Goal: Information Seeking & Learning: Learn about a topic

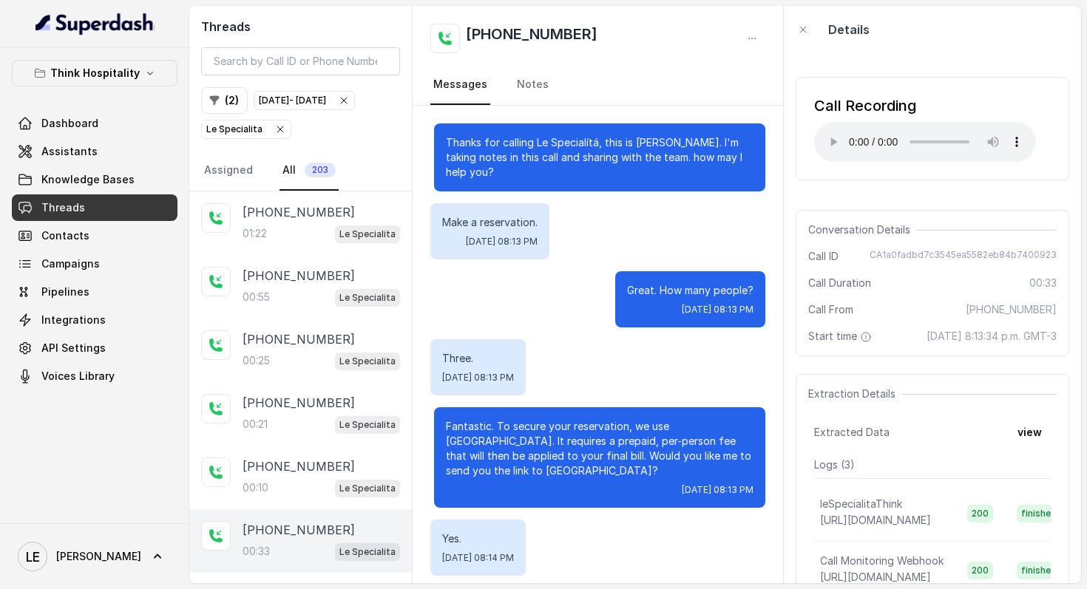
scroll to position [78, 0]
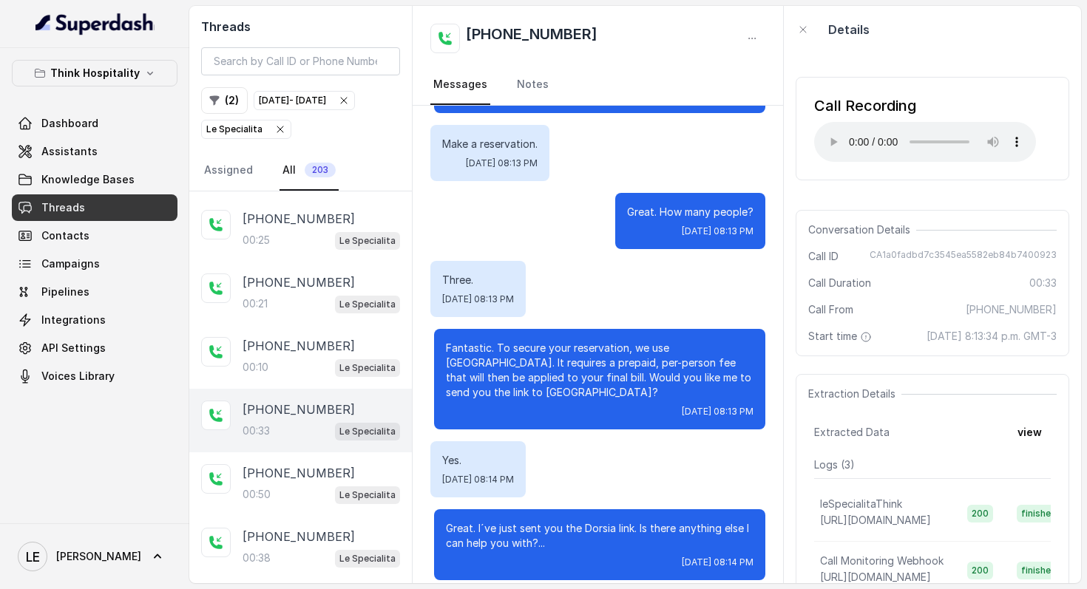
click at [347, 106] on icon "button" at bounding box center [344, 101] width 12 height 12
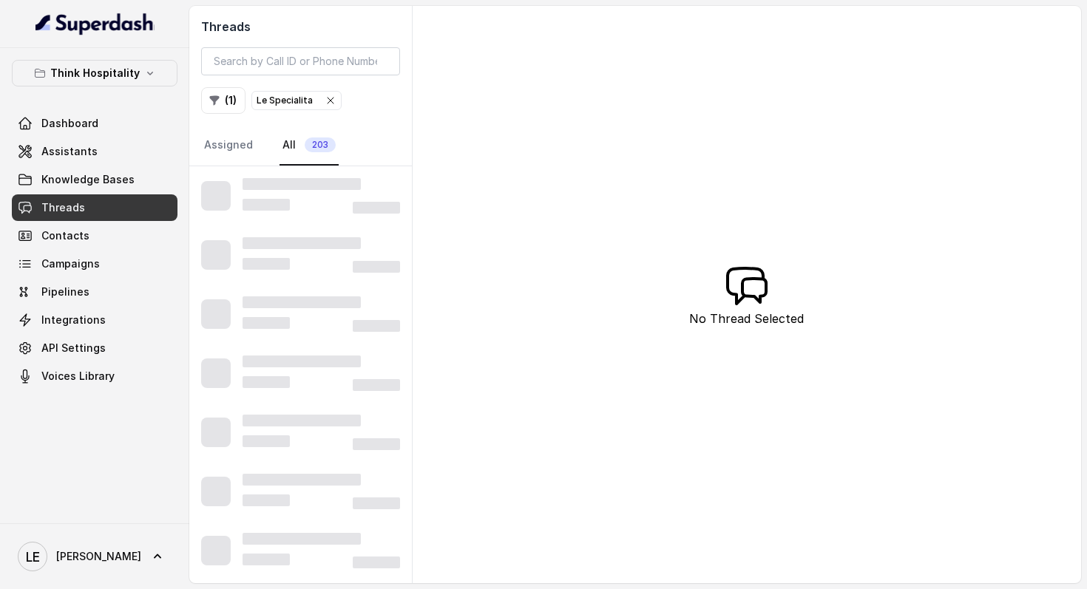
click at [330, 102] on icon "button" at bounding box center [331, 101] width 6 height 6
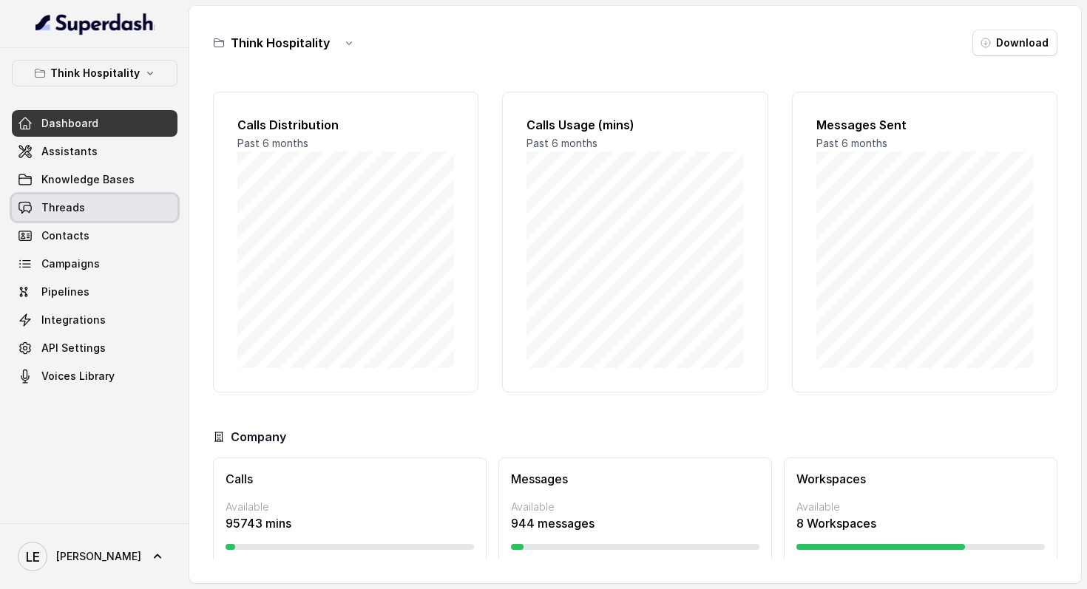
click at [103, 214] on link "Threads" at bounding box center [95, 207] width 166 height 27
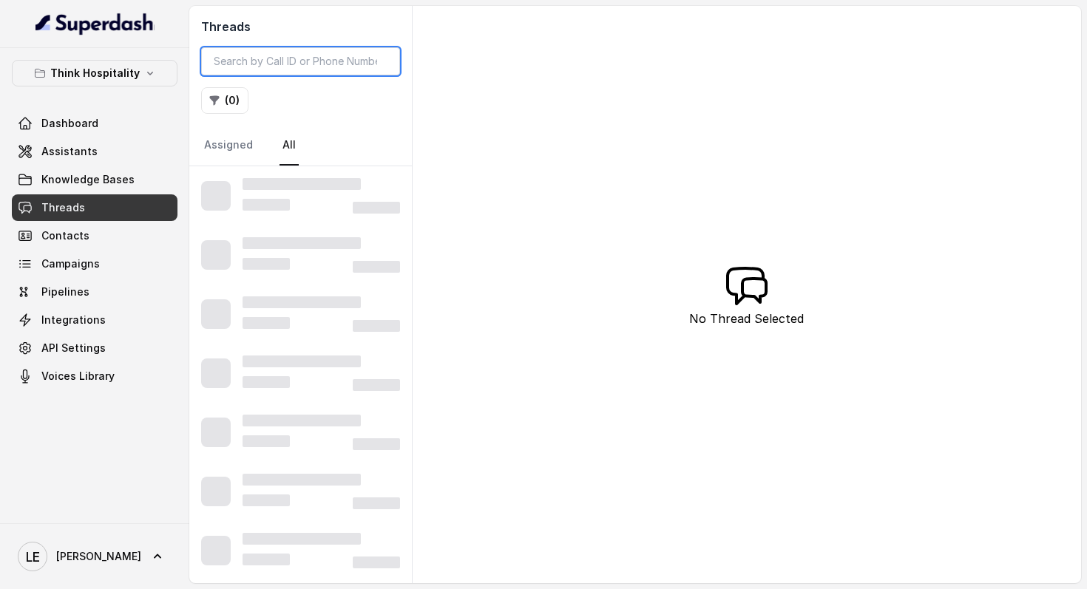
click at [295, 64] on input "search" at bounding box center [300, 61] width 199 height 28
paste input "CA76870fa7117bc34de72de85b21421a31"
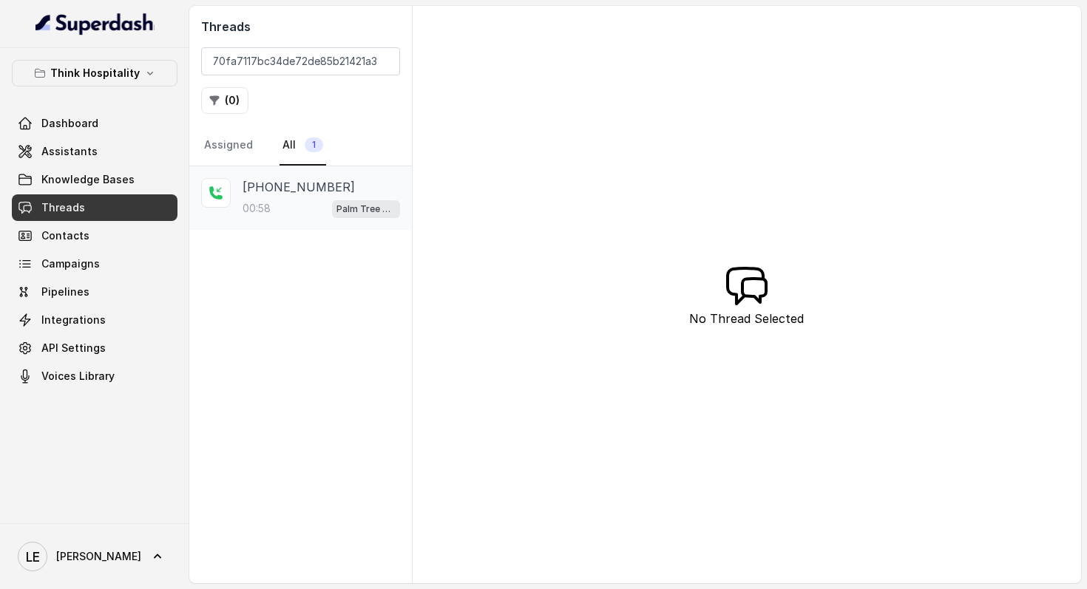
click at [299, 189] on p "+19543209458" at bounding box center [299, 187] width 112 height 18
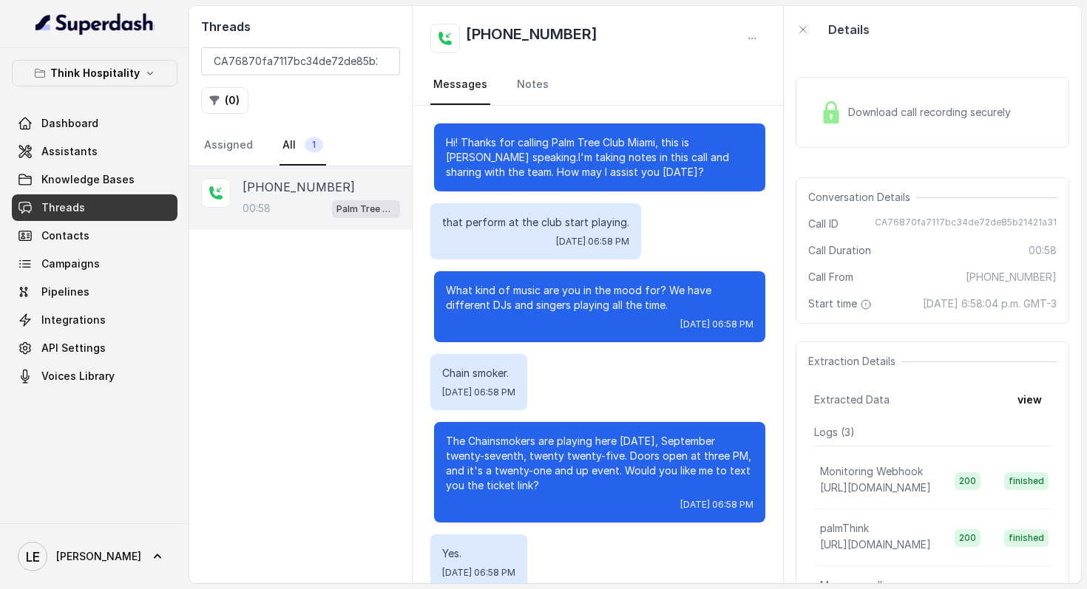
scroll to position [244, 0]
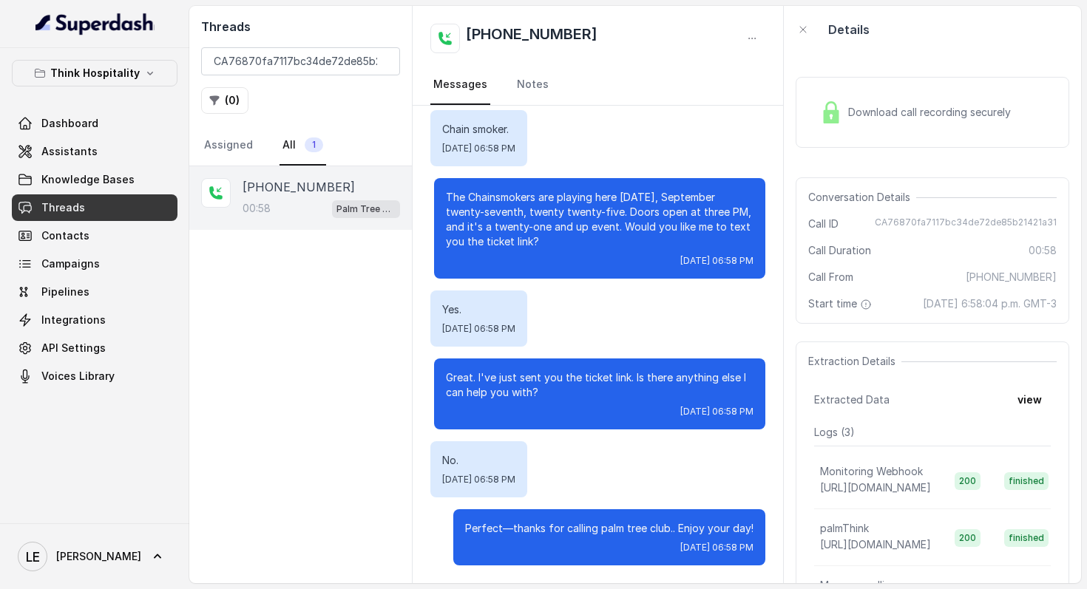
click at [838, 129] on div "Download call recording securely" at bounding box center [933, 112] width 274 height 71
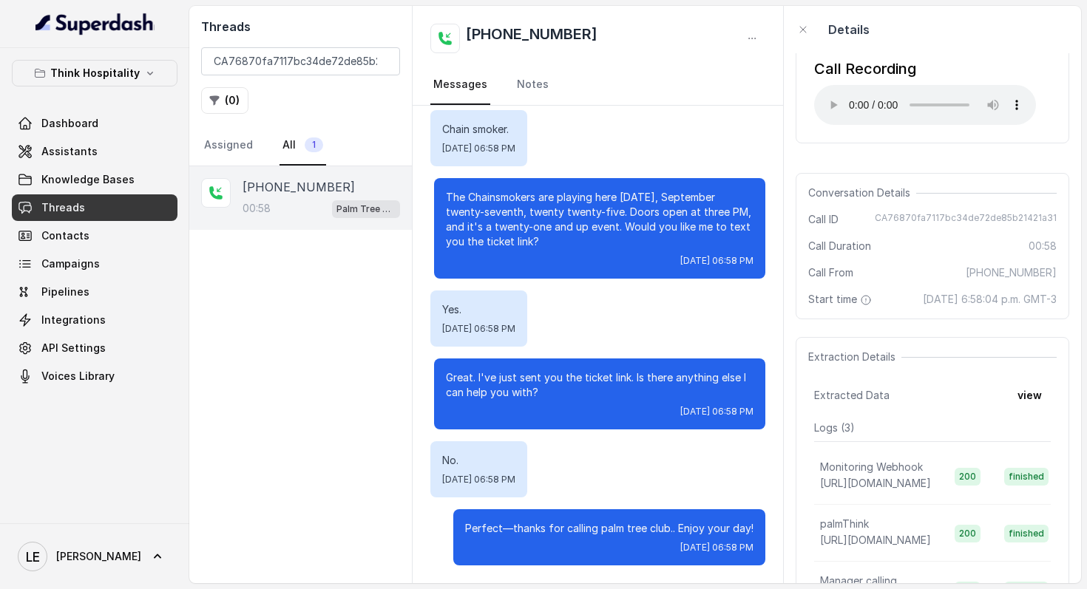
scroll to position [26, 0]
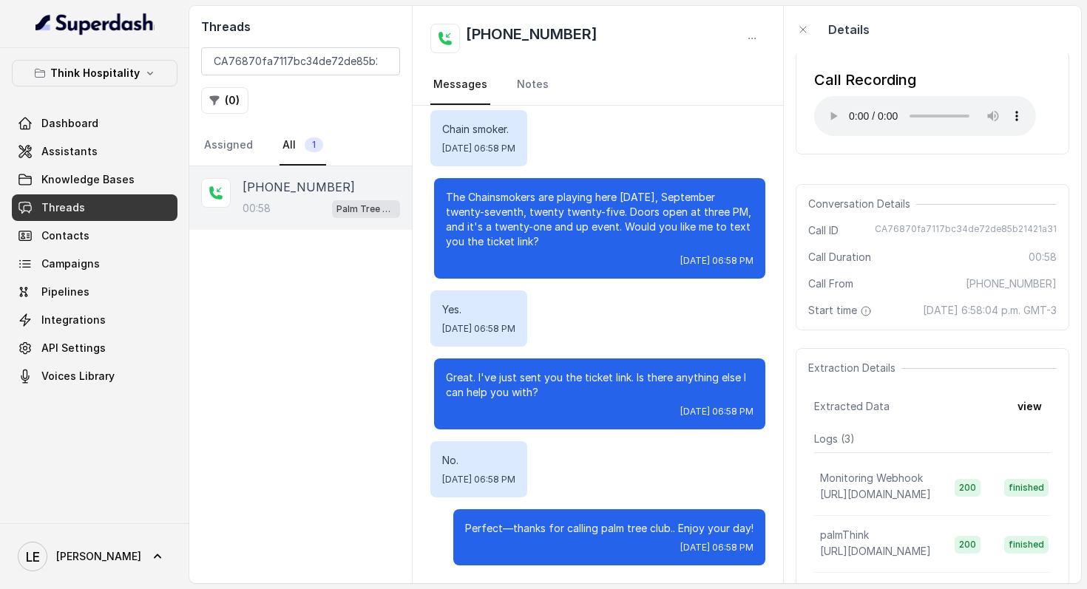
click at [1001, 50] on div "Details" at bounding box center [932, 29] width 297 height 47
click at [349, 55] on input "CA76870fa7117bc34de72de85b21421a31" at bounding box center [300, 61] width 199 height 28
paste input "b35cf7fb653345ae83756e0690b2bc96"
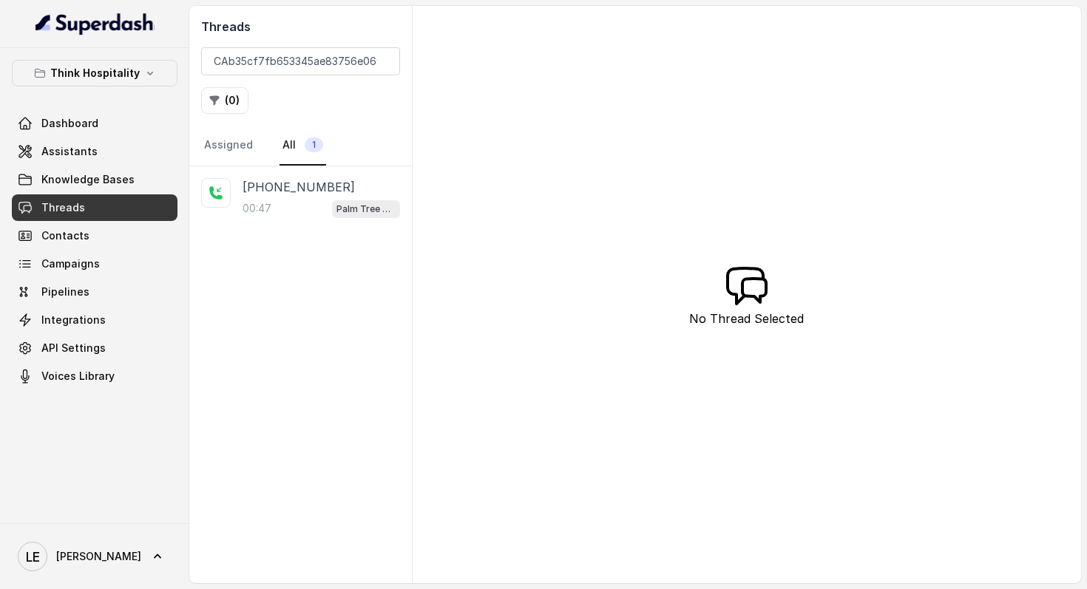
click at [347, 189] on div "+14044822738" at bounding box center [321, 187] width 157 height 18
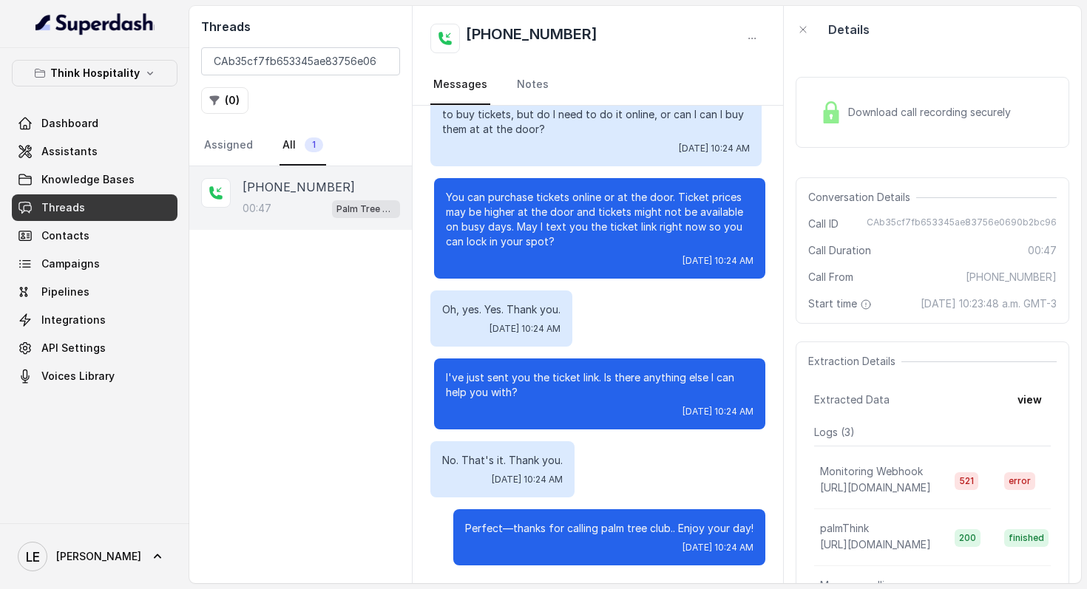
scroll to position [90, 0]
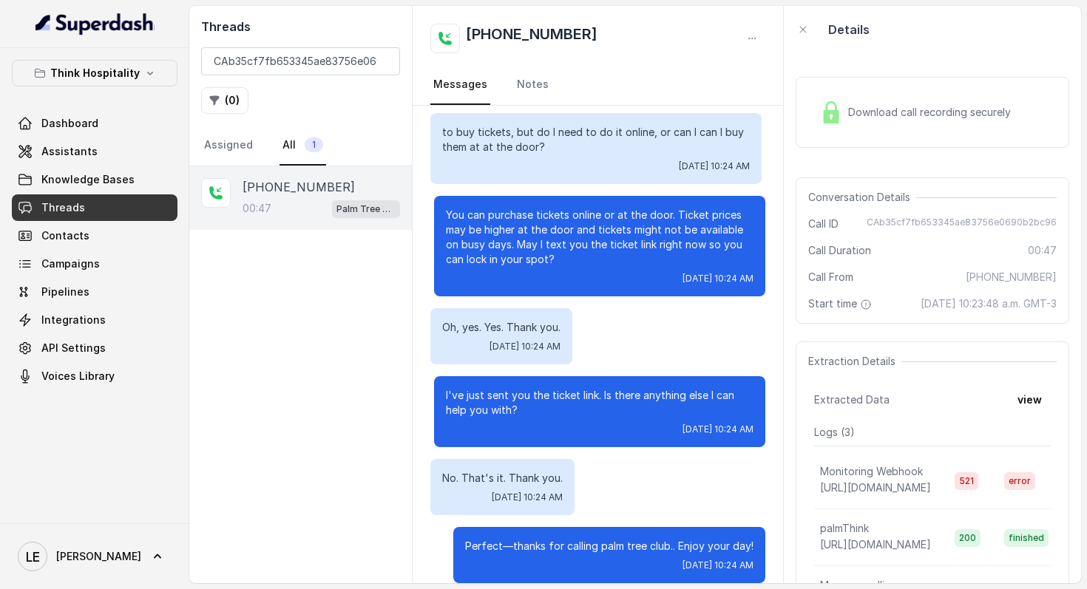
click at [844, 130] on div "Download call recording securely" at bounding box center [933, 112] width 274 height 71
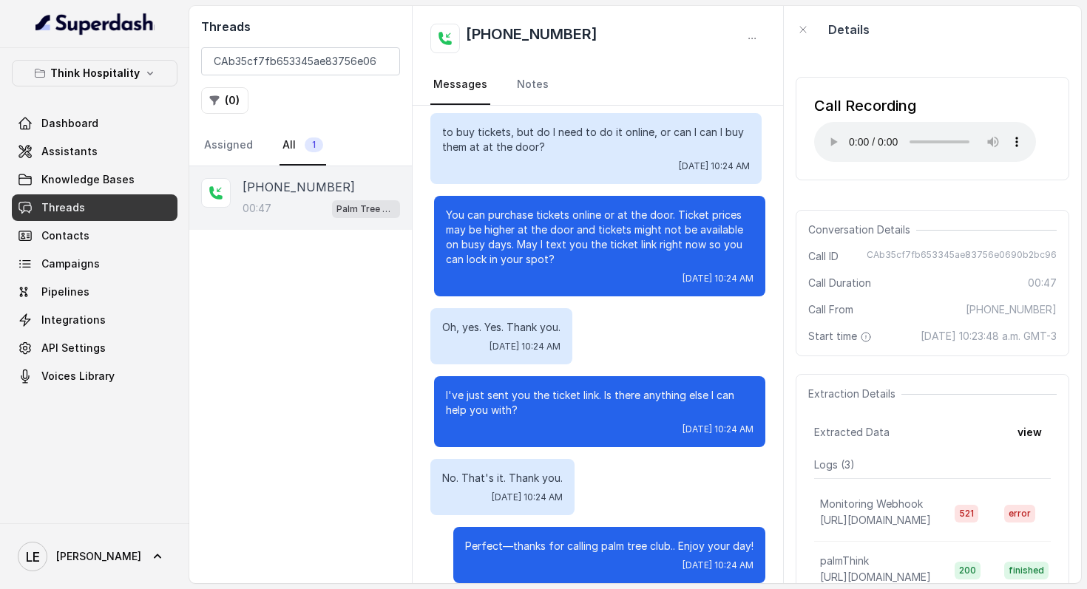
click at [901, 234] on span "Conversation Details" at bounding box center [862, 230] width 108 height 15
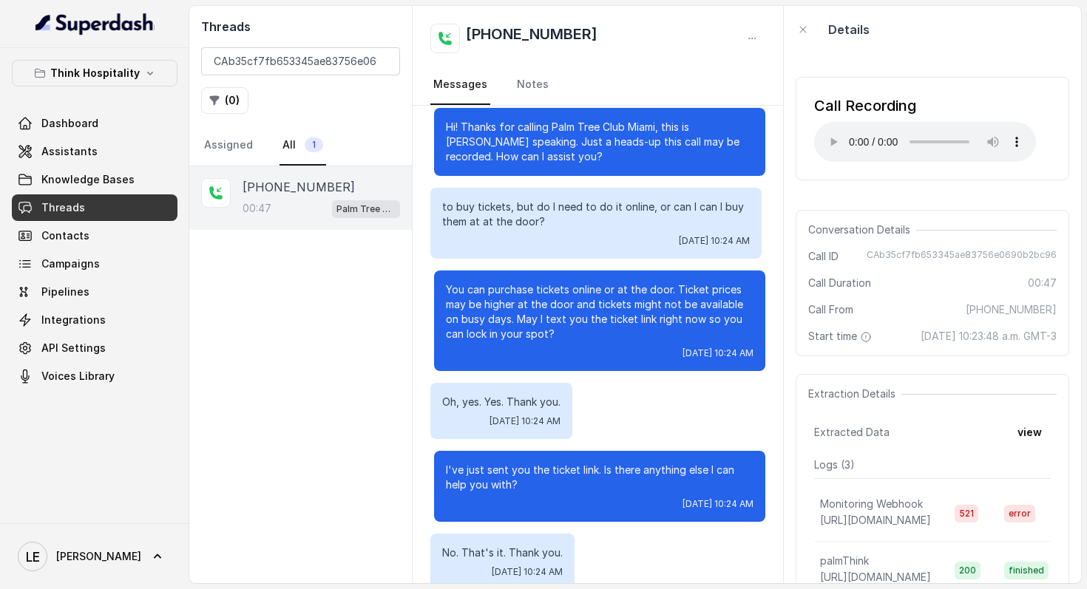
scroll to position [0, 0]
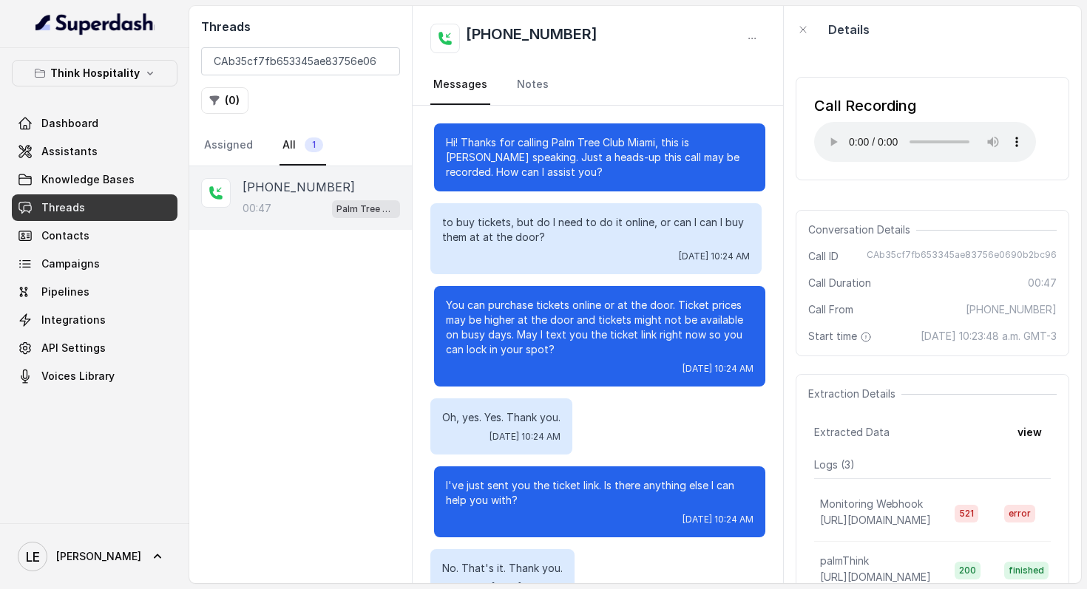
click at [702, 307] on p "You can purchase tickets online or at the door. Ticket prices may be higher at …" at bounding box center [600, 327] width 308 height 59
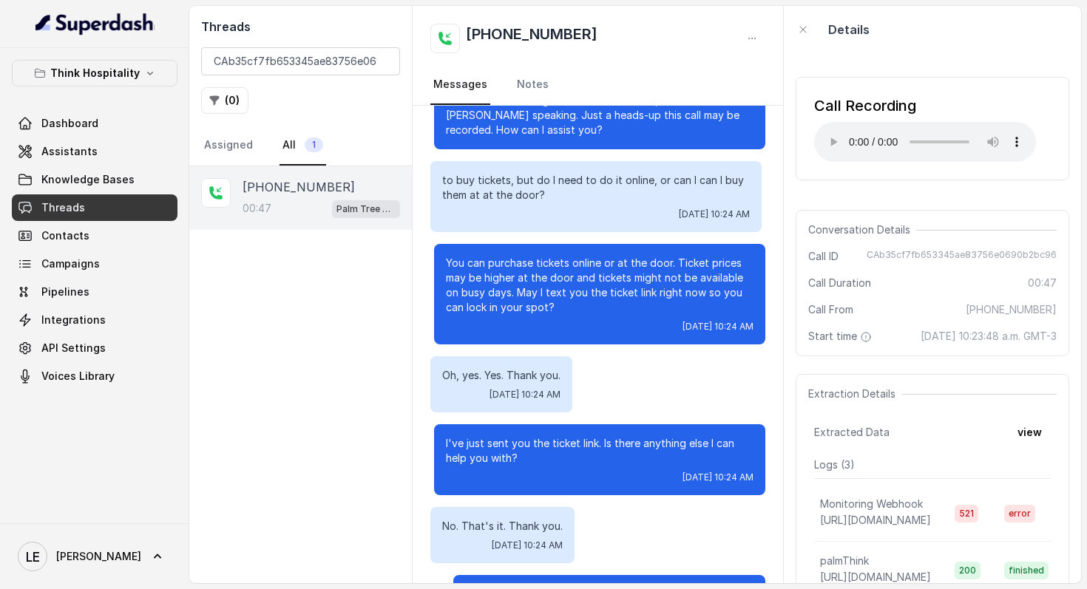
scroll to position [40, 0]
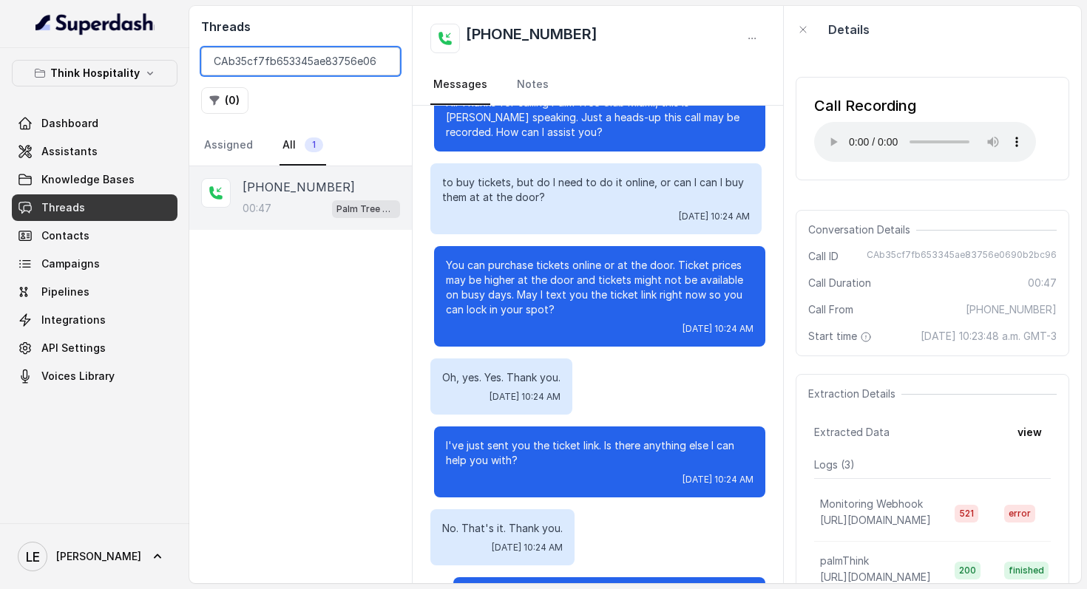
click at [301, 66] on input "CAb35cf7fb653345ae83756e0690b2bc96" at bounding box center [300, 61] width 199 height 28
paste input "4b7438ab1f15c1faf6ccb597760dfd8"
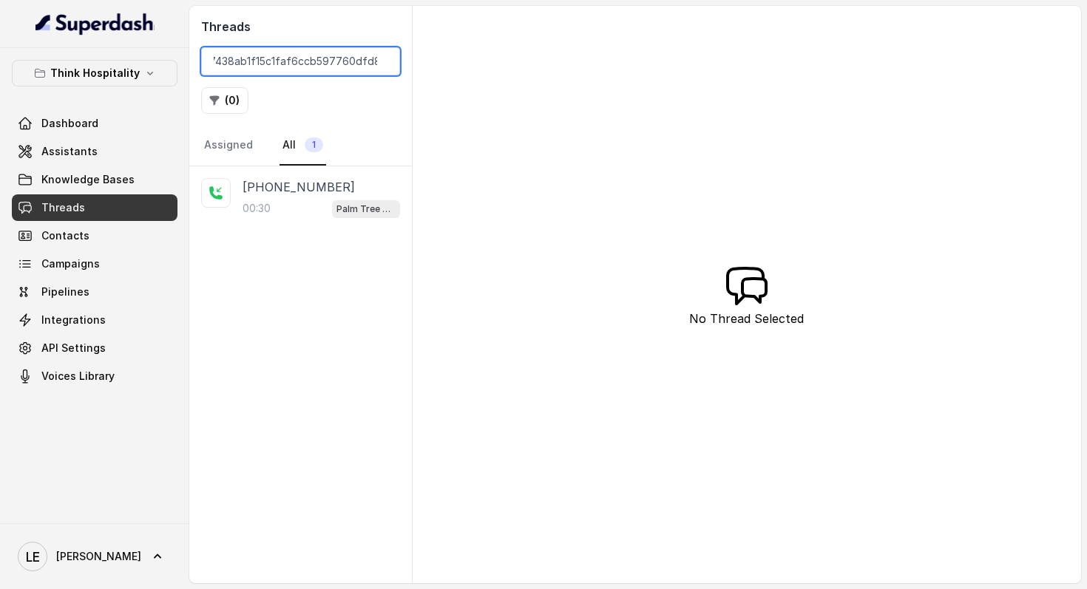
type input "CA4b7438ab1f15c1faf6ccb597760dfd86"
click at [347, 205] on p "Palm Tree Club" at bounding box center [365, 209] width 59 height 15
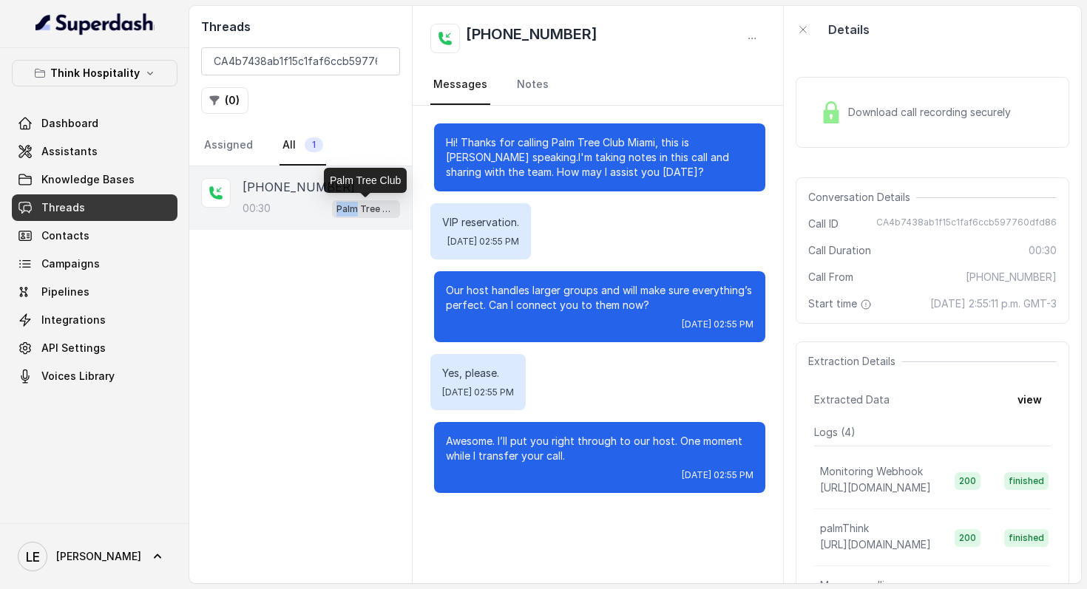
click at [347, 205] on p "Palm Tree Club" at bounding box center [365, 209] width 59 height 15
click at [825, 118] on img at bounding box center [831, 112] width 22 height 22
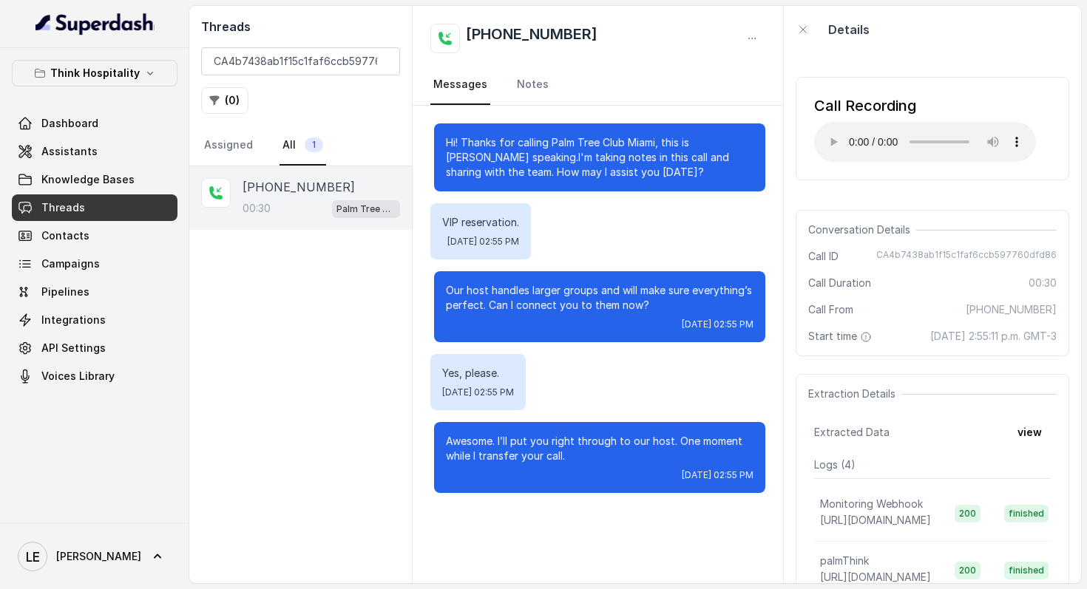
click at [701, 226] on div "VIP reservation. Tue, Sep 30, 2025, 02:55 PM" at bounding box center [598, 231] width 336 height 56
click at [305, 56] on input "CA4b7438ab1f15c1faf6ccb597760dfd86" at bounding box center [300, 61] width 199 height 28
paste input "ae55a40522b025427c2897e67e8d4b21"
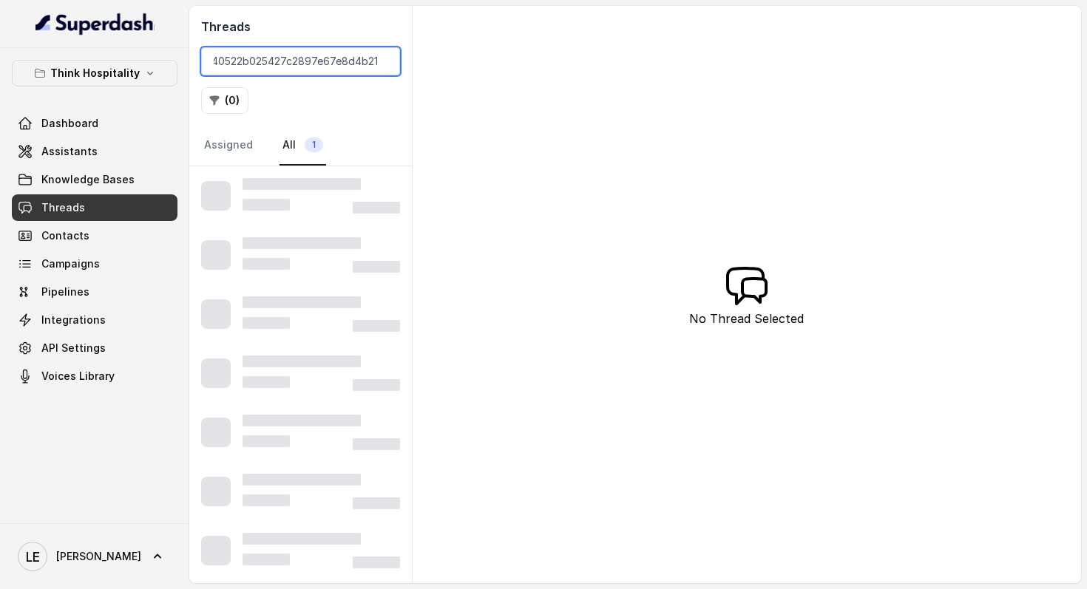
type input "CAae55a40522b025427c2897e67e8d4b21"
click at [359, 184] on div at bounding box center [302, 184] width 118 height 12
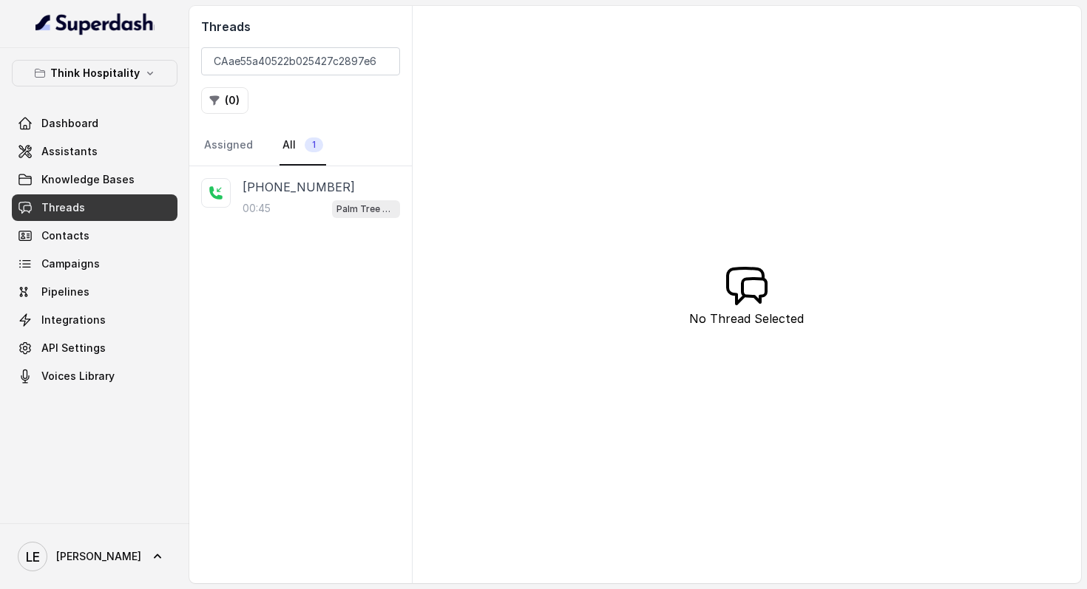
click at [359, 184] on div "+14169617933" at bounding box center [321, 187] width 157 height 18
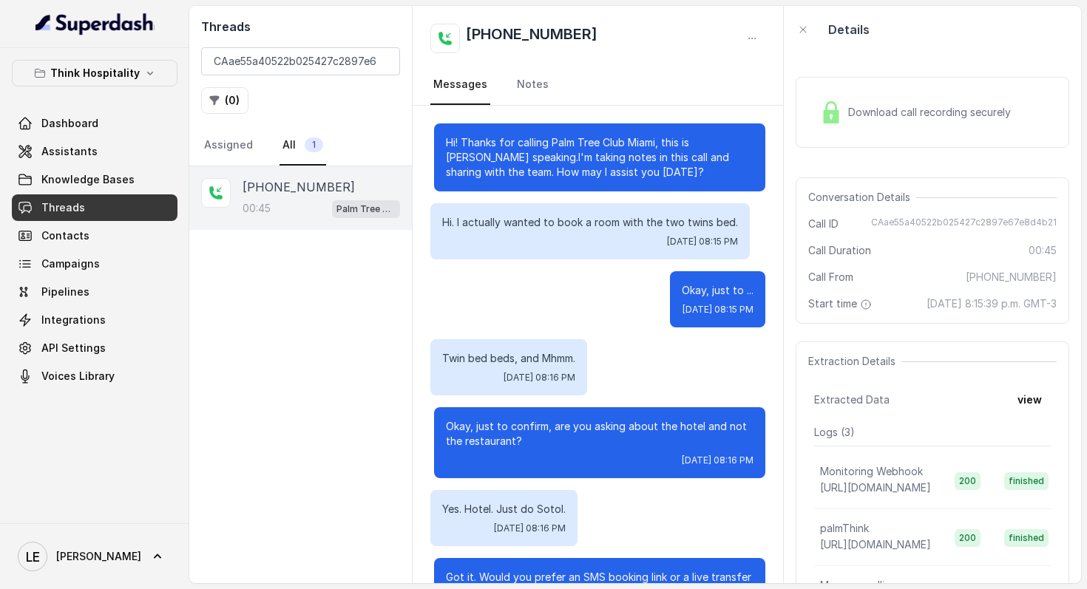
scroll to position [200, 0]
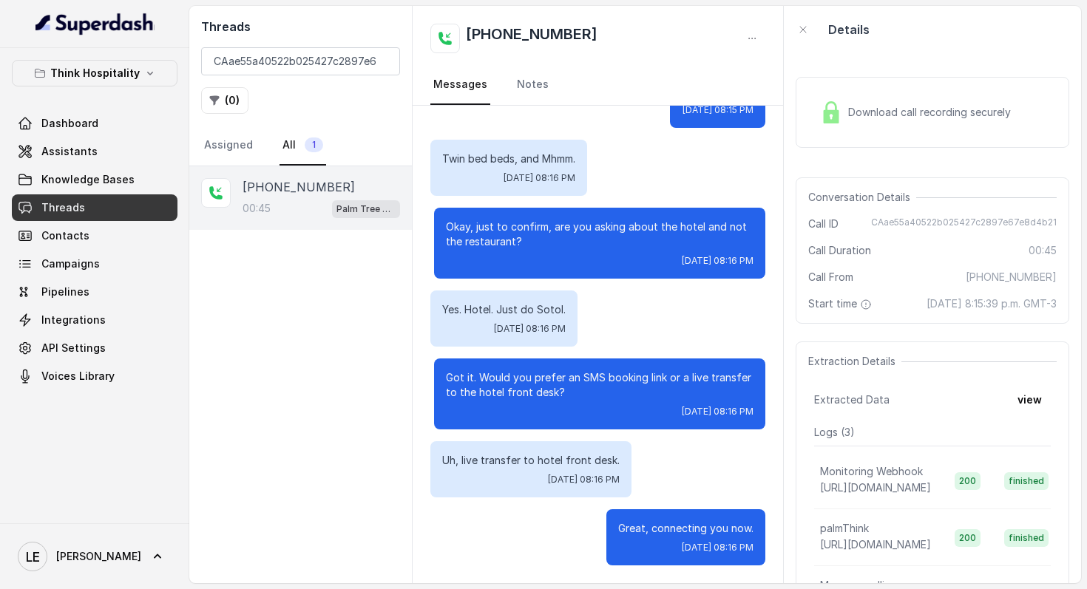
click at [833, 119] on img at bounding box center [831, 112] width 22 height 22
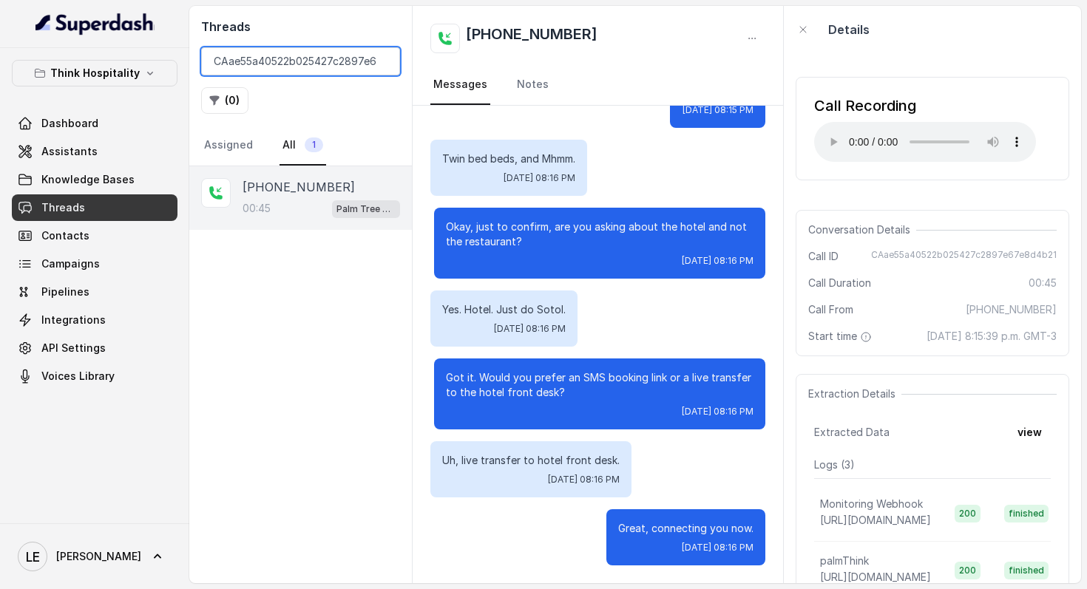
click at [380, 68] on input "CAae55a40522b025427c2897e67e8d4b21" at bounding box center [300, 61] width 199 height 28
click at [379, 67] on input "CAae55a40522b025427c2897e67e8d4b21" at bounding box center [300, 61] width 199 height 28
click at [380, 67] on input "CAae55a40522b025427c2897e67e8d4b21" at bounding box center [300, 61] width 199 height 28
click at [382, 63] on input "CAae55a40522b025427c2897e67e8d4b21" at bounding box center [300, 61] width 199 height 28
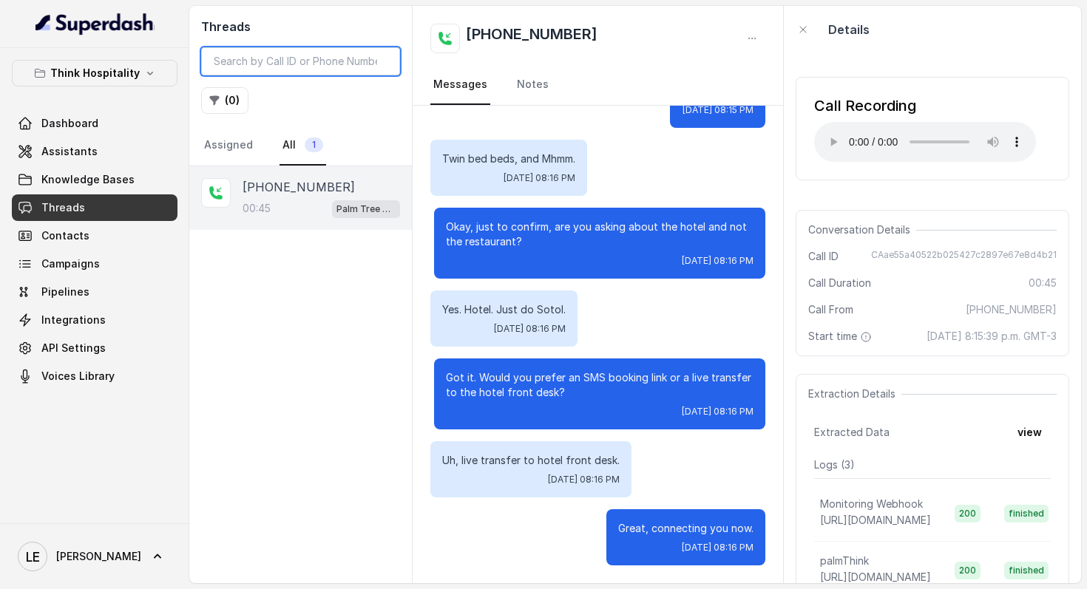
scroll to position [0, 0]
paste input "CA8d5ac2ee0998ec8d33aab26d92bcde5a"
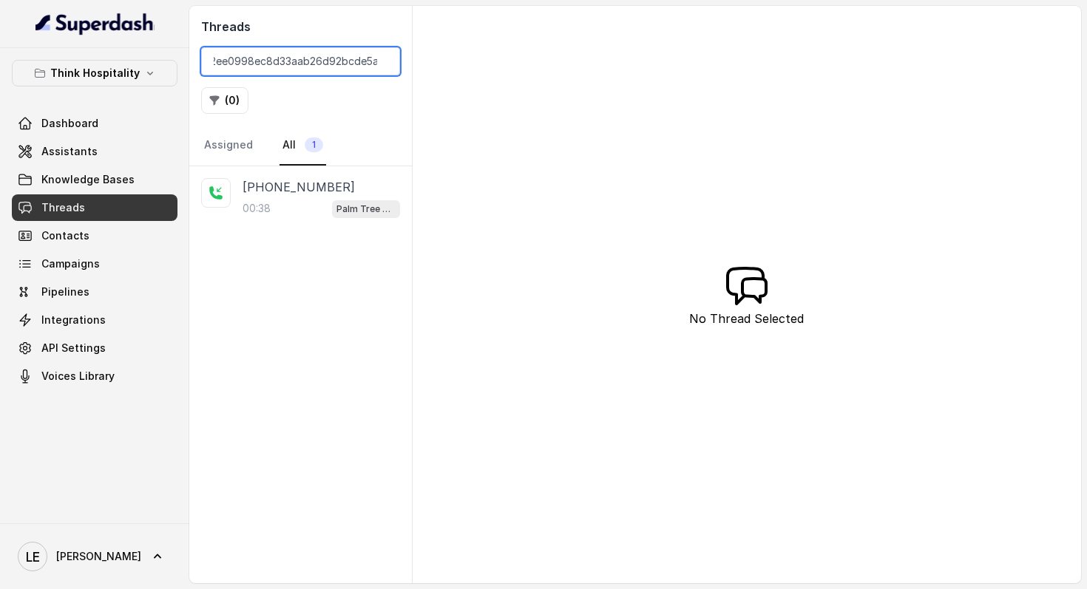
type input "CA8d5ac2ee0998ec8d33aab26d92bcde5a"
click at [367, 195] on div "+13474708025" at bounding box center [321, 187] width 157 height 18
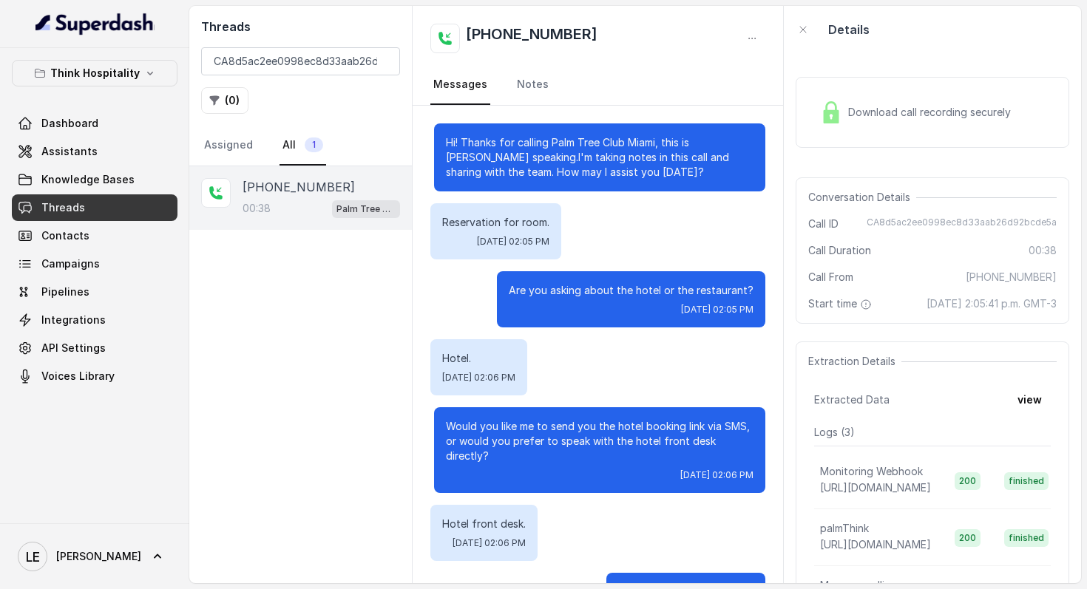
scroll to position [49, 0]
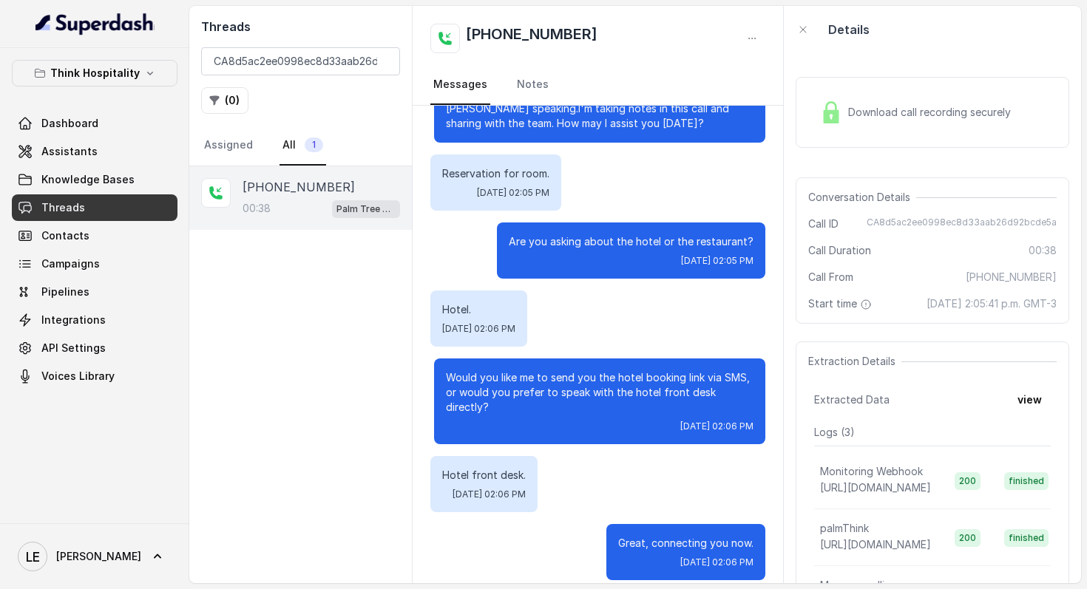
click at [846, 140] on div "Download call recording securely" at bounding box center [933, 112] width 274 height 71
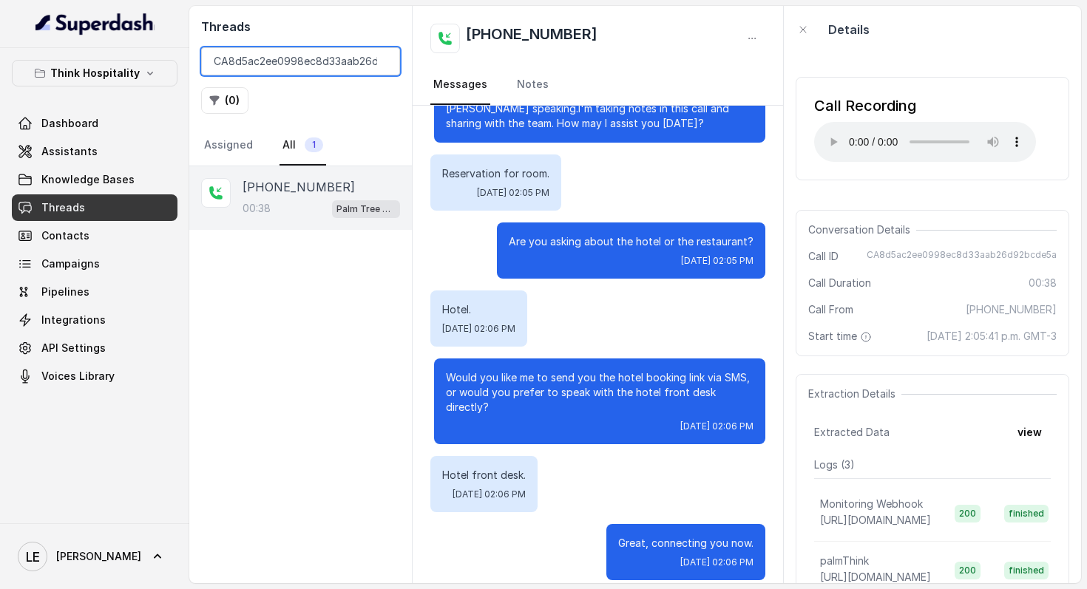
click at [382, 57] on input "CA8d5ac2ee0998ec8d33aab26d92bcde5a" at bounding box center [300, 61] width 199 height 28
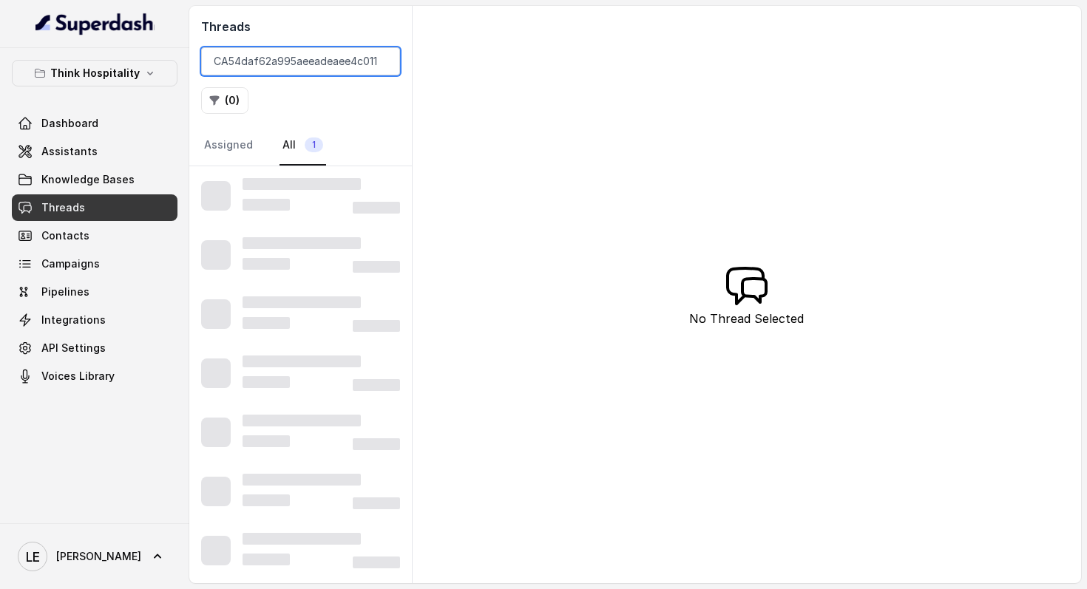
scroll to position [0, 44]
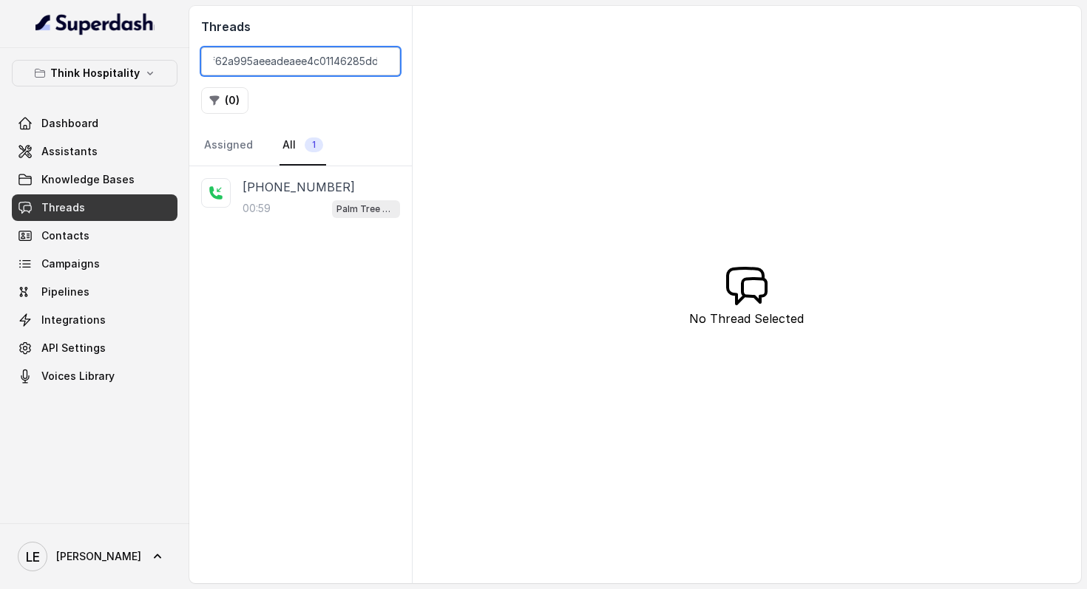
type input "CA54daf62a995aeeadeaee4c01146285dd"
click at [342, 190] on div "+18484597275" at bounding box center [321, 187] width 157 height 18
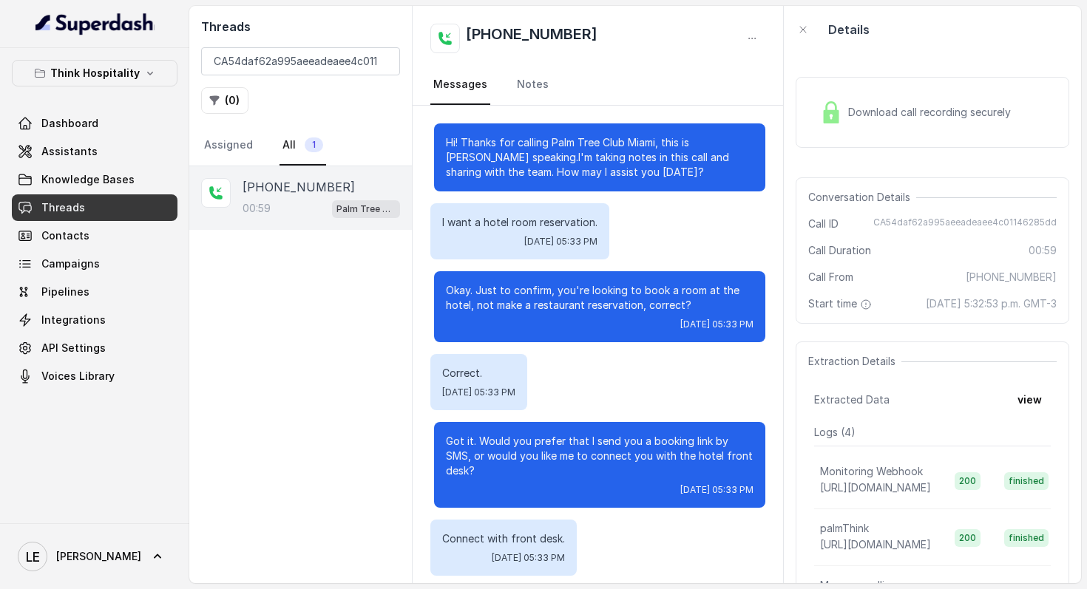
scroll to position [64, 0]
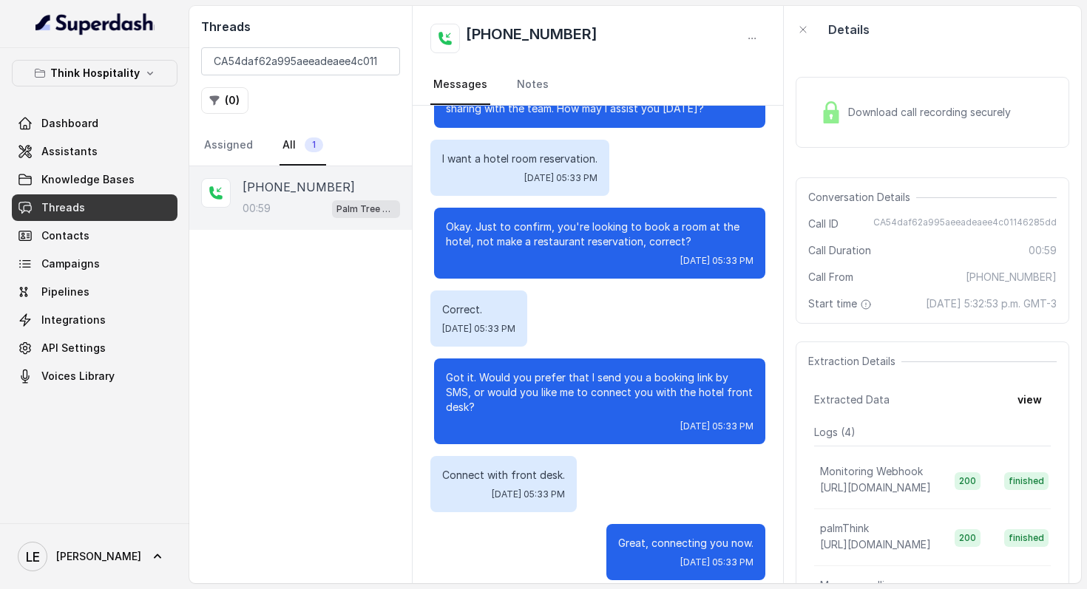
click at [869, 112] on span "Download call recording securely" at bounding box center [932, 112] width 169 height 15
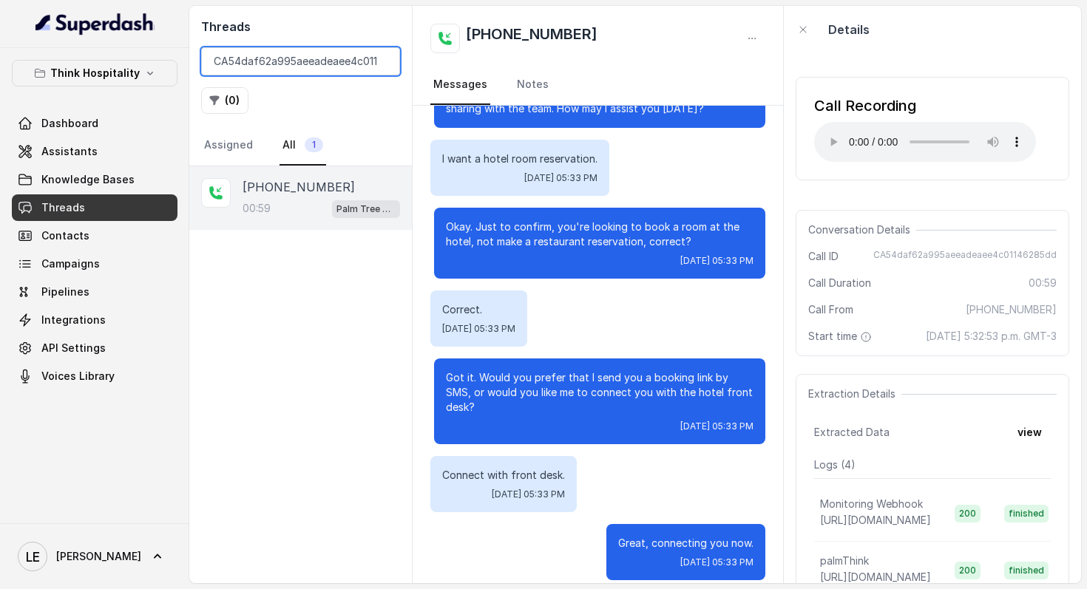
click at [381, 61] on input "CA54daf62a995aeeadeaee4c01146285dd" at bounding box center [300, 61] width 199 height 28
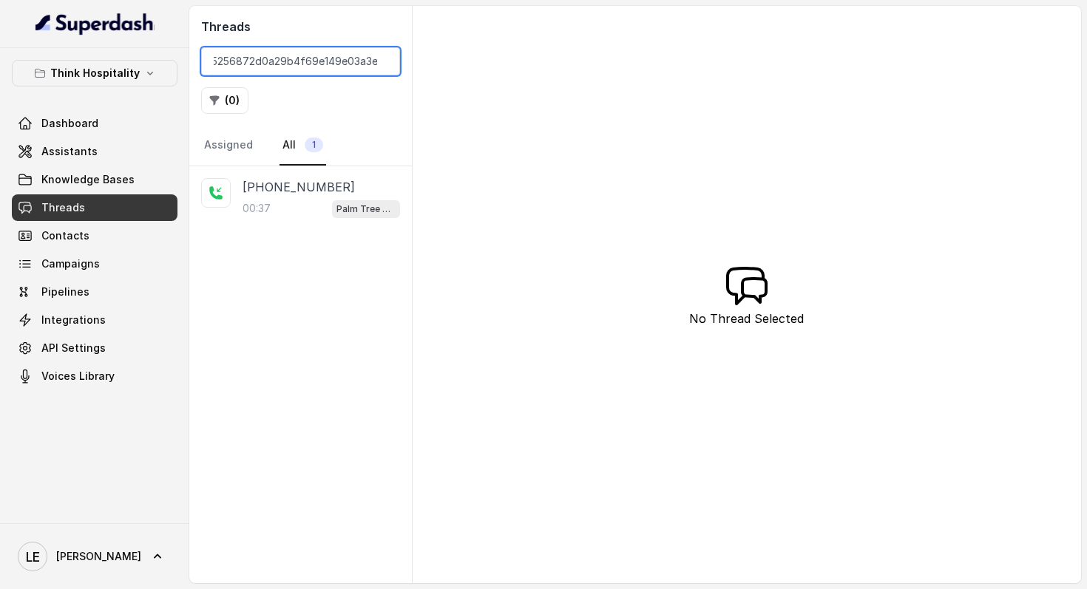
type input "CA3921e5256872d0a29b4f69e149e03a3e"
click at [366, 185] on div "+19545407444" at bounding box center [321, 187] width 157 height 18
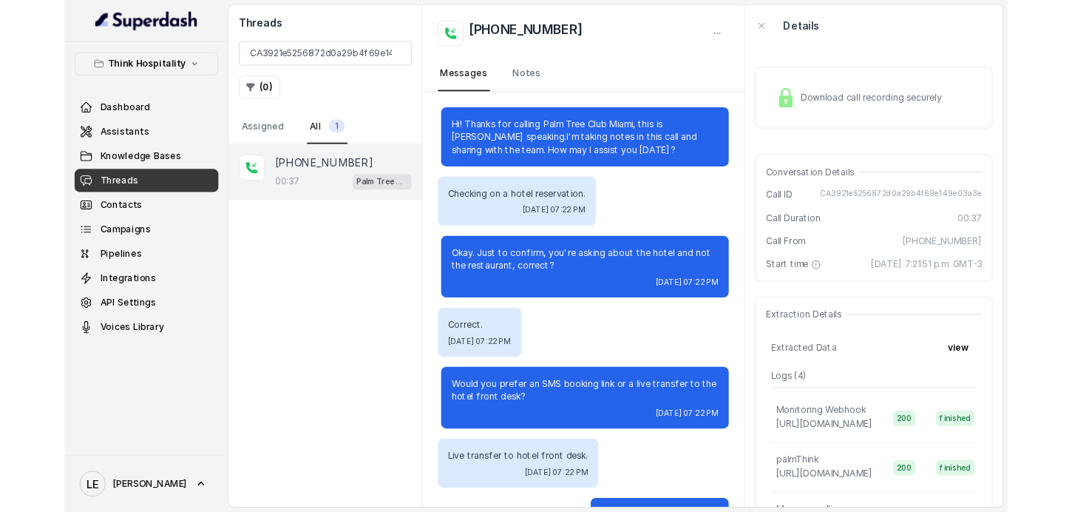
scroll to position [64, 0]
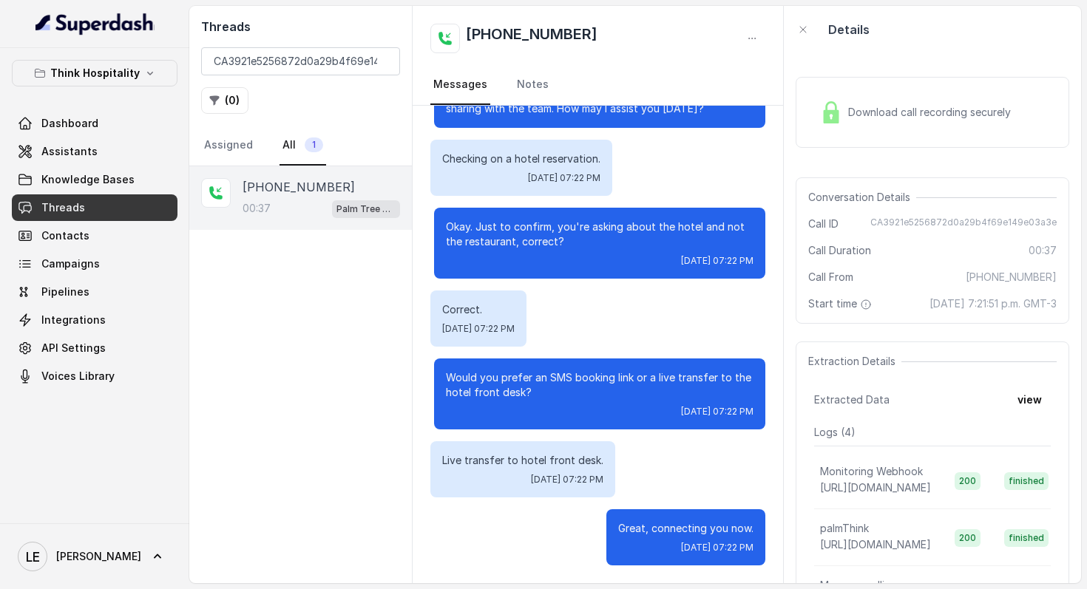
click at [872, 78] on div "Download call recording securely" at bounding box center [933, 112] width 274 height 71
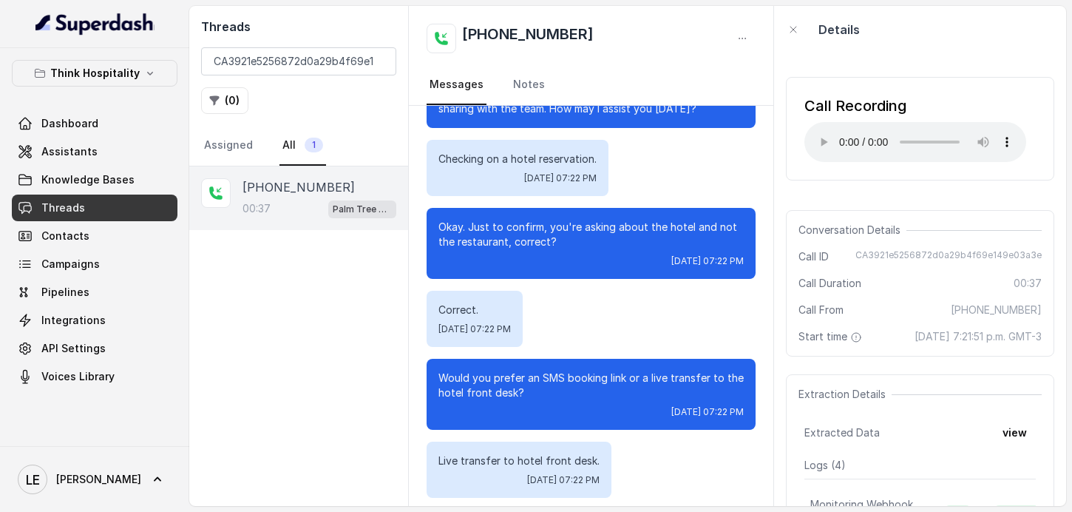
click at [309, 45] on div "Threads CA3921e5256872d0a29b4f69e149e03a3e ( 0 ) Assigned All 1" at bounding box center [298, 86] width 219 height 160
click at [379, 58] on input "CA3921e5256872d0a29b4f69e149e03a3e" at bounding box center [298, 61] width 195 height 28
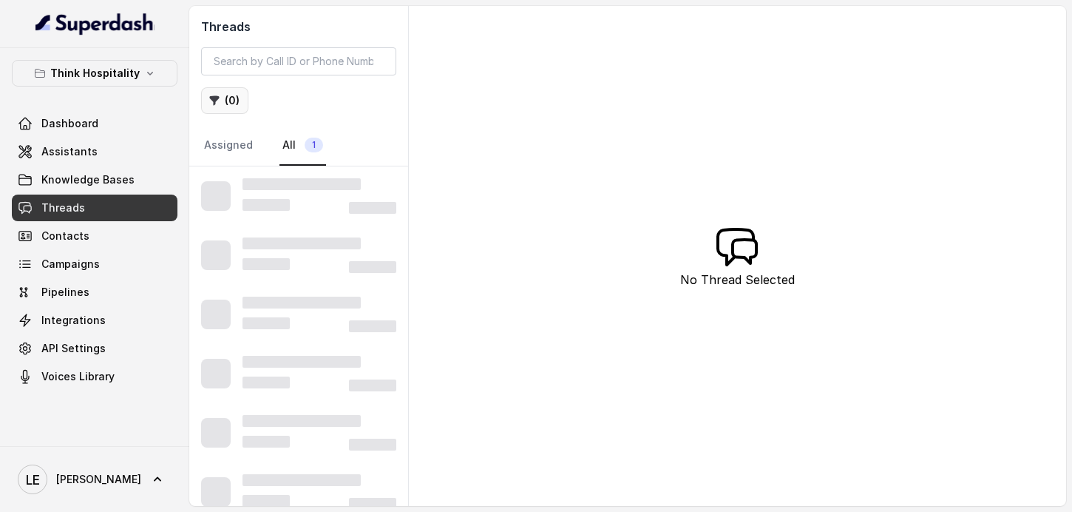
click at [227, 104] on button "( 0 )" at bounding box center [224, 100] width 47 height 27
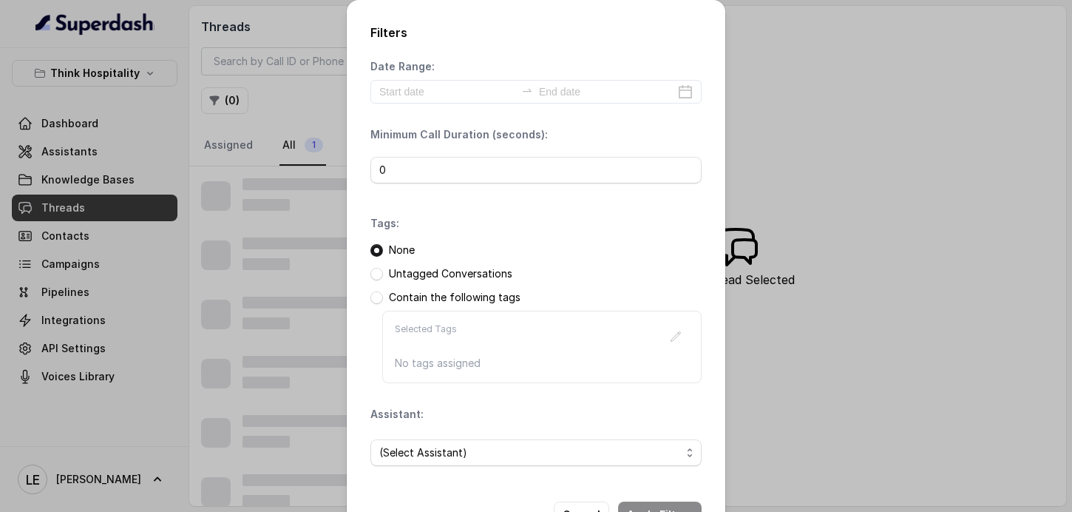
click at [433, 75] on div "Date Range:" at bounding box center [535, 81] width 331 height 44
click at [433, 89] on input at bounding box center [447, 92] width 136 height 16
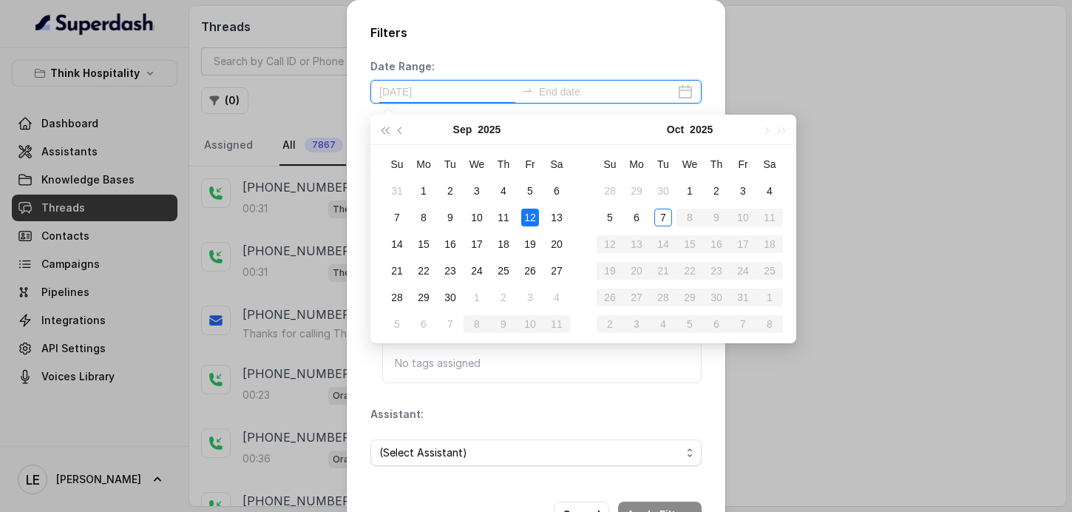
type input "2025-09-03"
click at [401, 129] on span "button" at bounding box center [401, 129] width 7 height 7
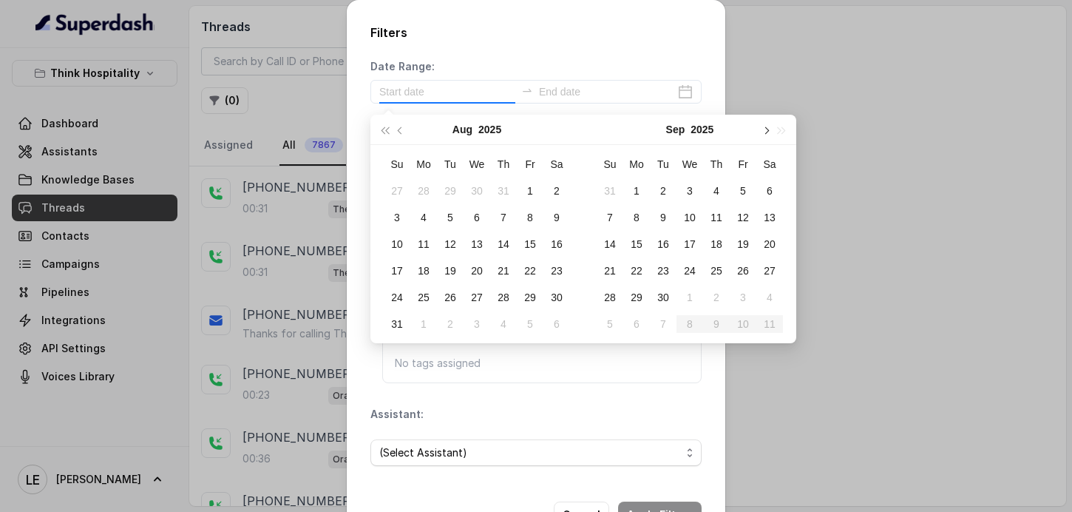
click at [765, 127] on span "button" at bounding box center [765, 129] width 7 height 7
type input "2025-10-05"
type input "2025-09-01"
click at [431, 188] on div "1" at bounding box center [424, 191] width 18 height 18
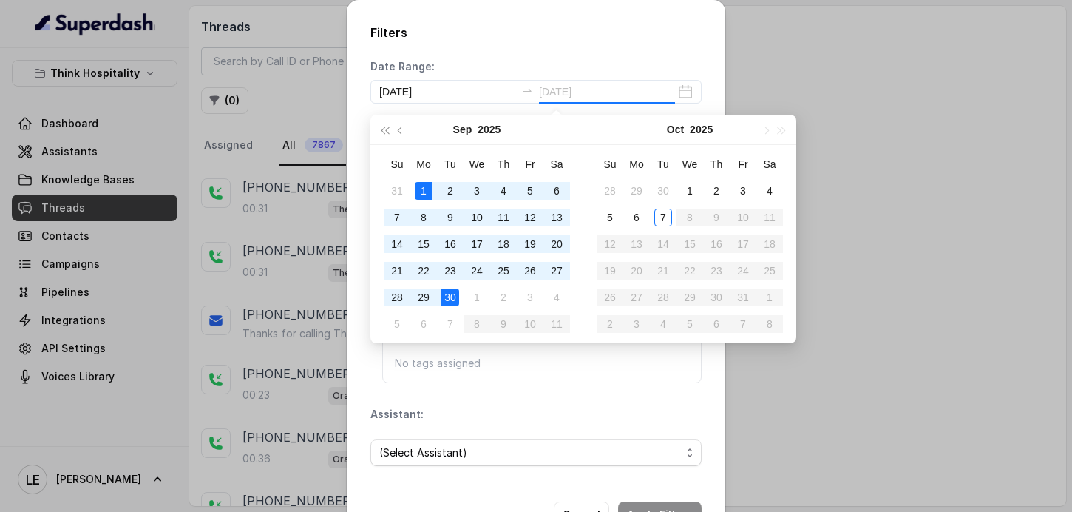
click at [458, 297] on div "30" at bounding box center [450, 297] width 18 height 18
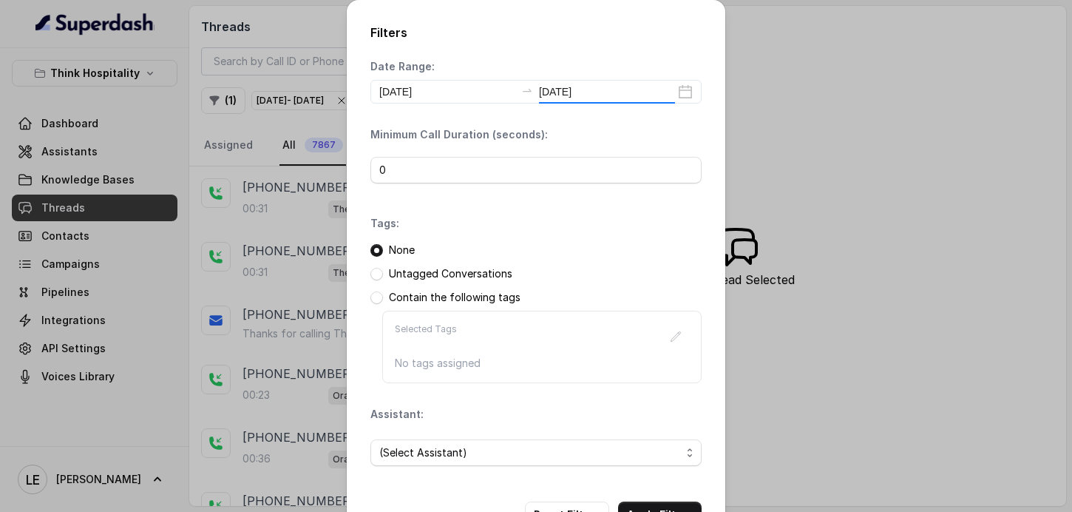
type input "2025-09-30"
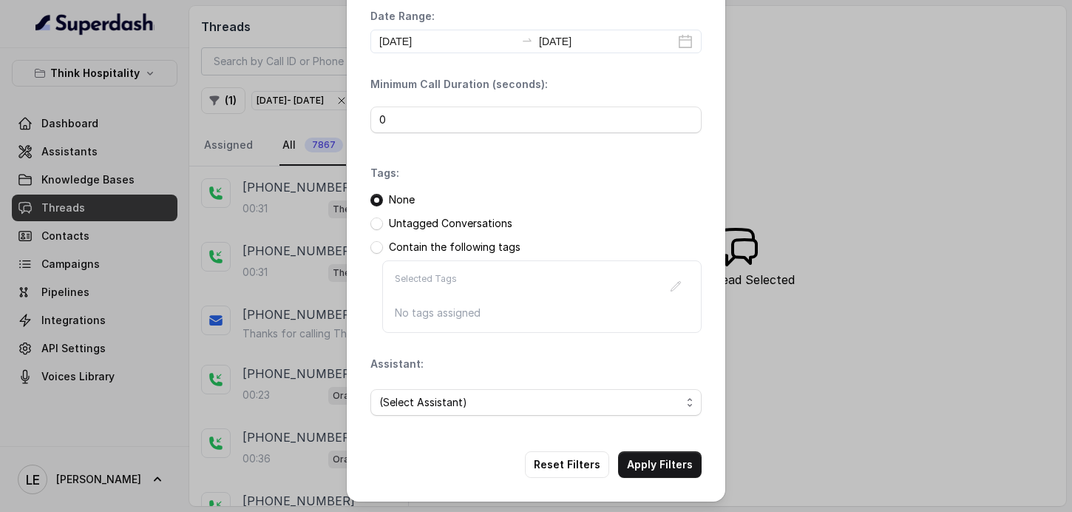
scroll to position [52, 0]
click at [461, 399] on span "(Select Assistant)" at bounding box center [530, 401] width 302 height 18
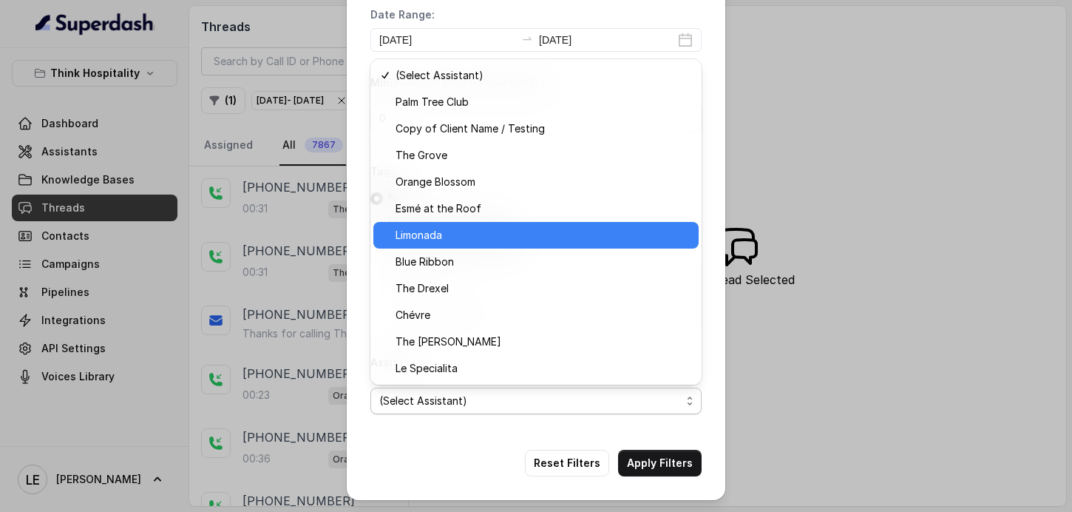
click at [541, 244] on div "Limonada" at bounding box center [535, 235] width 325 height 27
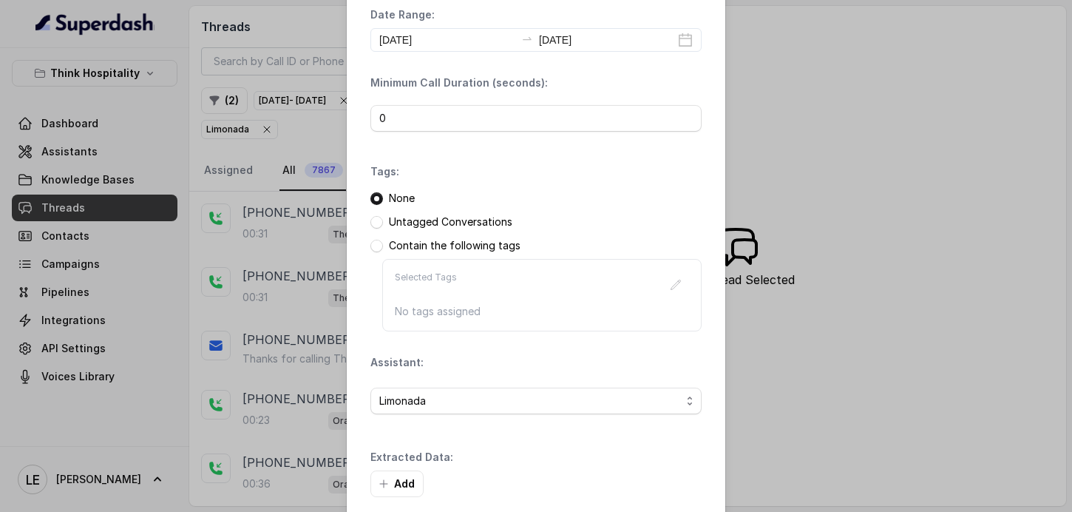
click at [653, 471] on div "Add" at bounding box center [535, 483] width 331 height 27
click at [406, 478] on button "Add" at bounding box center [396, 483] width 53 height 27
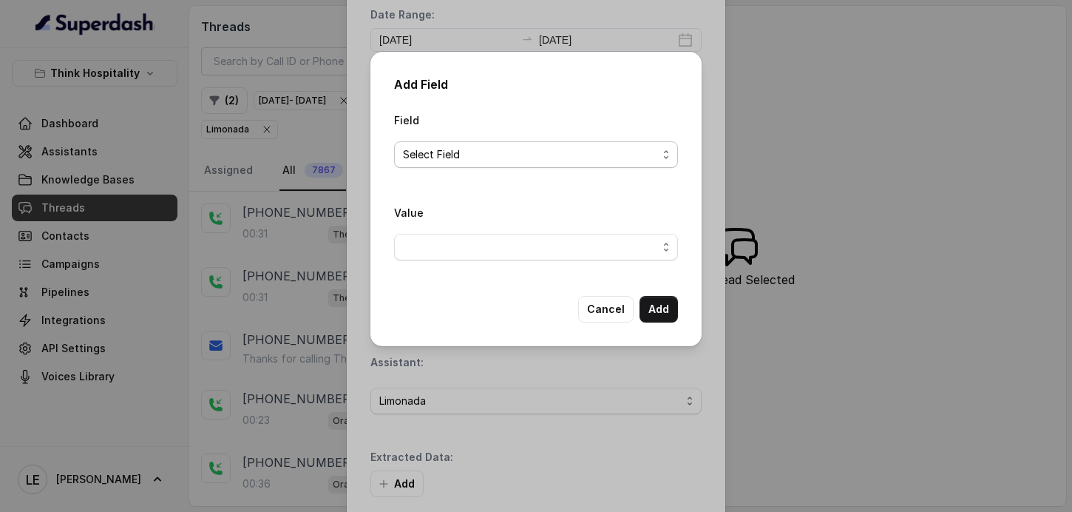
click at [513, 148] on span "Select Field" at bounding box center [530, 155] width 254 height 18
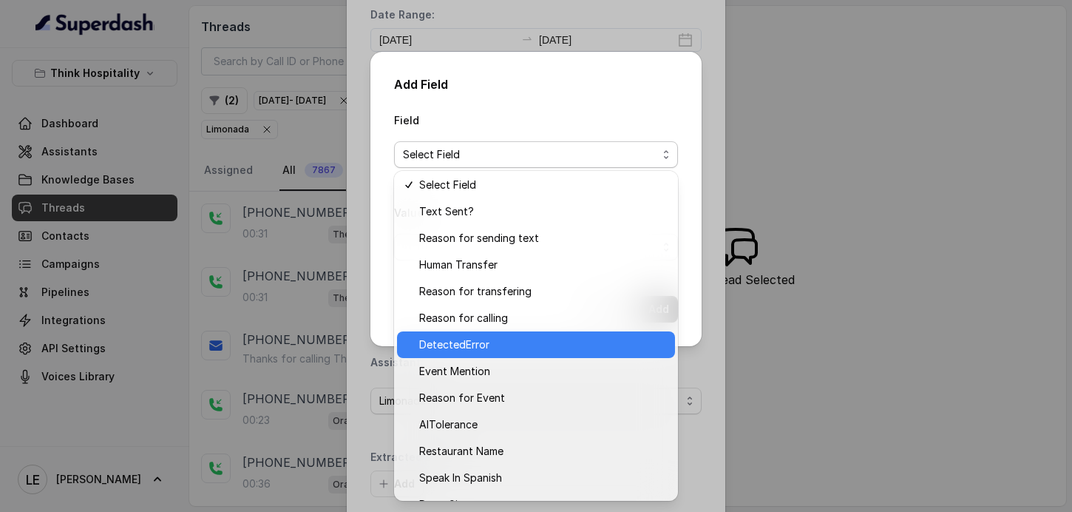
scroll to position [0, 0]
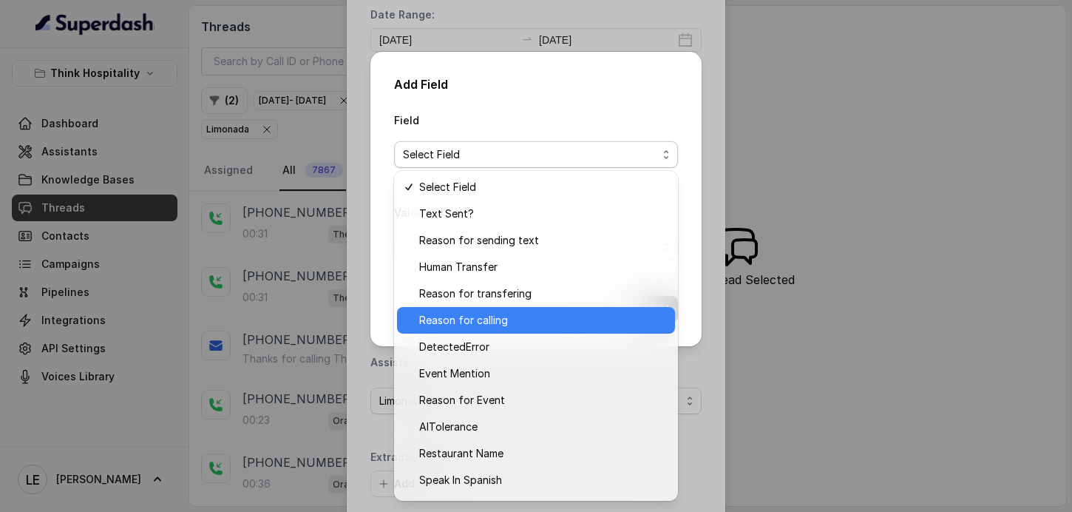
click at [563, 323] on span "Reason for calling" at bounding box center [542, 320] width 247 height 18
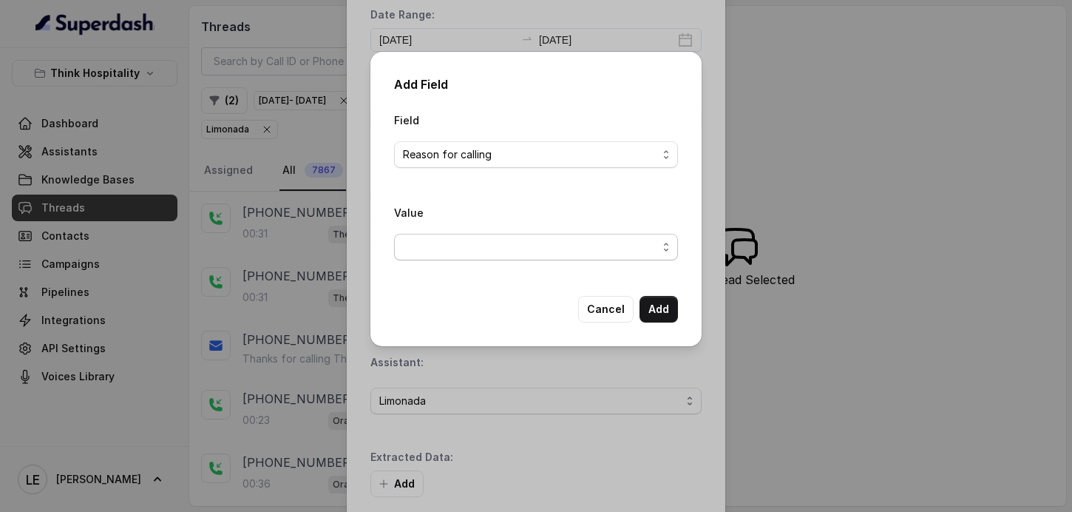
click at [549, 248] on span "button" at bounding box center [536, 247] width 284 height 27
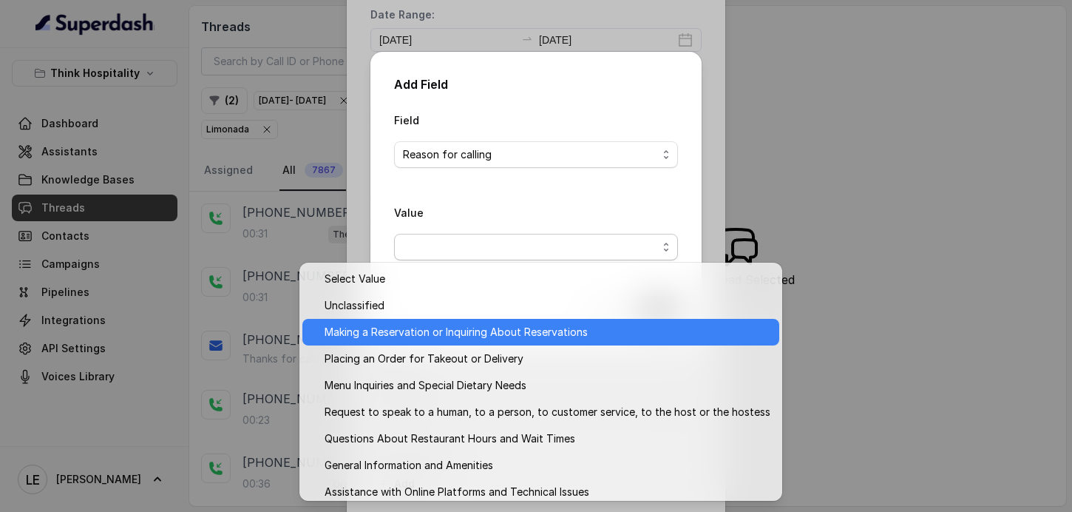
click at [547, 322] on div "Making a Reservation or Inquiring About Reservations" at bounding box center [540, 332] width 477 height 27
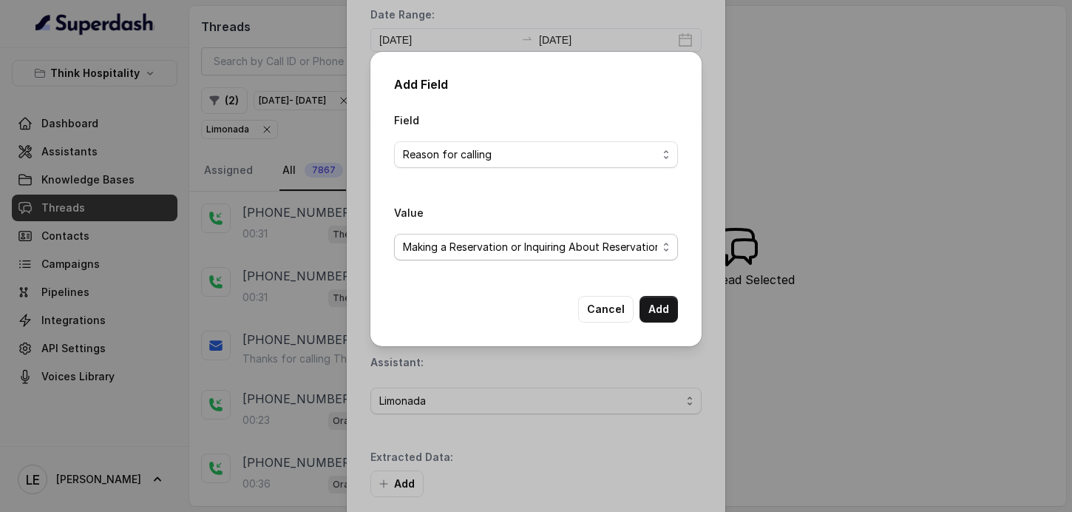
click at [620, 248] on span "Making a Reservation or Inquiring About Reservations" at bounding box center [530, 247] width 254 height 18
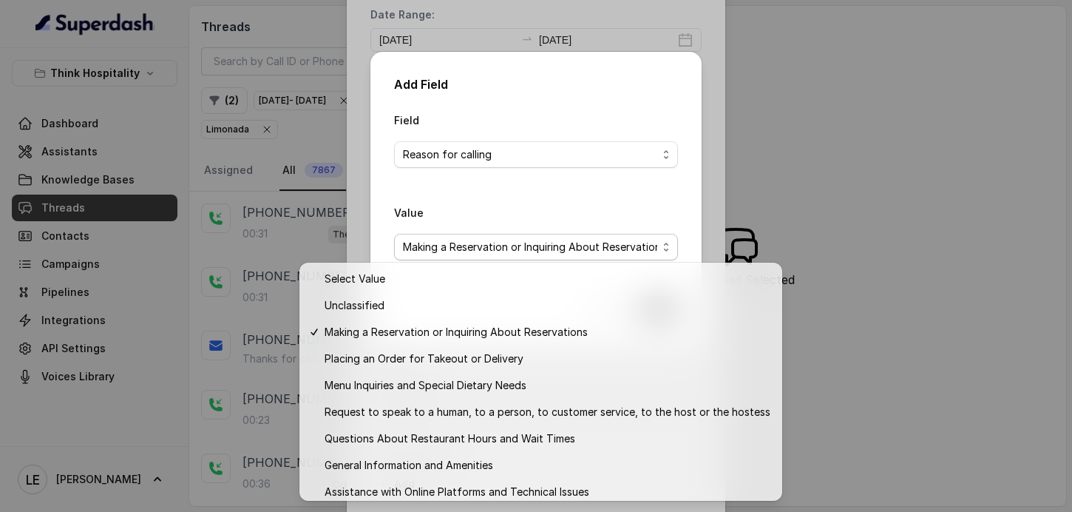
click at [647, 206] on div "Value Making a Reservation or Inquiring About Reservations" at bounding box center [536, 231] width 284 height 57
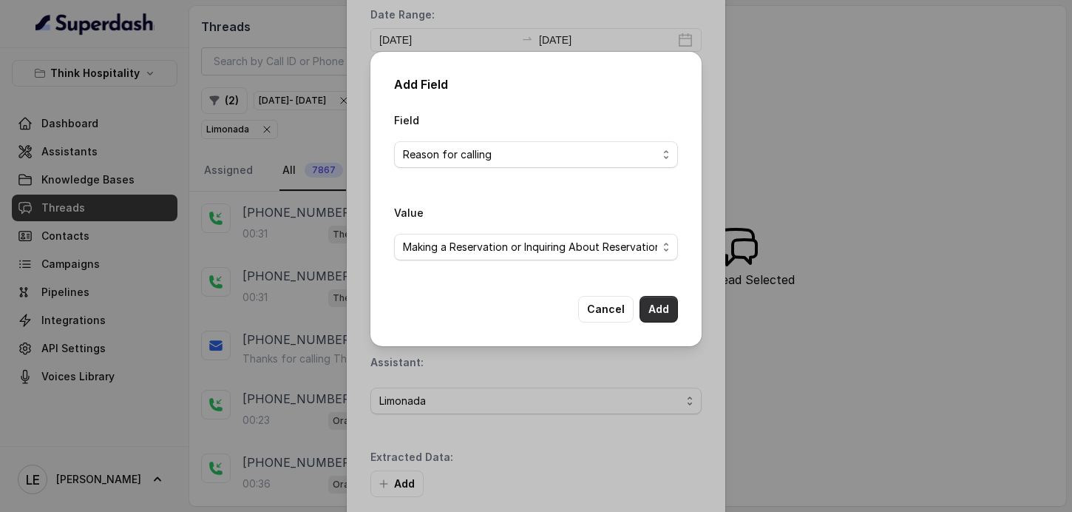
click at [646, 303] on button "Add" at bounding box center [659, 309] width 38 height 27
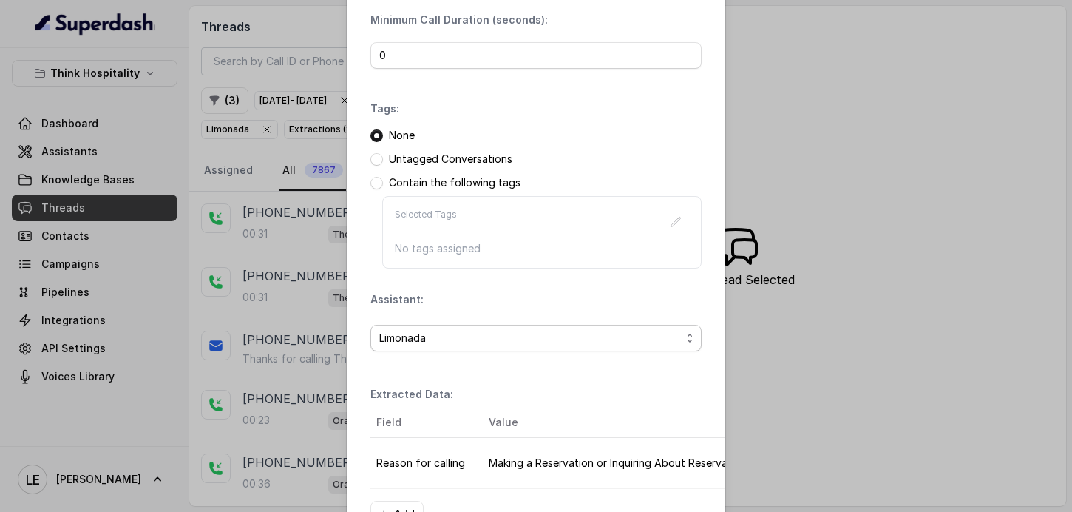
scroll to position [216, 0]
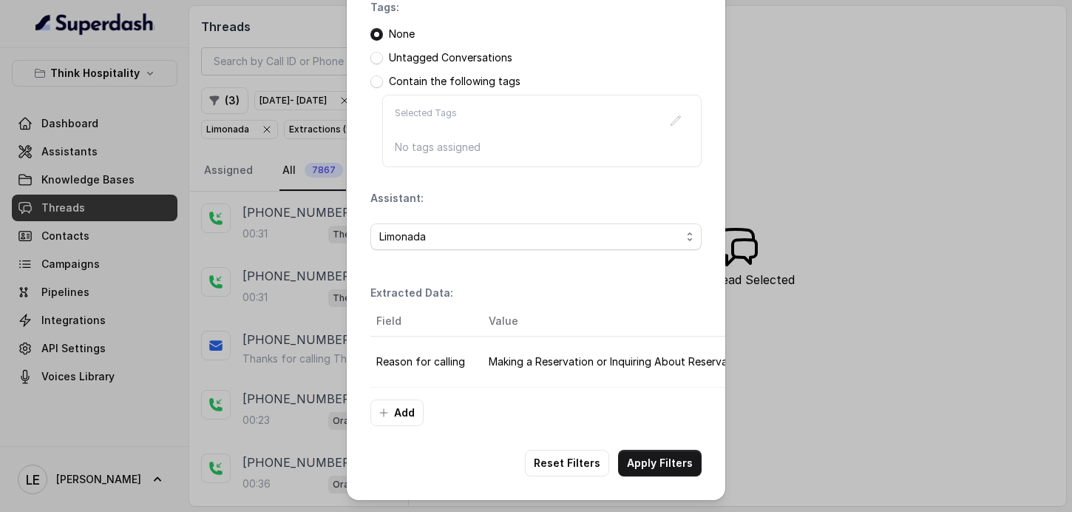
click at [644, 447] on div "Filters Date Range: 2025-09-01 2025-09-30 Minimum Call Duration (seconds): 0 Ta…" at bounding box center [536, 142] width 379 height 716
click at [657, 455] on button "Apply Filters" at bounding box center [660, 463] width 84 height 27
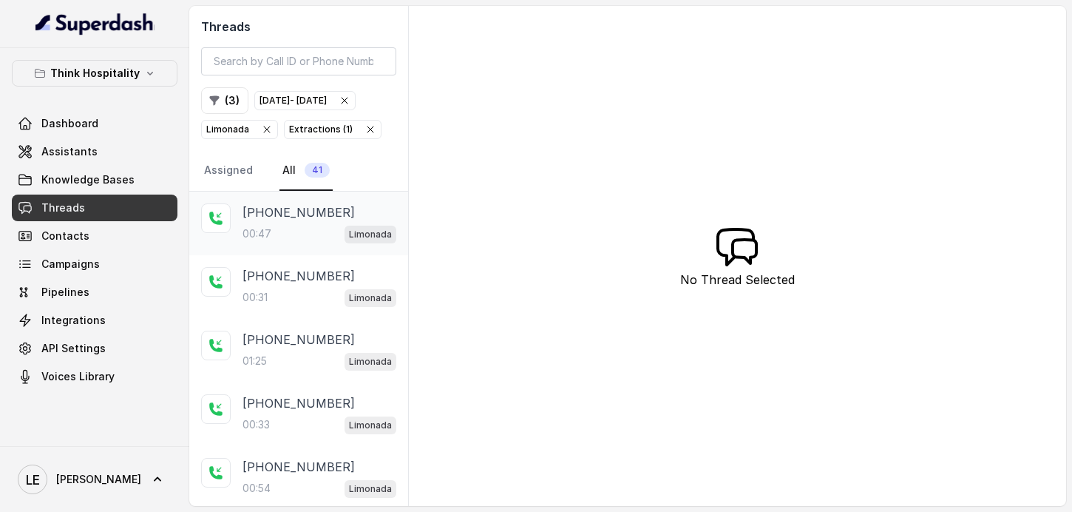
click at [348, 243] on div "Limonada" at bounding box center [371, 233] width 52 height 19
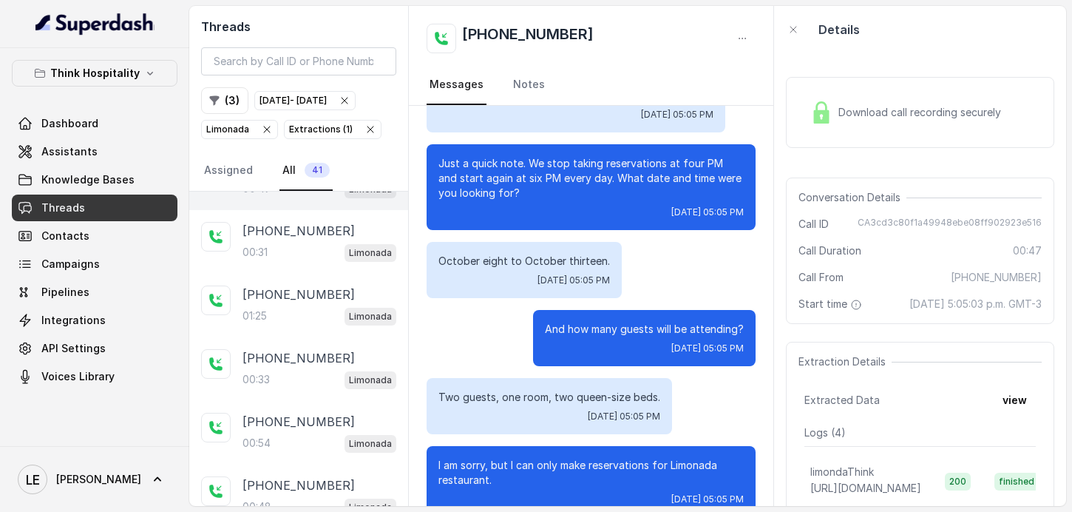
scroll to position [141, 0]
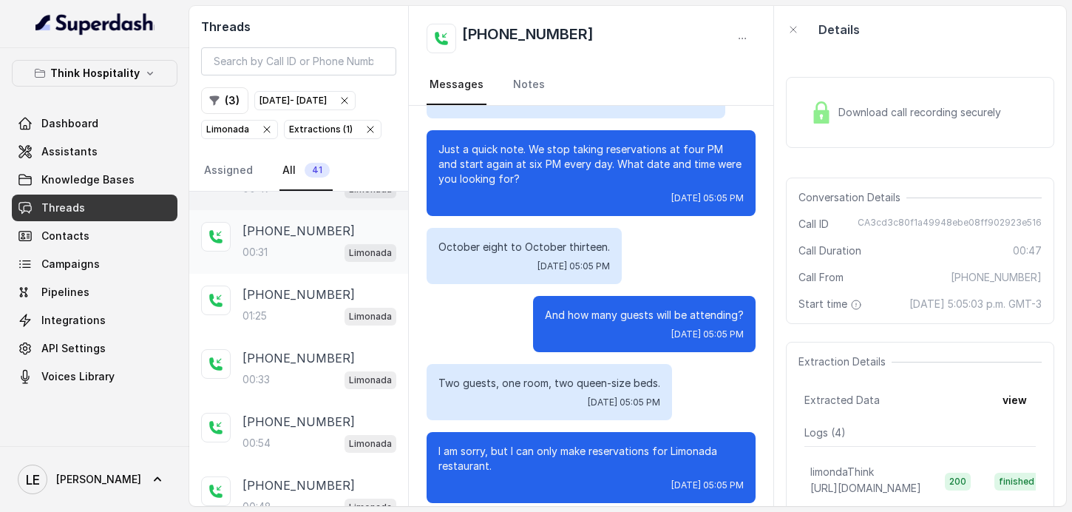
click at [330, 262] on div "00:31 Limonada" at bounding box center [320, 252] width 154 height 19
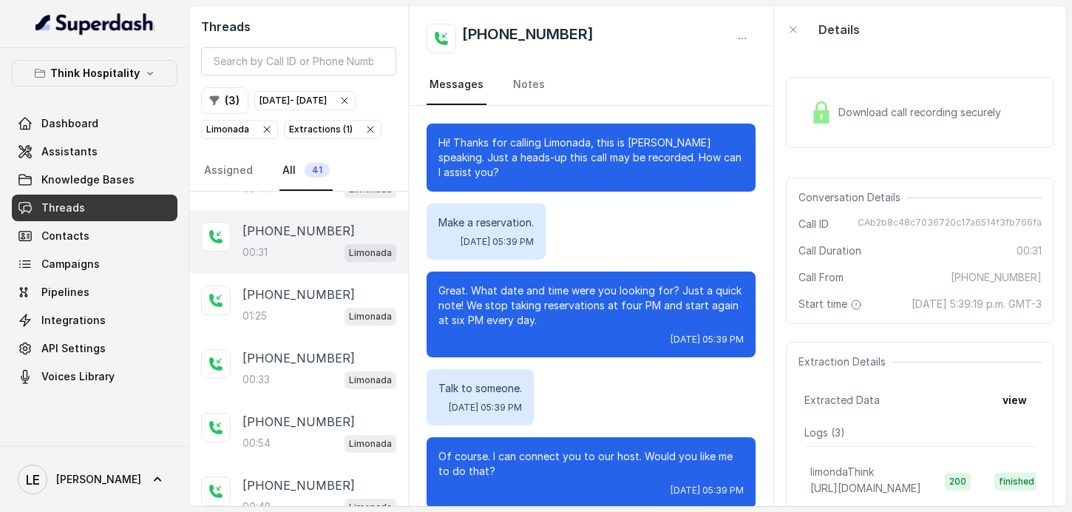
scroll to position [73, 0]
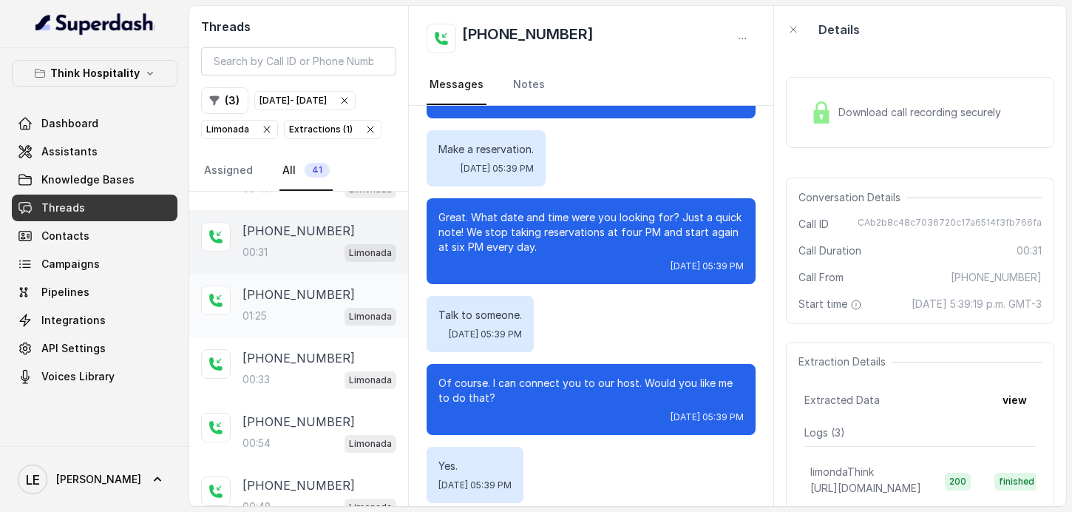
click at [312, 303] on p "+19793268023" at bounding box center [299, 294] width 112 height 18
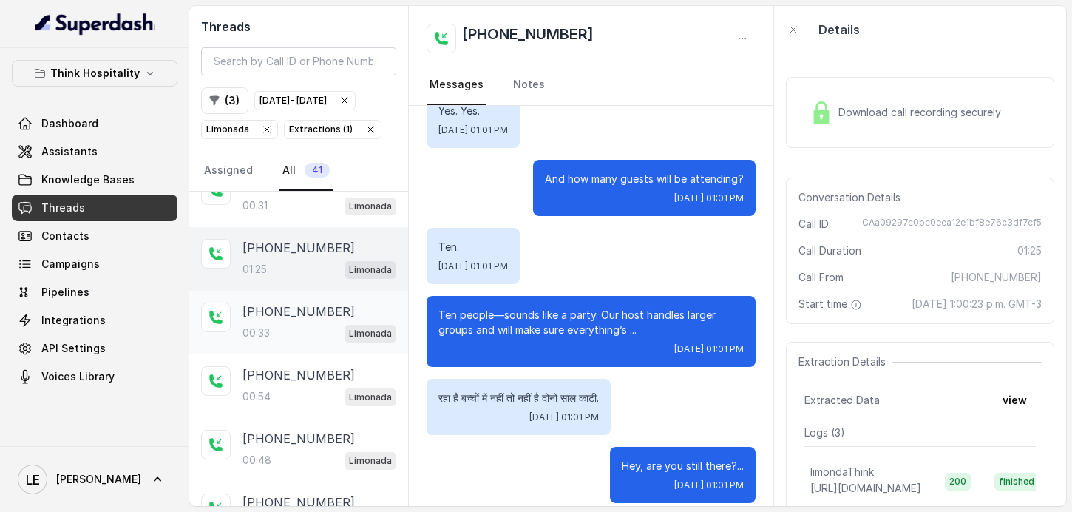
scroll to position [107, 0]
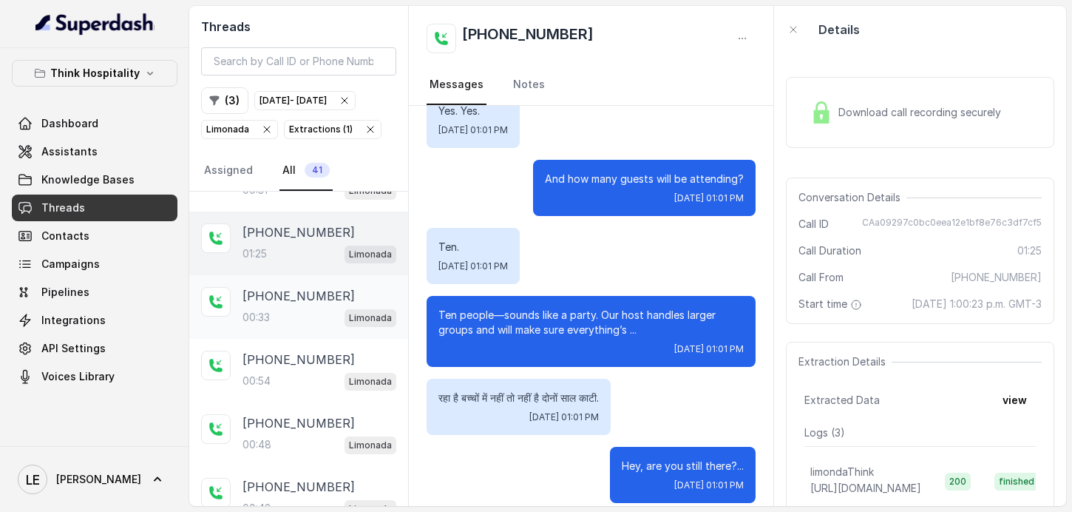
click at [345, 327] on div "00:33 Limonada" at bounding box center [320, 317] width 154 height 19
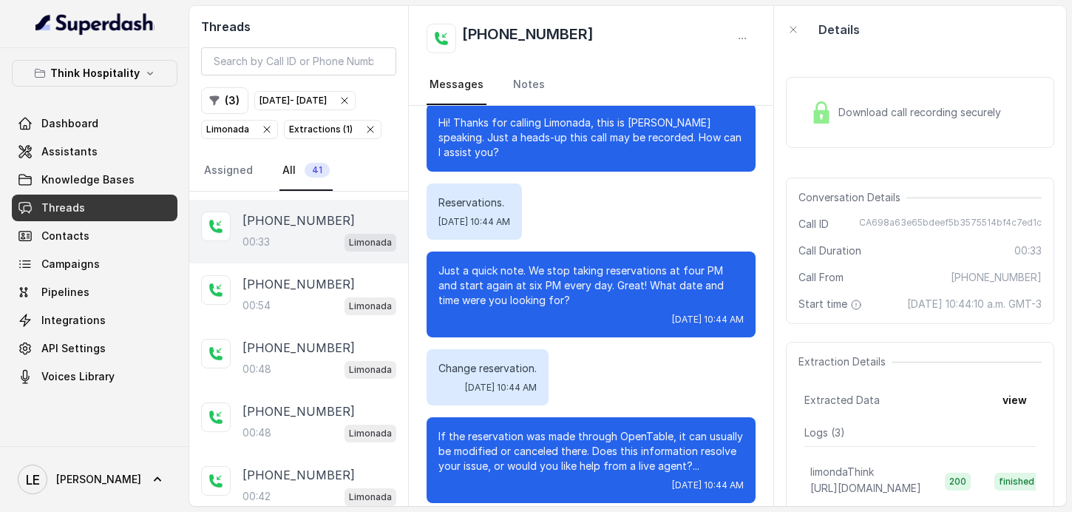
scroll to position [192, 0]
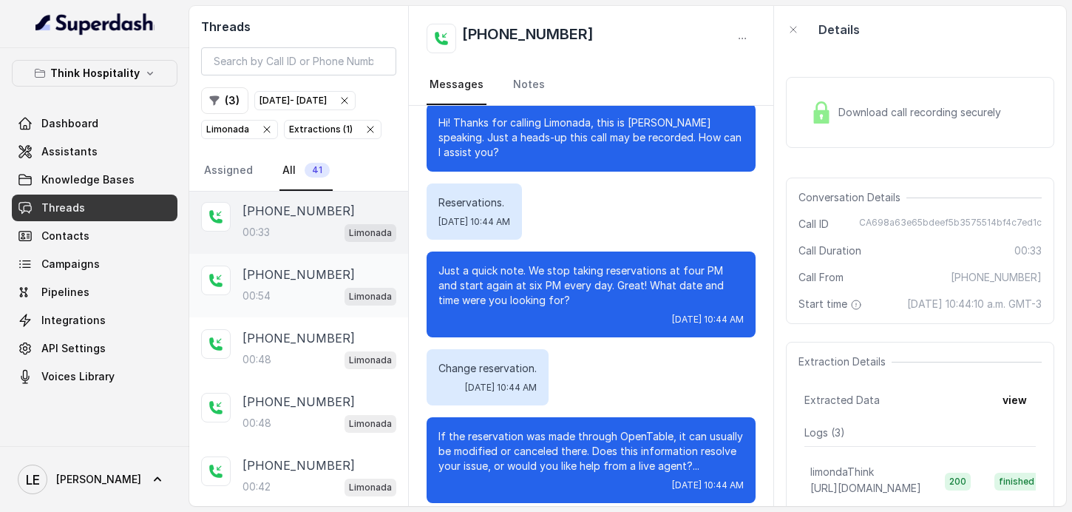
click at [333, 283] on div "+14439457726" at bounding box center [320, 274] width 154 height 18
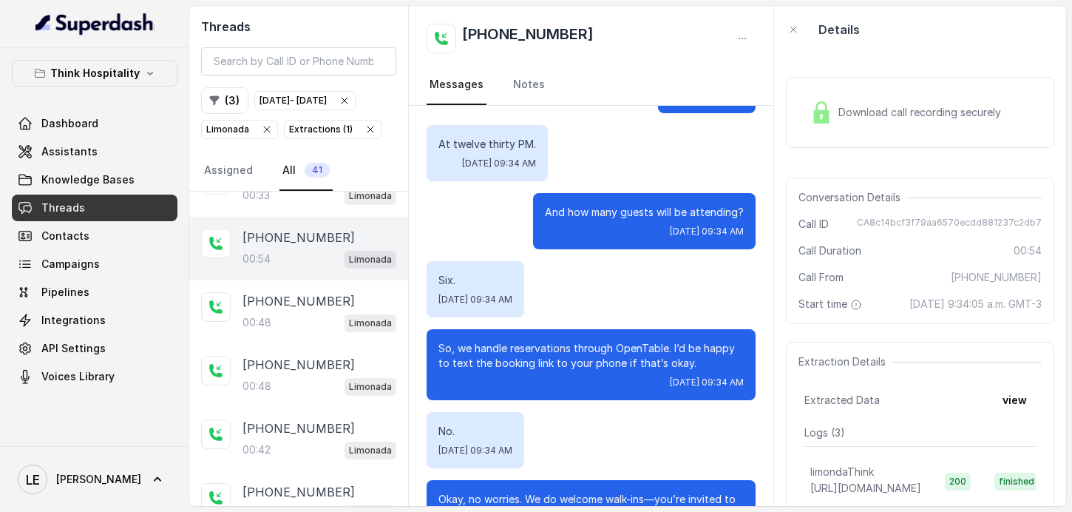
scroll to position [380, 0]
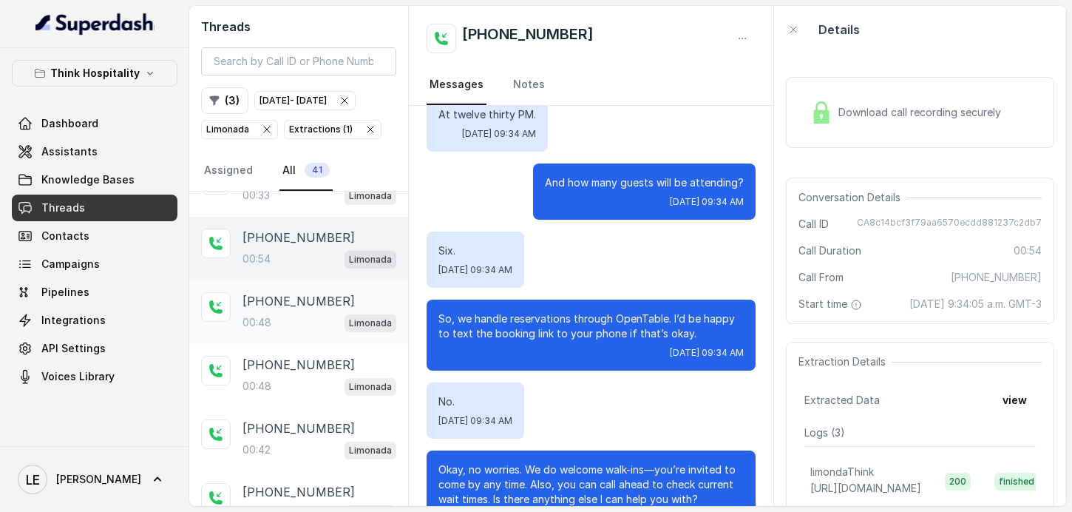
click at [332, 310] on div "+19174440041" at bounding box center [320, 301] width 154 height 18
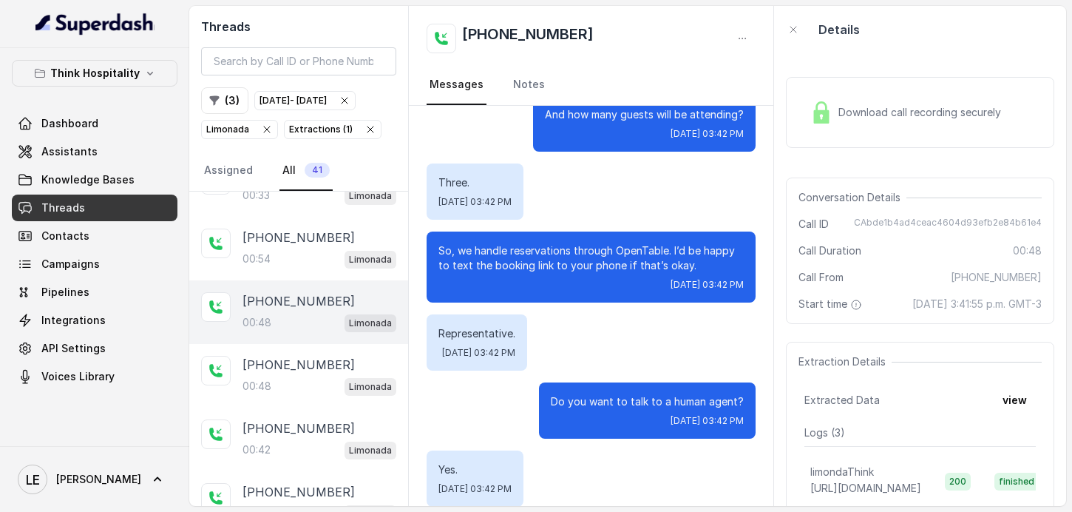
scroll to position [345, 0]
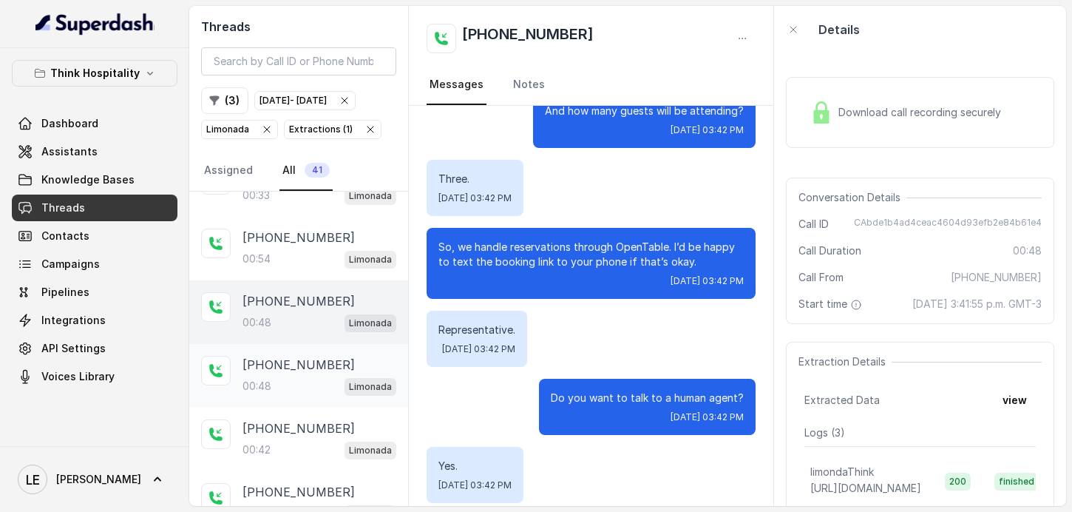
click at [325, 396] on div "+12023554044 00:48 Limonada" at bounding box center [320, 376] width 154 height 40
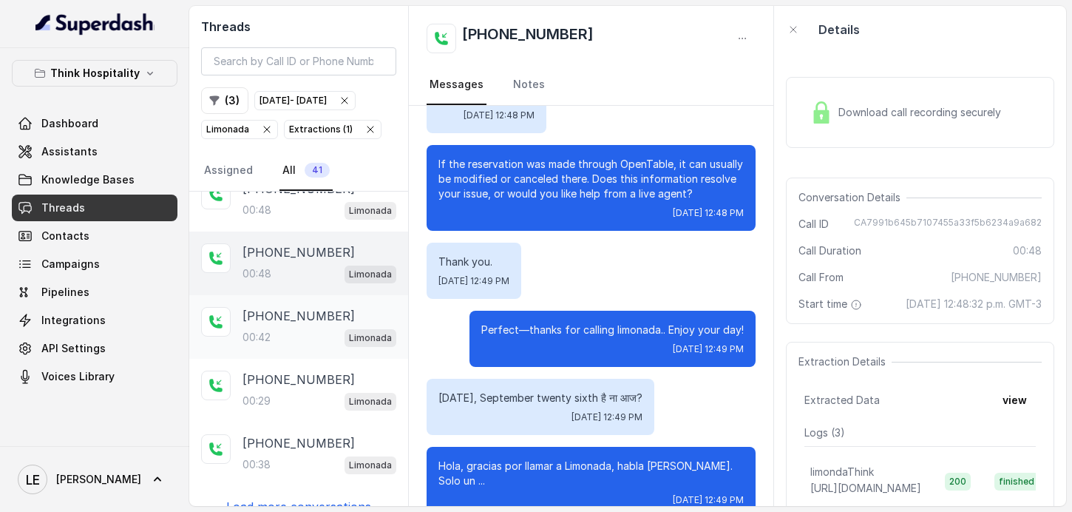
click at [347, 325] on div "+18644146230 00:42 Limonada" at bounding box center [298, 327] width 219 height 64
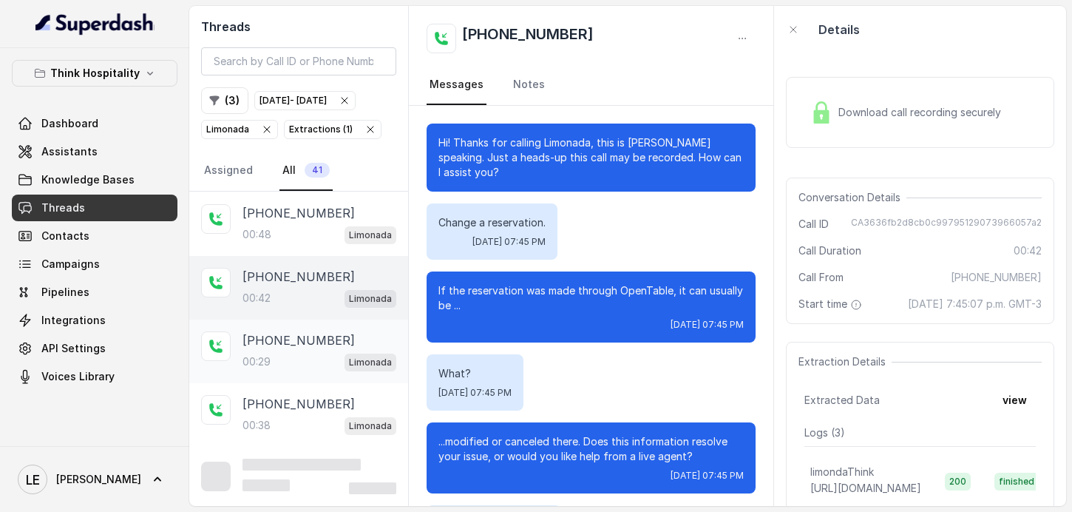
click at [321, 349] on p "+16196354722" at bounding box center [299, 340] width 112 height 18
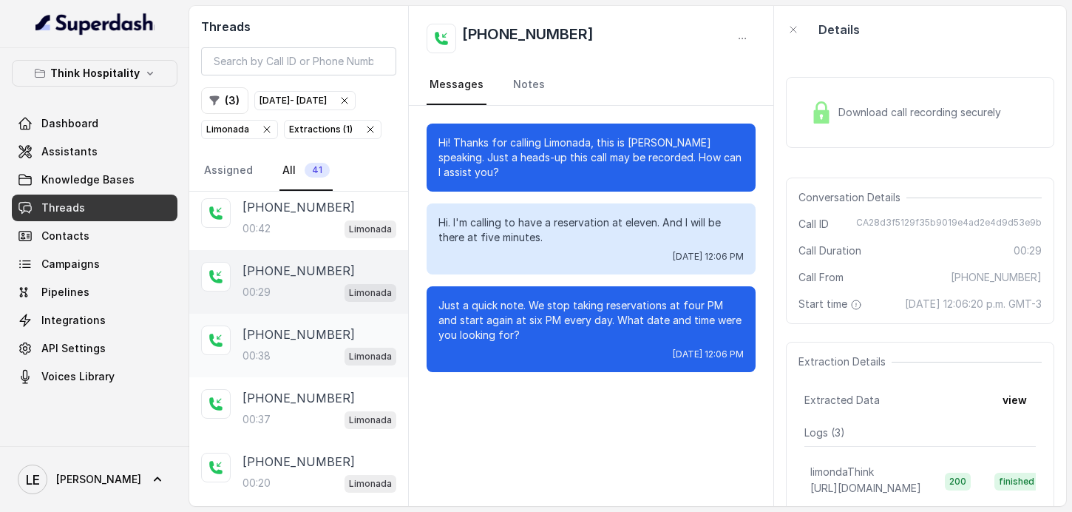
click at [340, 365] on div "+12012547714 00:38 Limonada" at bounding box center [320, 345] width 154 height 40
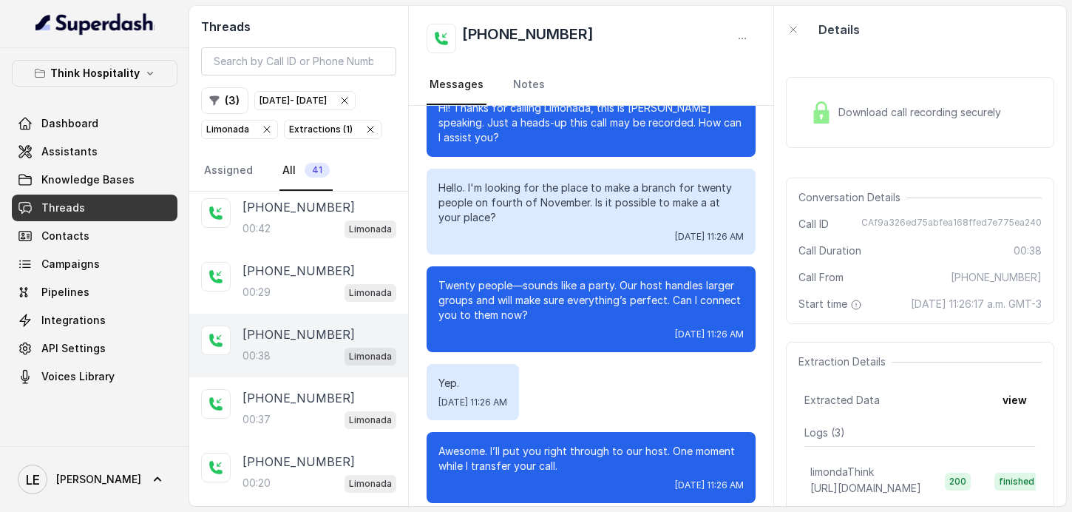
click at [873, 129] on div "Download call recording securely" at bounding box center [905, 112] width 203 height 34
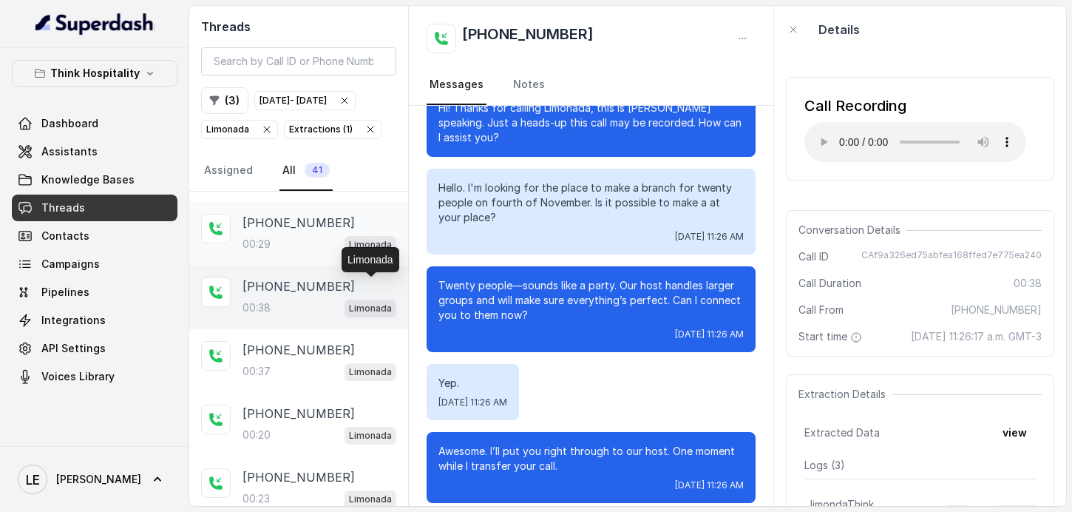
scroll to position [511, 0]
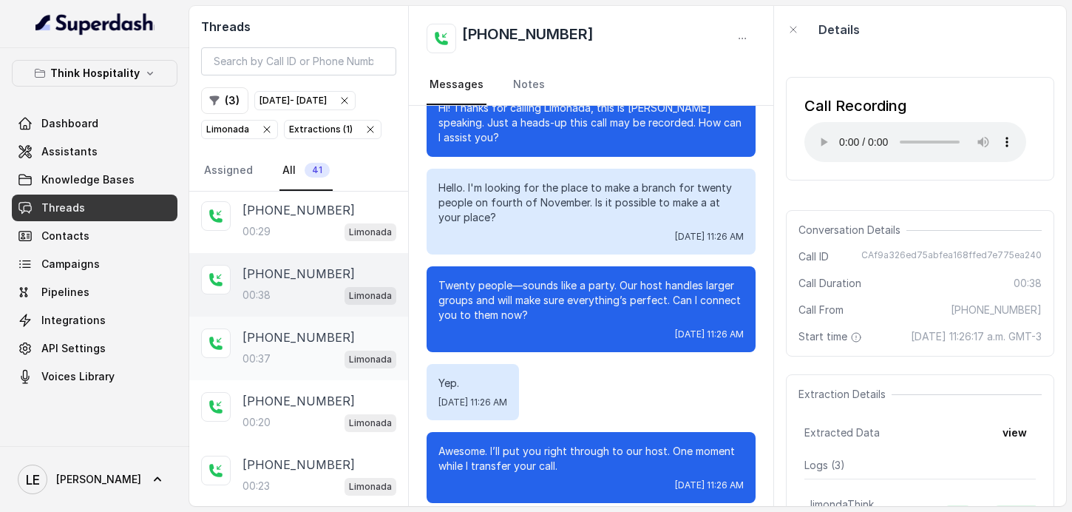
click at [362, 346] on div "+14042369297" at bounding box center [320, 337] width 154 height 18
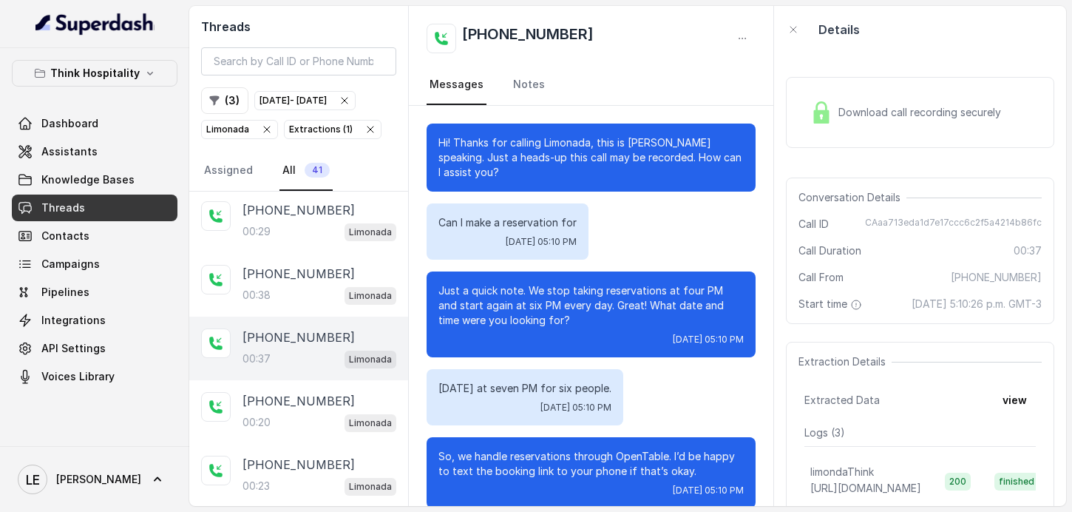
scroll to position [5, 0]
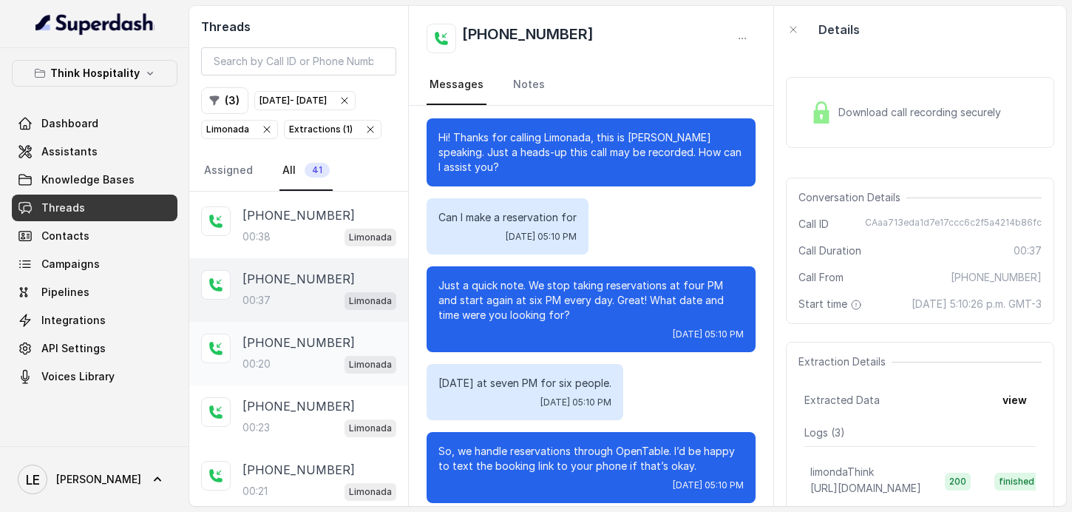
click at [339, 351] on div "+14042369297" at bounding box center [320, 342] width 154 height 18
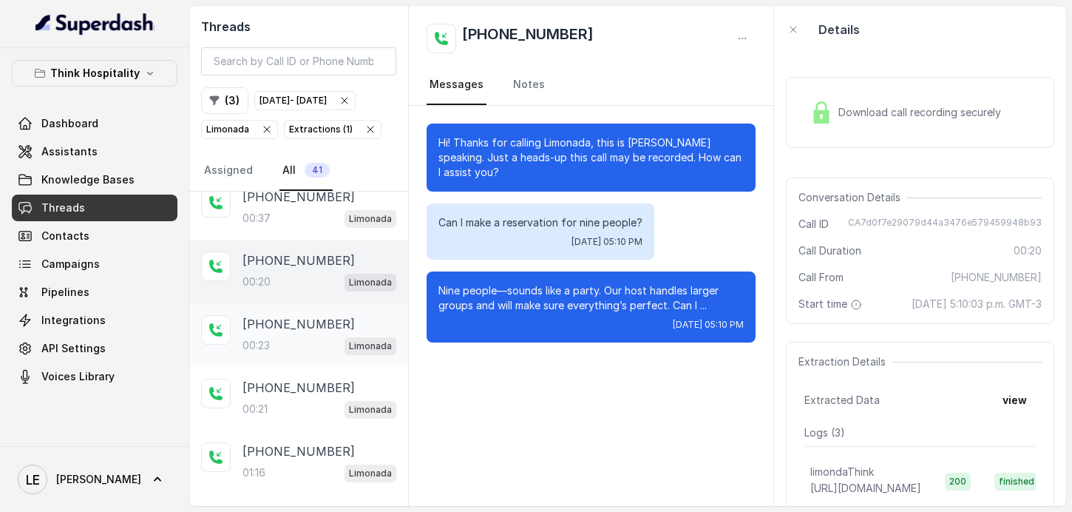
click at [335, 355] on div "+14042369297 00:23 Limonada" at bounding box center [320, 335] width 154 height 40
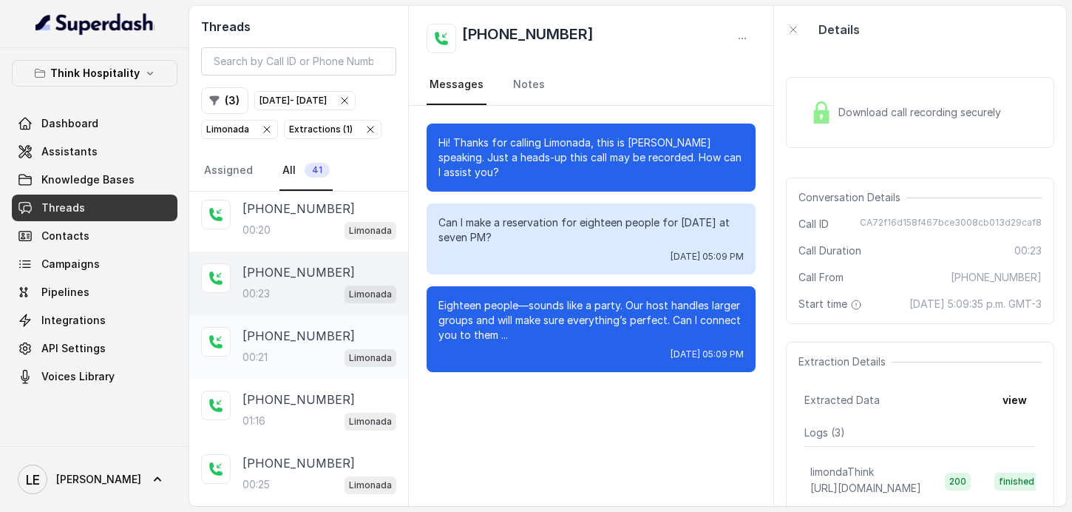
click at [336, 336] on div "+14042369297 00:21 Limonada" at bounding box center [298, 347] width 219 height 64
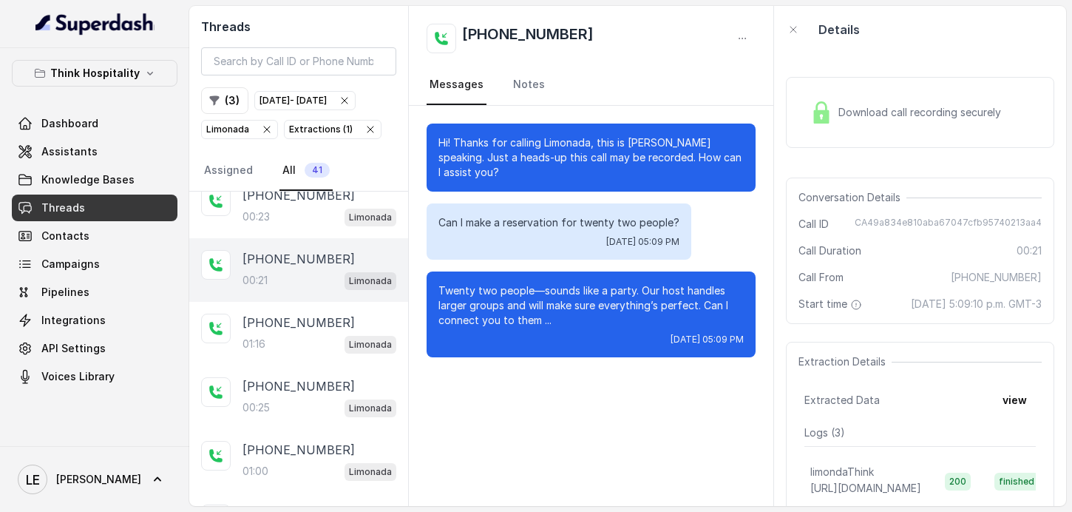
scroll to position [824, 0]
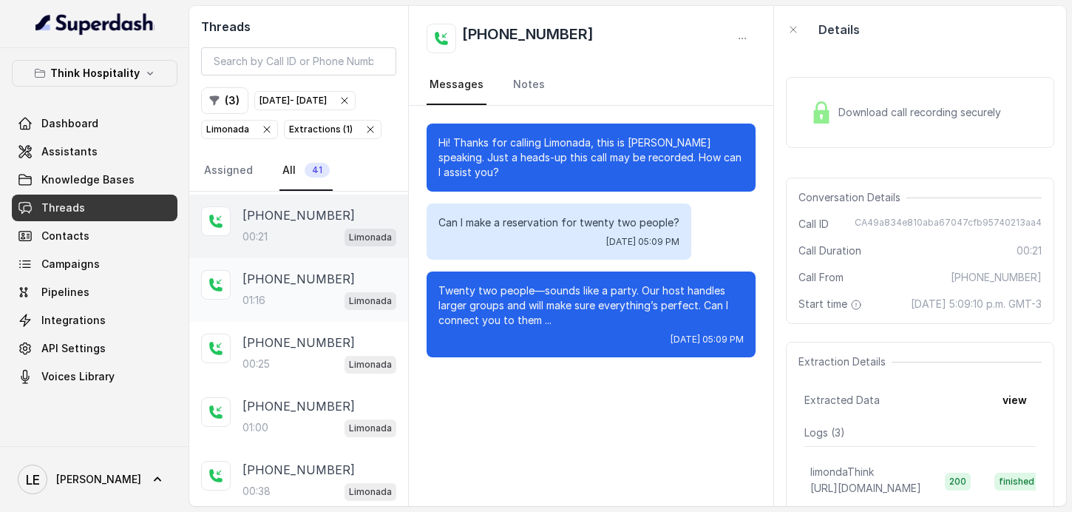
click at [350, 308] on p "Limonada" at bounding box center [370, 301] width 43 height 15
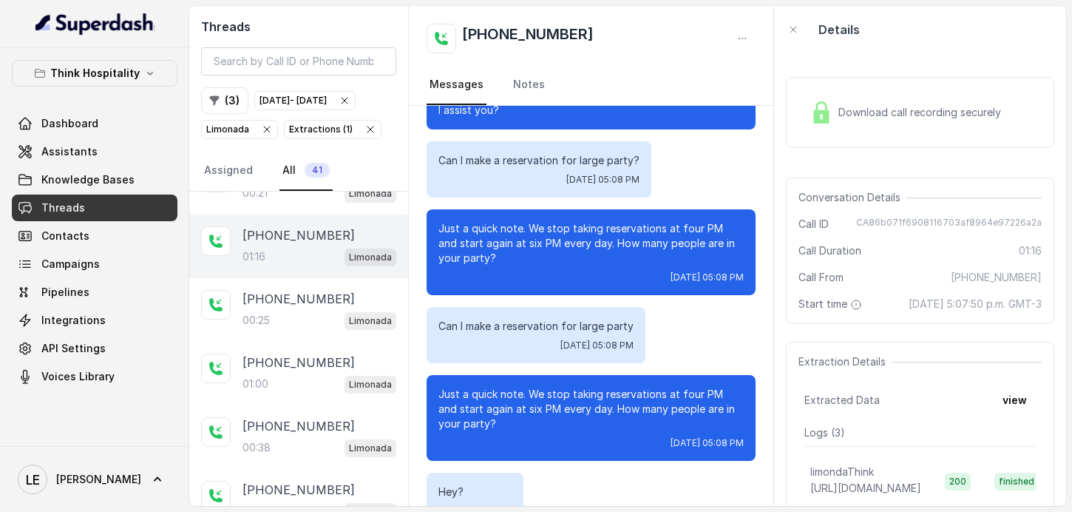
scroll to position [890, 0]
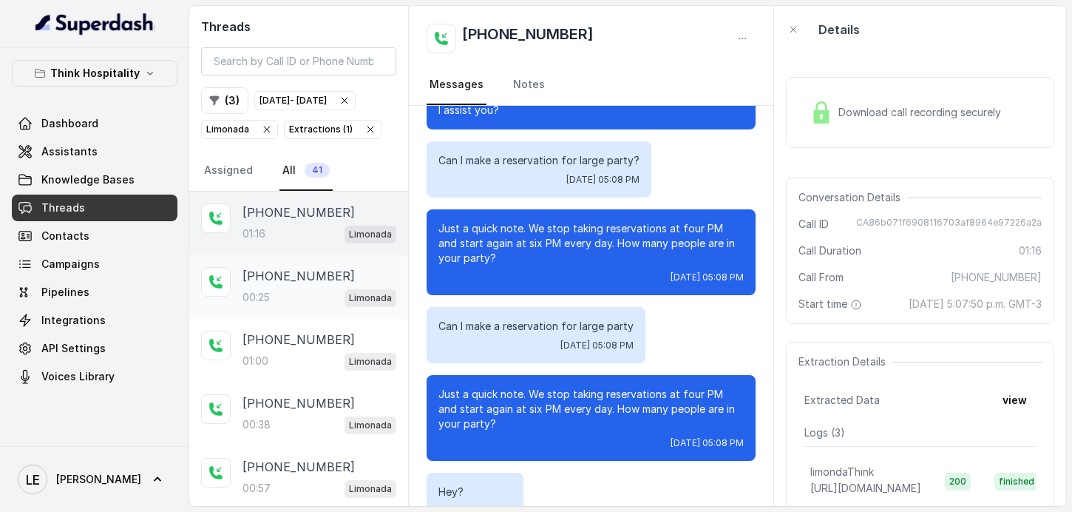
click at [347, 305] on div "+14042369297 00:25 Limonada" at bounding box center [320, 287] width 154 height 40
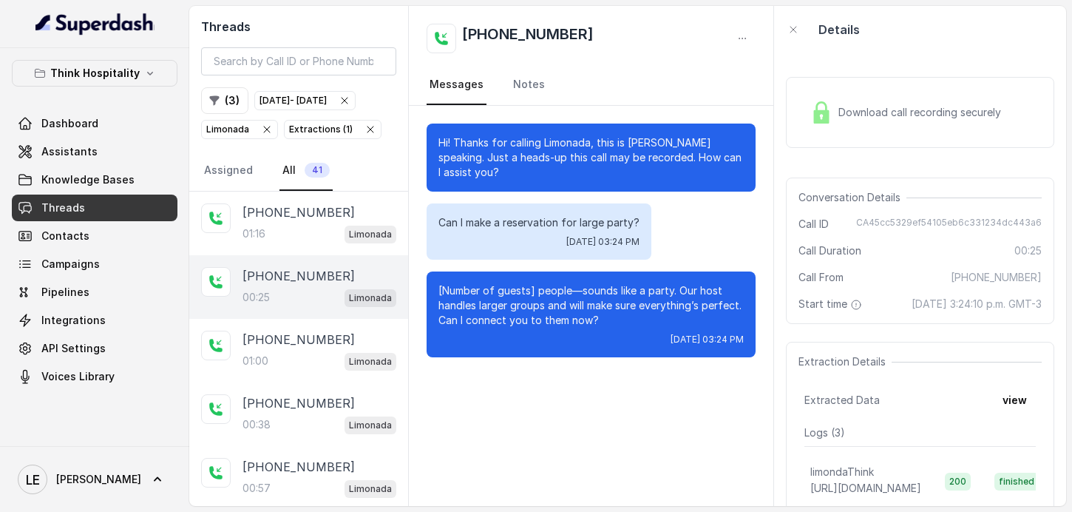
scroll to position [932, 0]
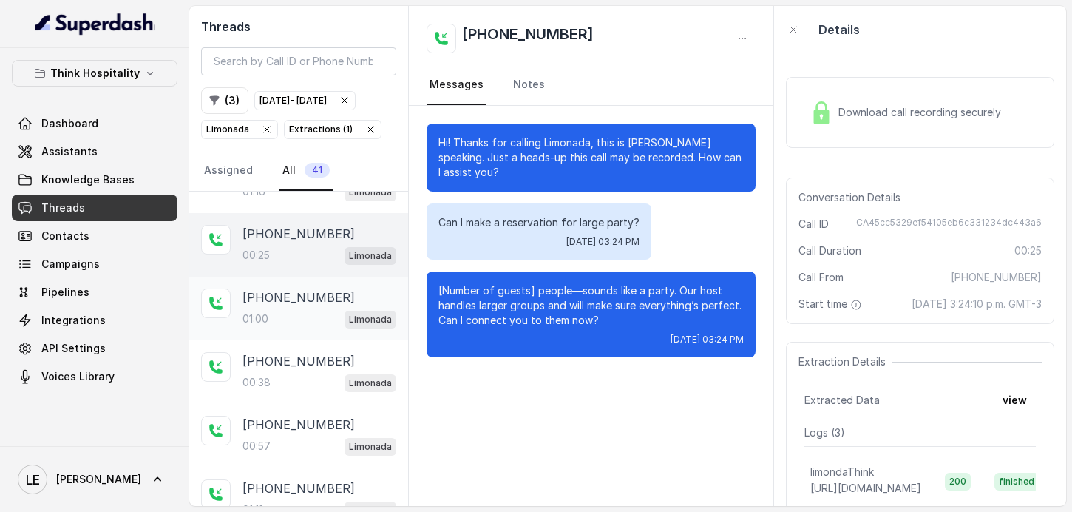
click at [379, 306] on div "+14042369297" at bounding box center [320, 297] width 154 height 18
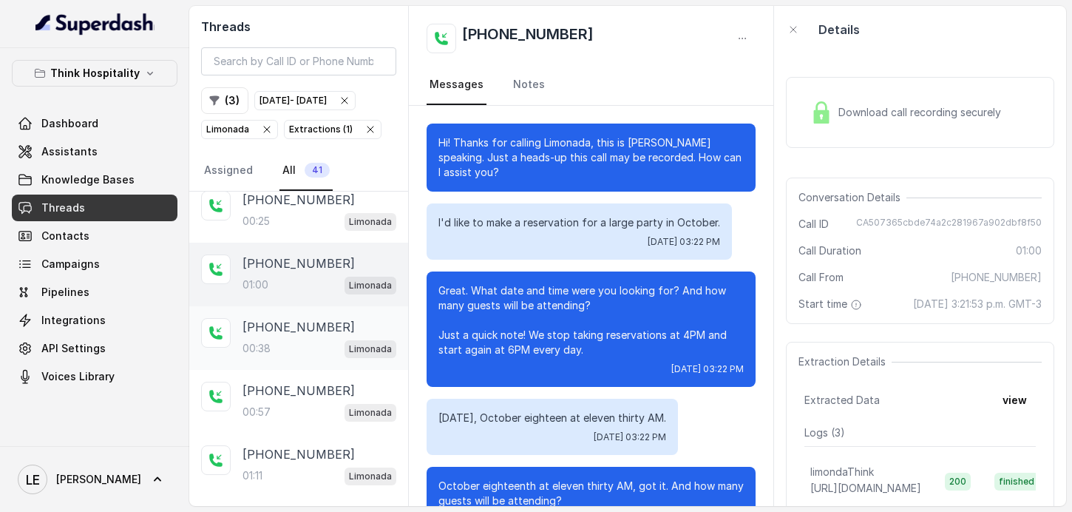
scroll to position [1002, 0]
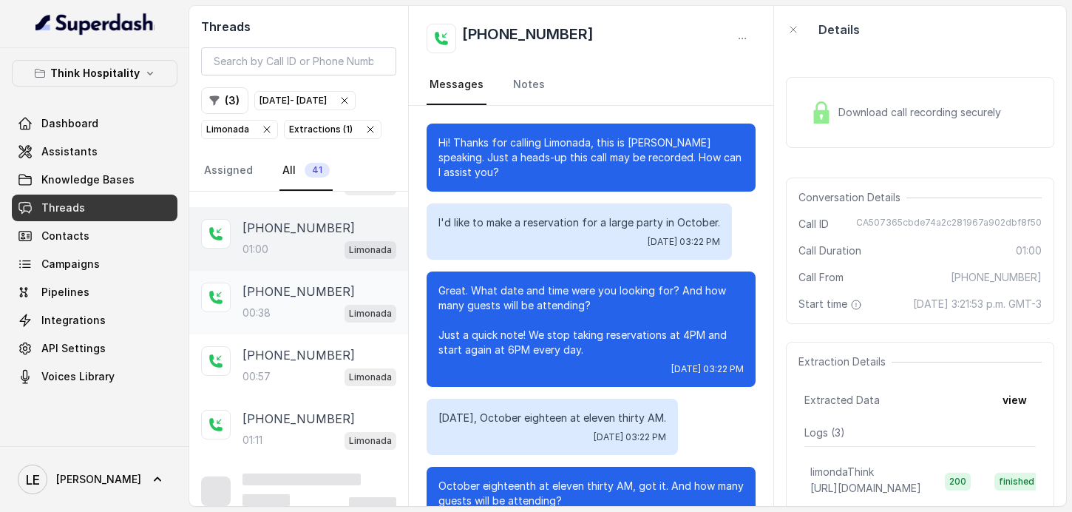
click at [350, 300] on div "+16265908238" at bounding box center [320, 291] width 154 height 18
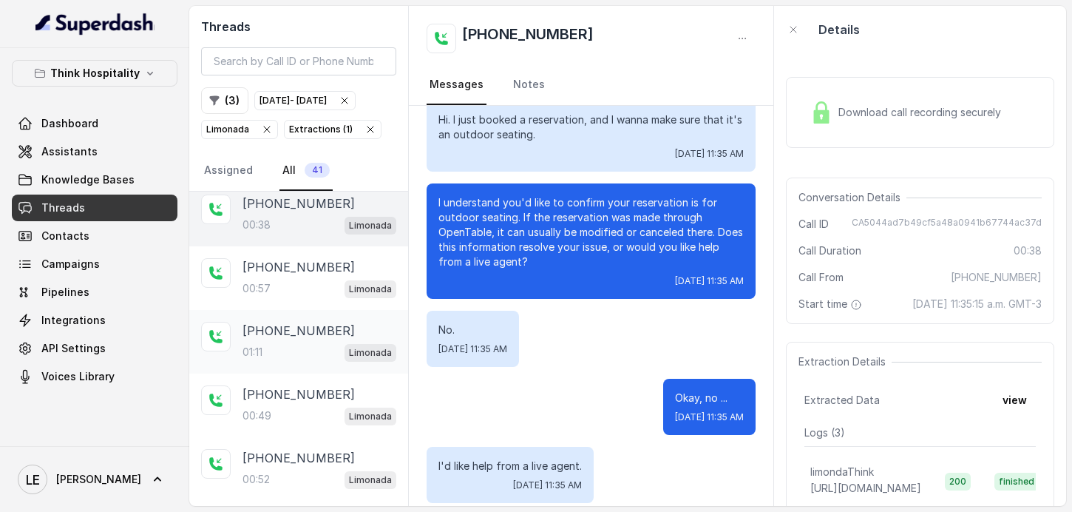
click at [297, 362] on div "01:11 Limonada" at bounding box center [320, 351] width 154 height 19
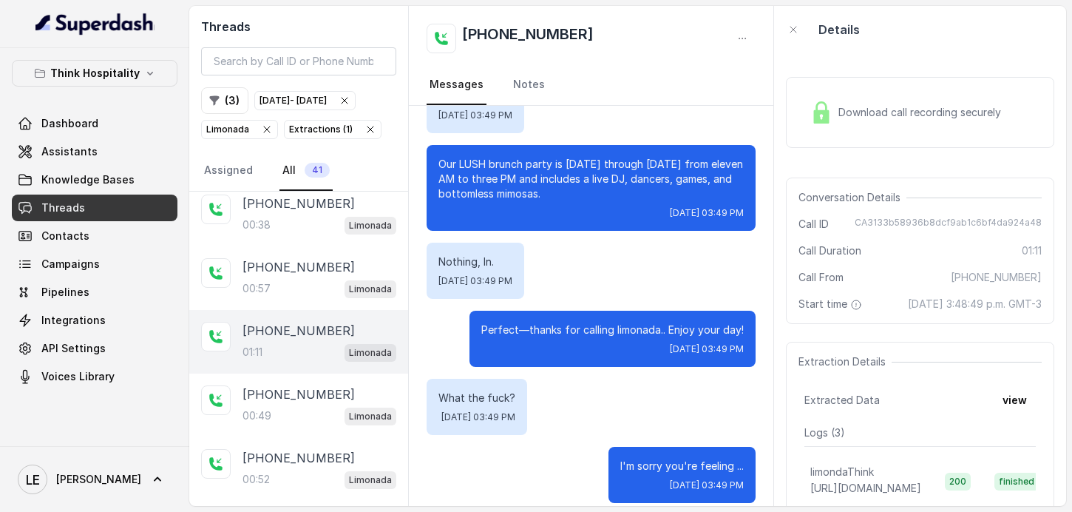
click at [294, 137] on div "Extractions ( 1 )" at bounding box center [321, 129] width 64 height 15
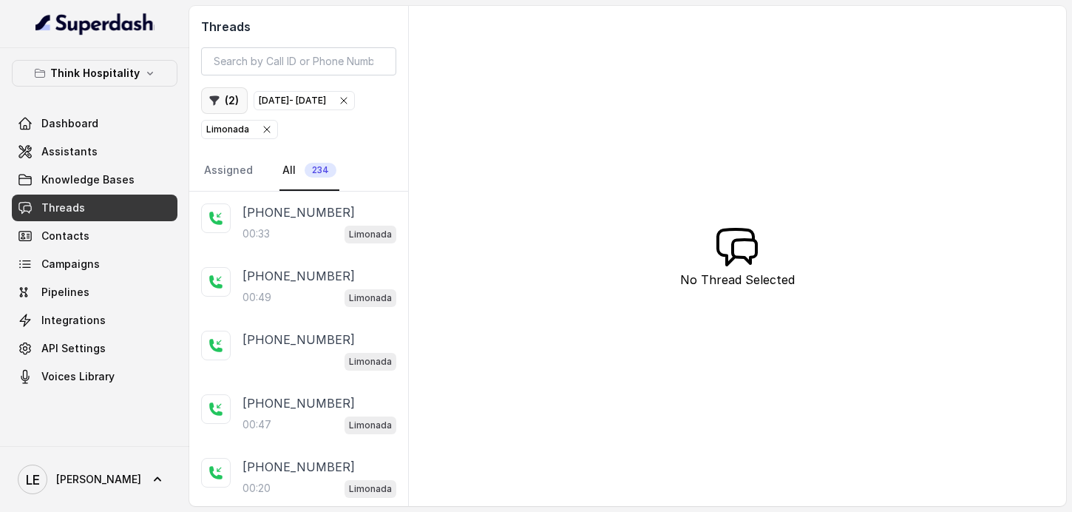
click at [231, 102] on button "( 2 )" at bounding box center [224, 100] width 47 height 27
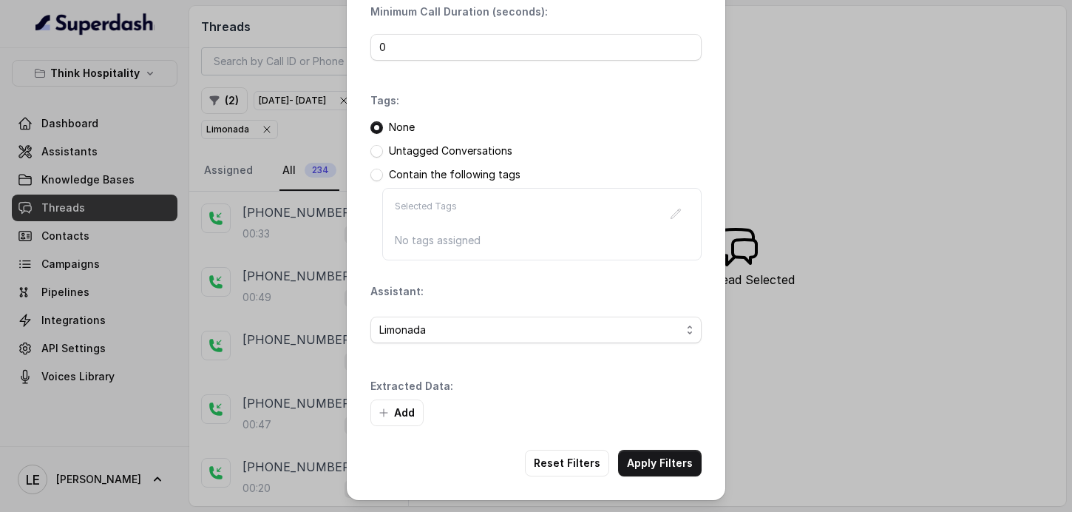
click at [383, 397] on div "Extracted Data: Add" at bounding box center [535, 402] width 331 height 47
click at [384, 402] on button "Add" at bounding box center [396, 412] width 53 height 27
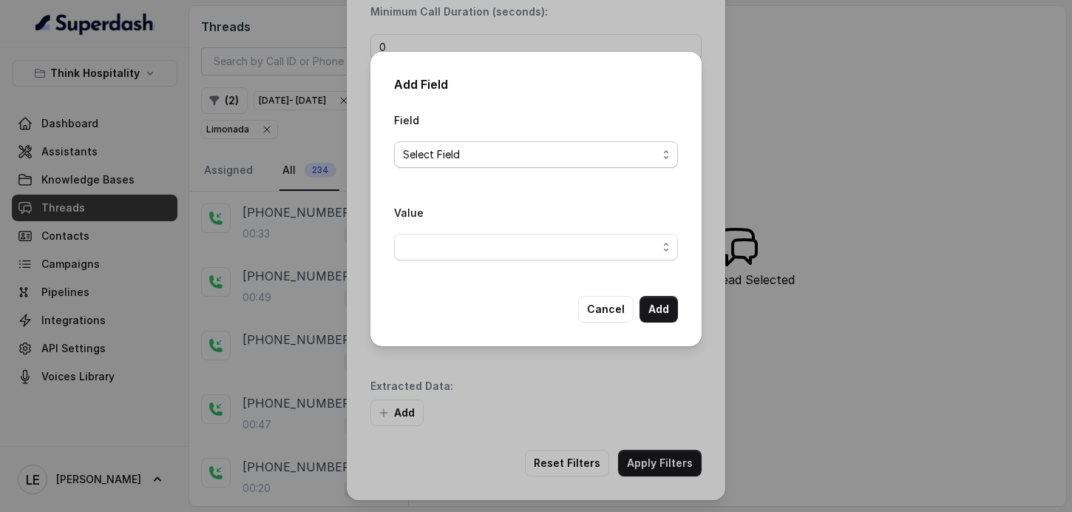
click at [554, 155] on span "Select Field" at bounding box center [530, 155] width 254 height 18
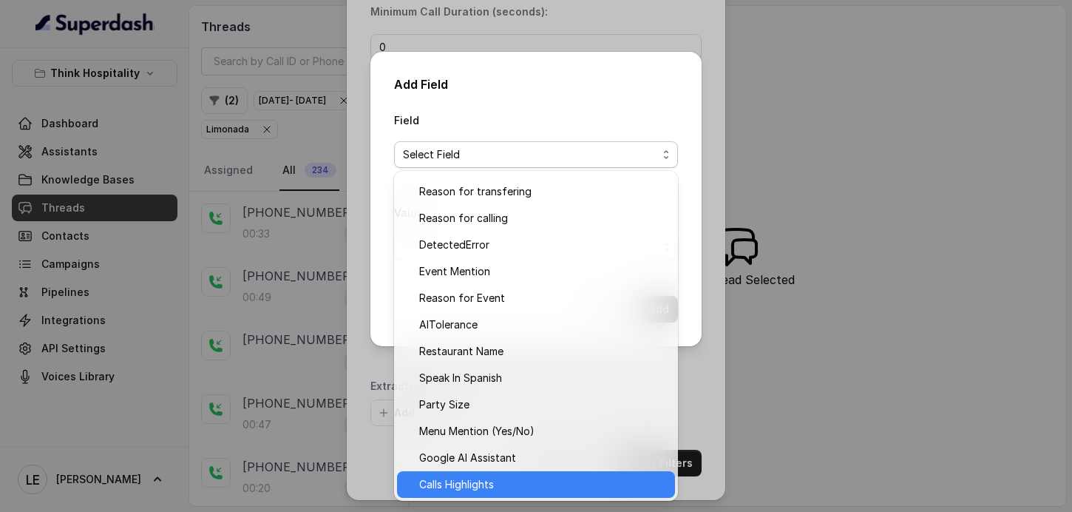
click at [525, 475] on span "Calls Highlights" at bounding box center [542, 484] width 247 height 18
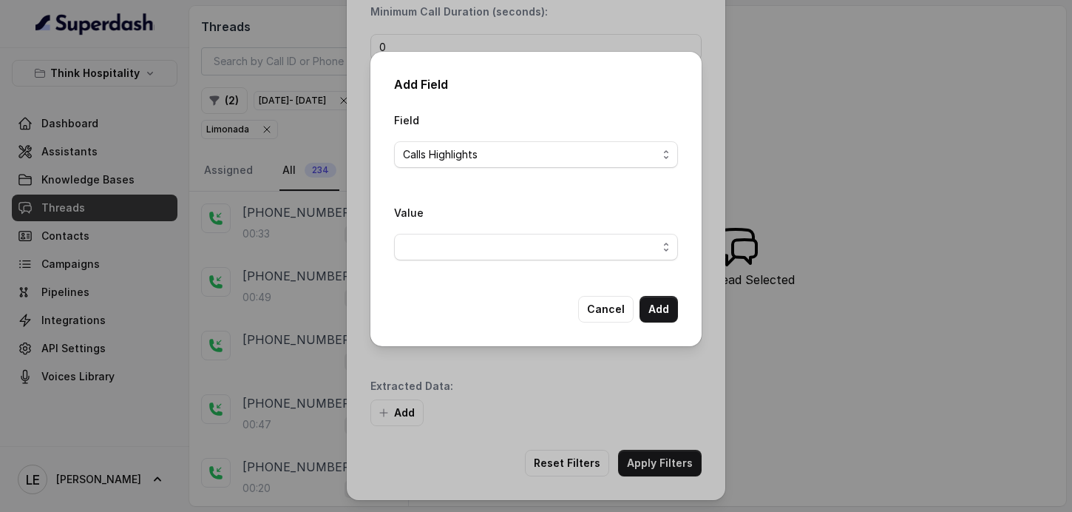
click at [598, 258] on span "button" at bounding box center [536, 247] width 284 height 27
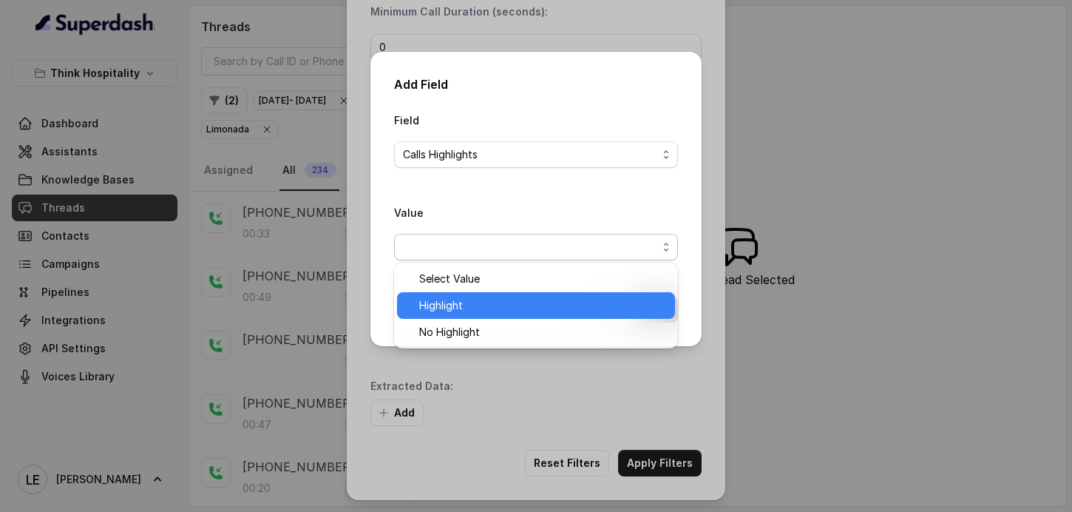
click at [557, 307] on span "Highlight" at bounding box center [542, 305] width 247 height 18
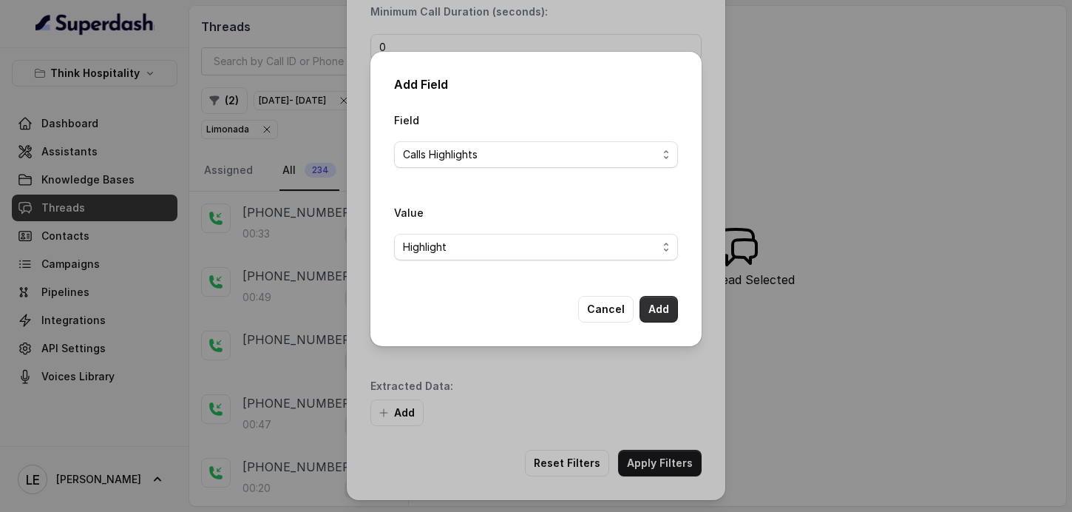
click at [645, 317] on button "Add" at bounding box center [659, 309] width 38 height 27
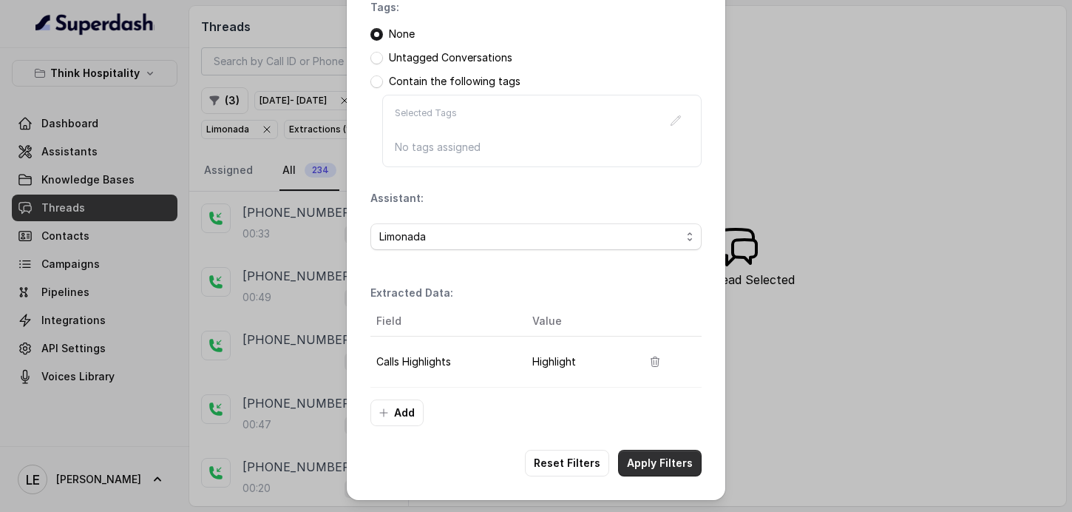
click at [667, 474] on button "Apply Filters" at bounding box center [660, 463] width 84 height 27
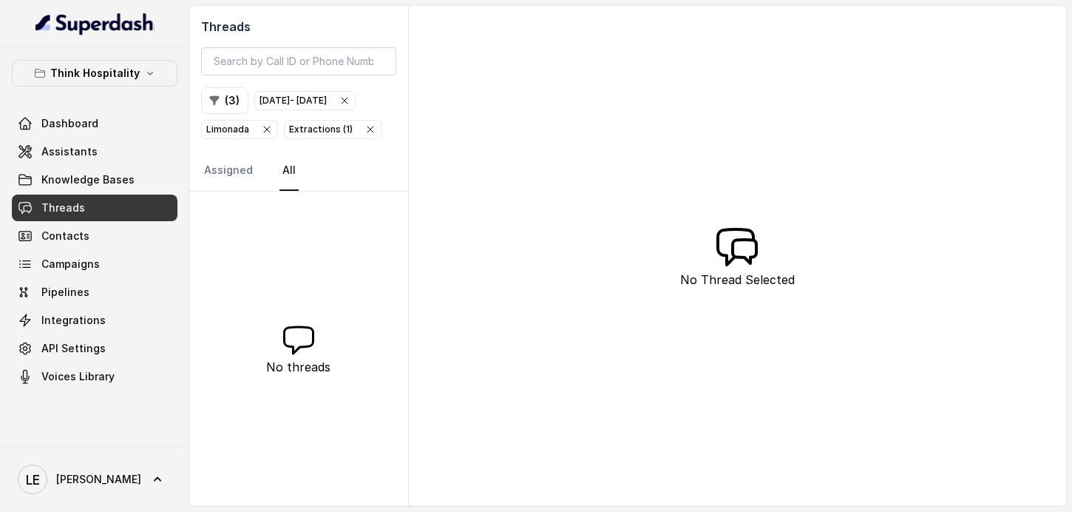
click at [375, 138] on span "Extractions ( 1 )" at bounding box center [333, 130] width 96 height 18
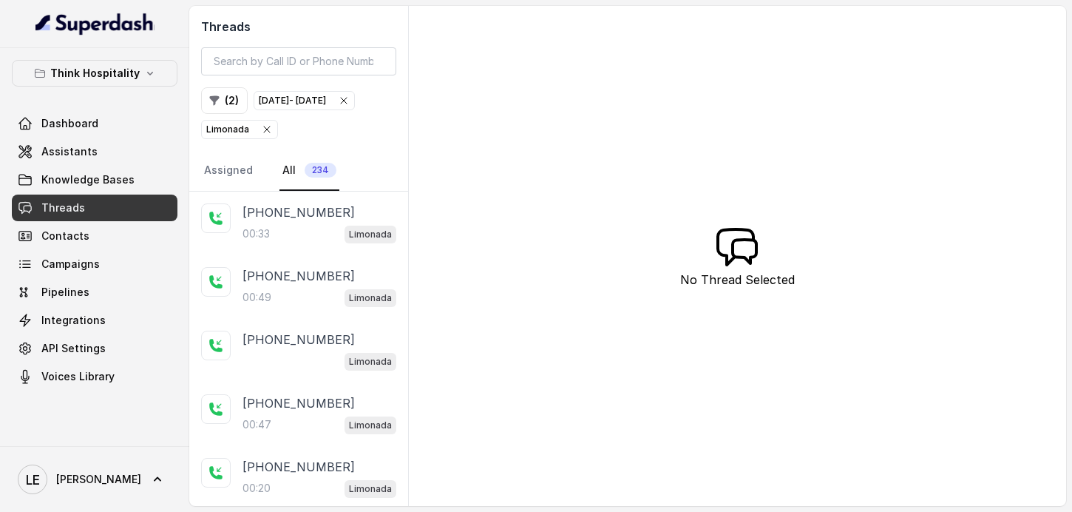
click at [264, 132] on icon "button" at bounding box center [267, 129] width 6 height 6
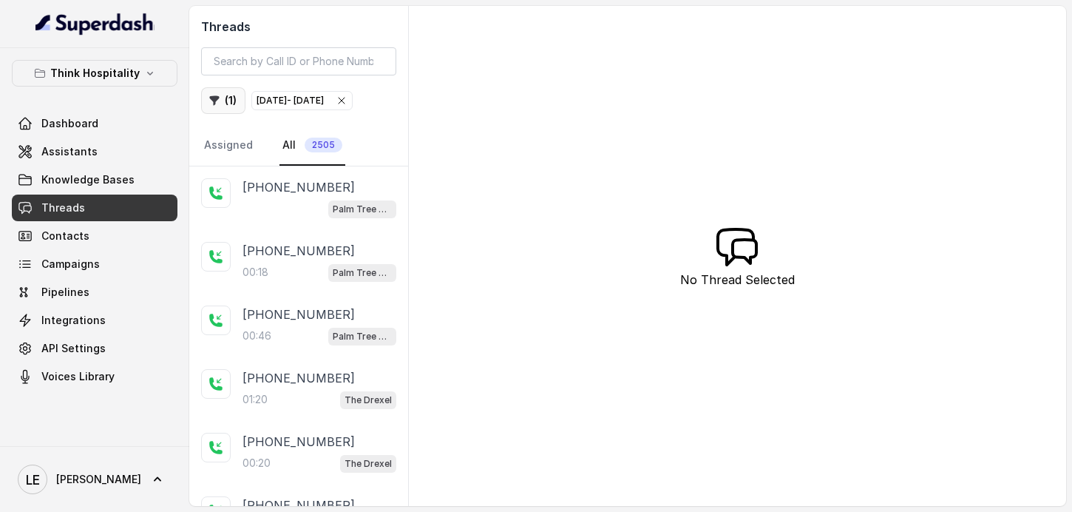
click at [232, 102] on button "( 1 )" at bounding box center [223, 100] width 44 height 27
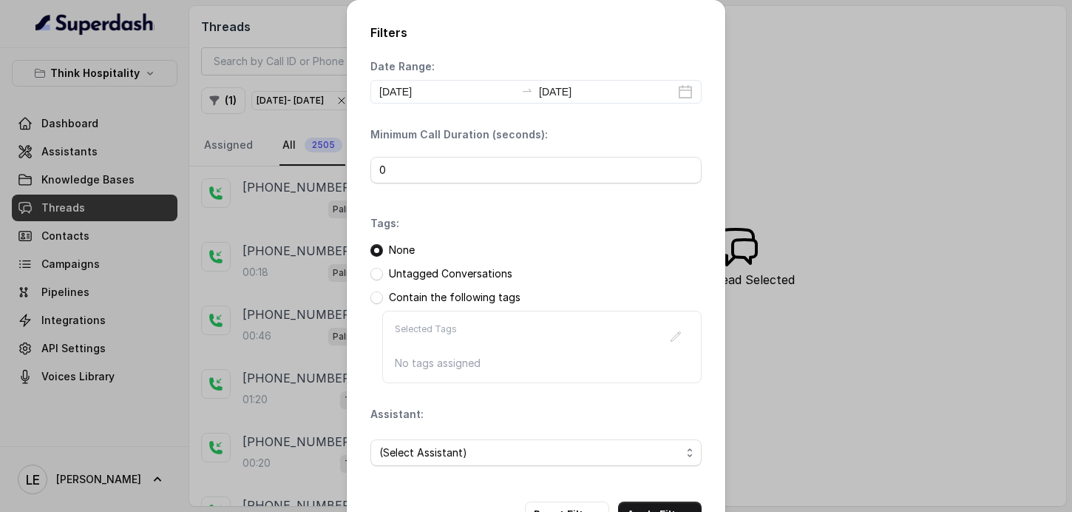
scroll to position [52, 0]
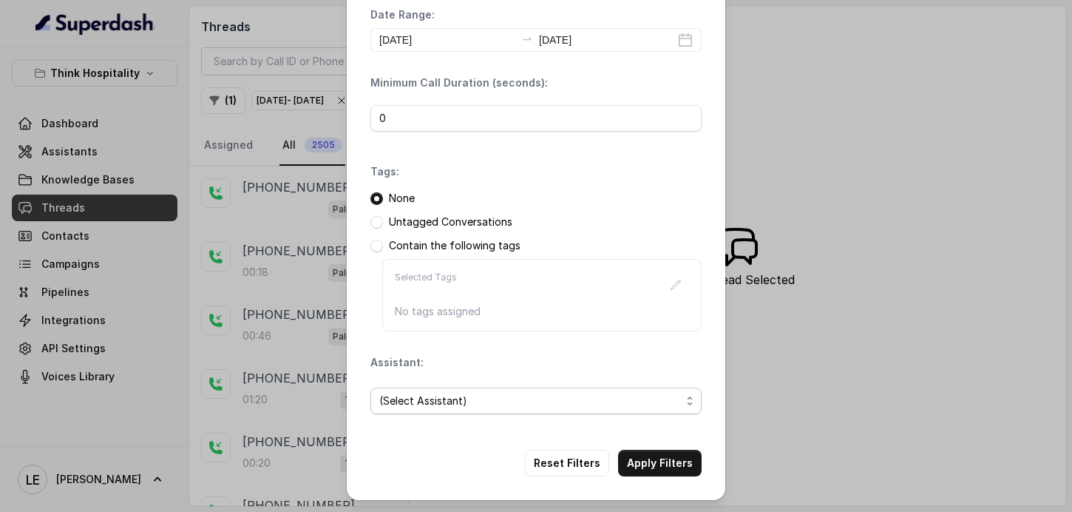
click at [504, 393] on span "(Select Assistant)" at bounding box center [530, 401] width 302 height 18
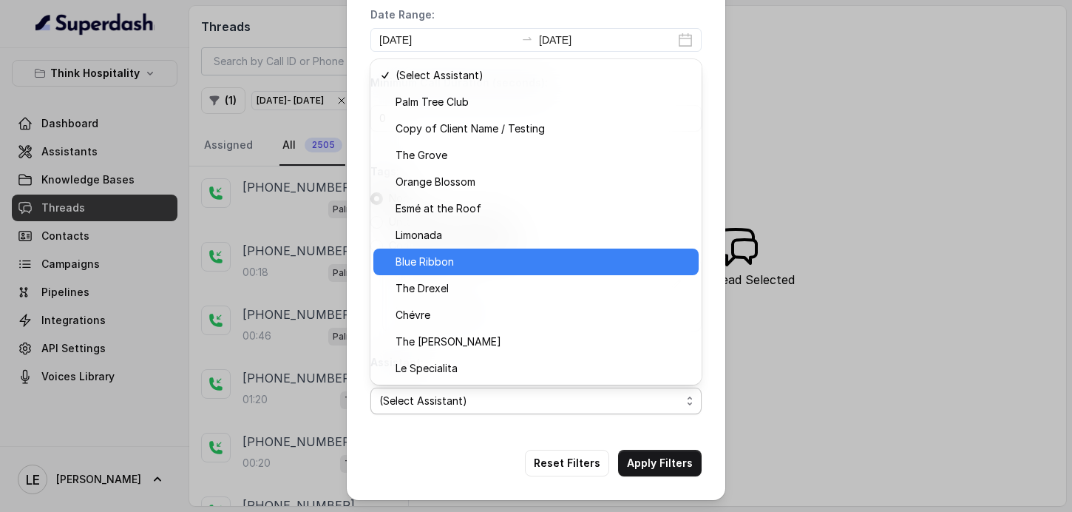
click at [586, 273] on div "Blue Ribbon" at bounding box center [535, 261] width 325 height 27
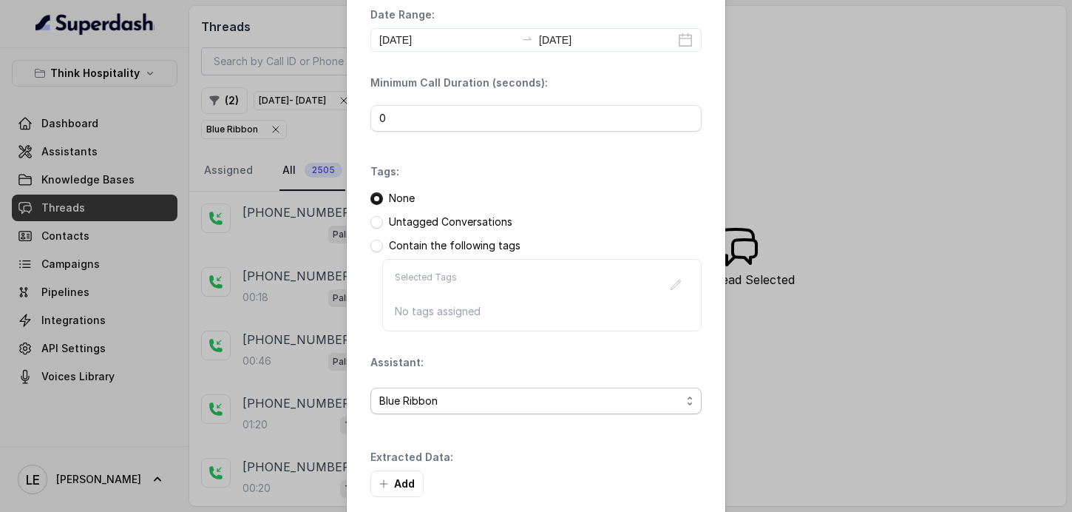
click at [534, 397] on span "Blue Ribbon" at bounding box center [530, 401] width 302 height 18
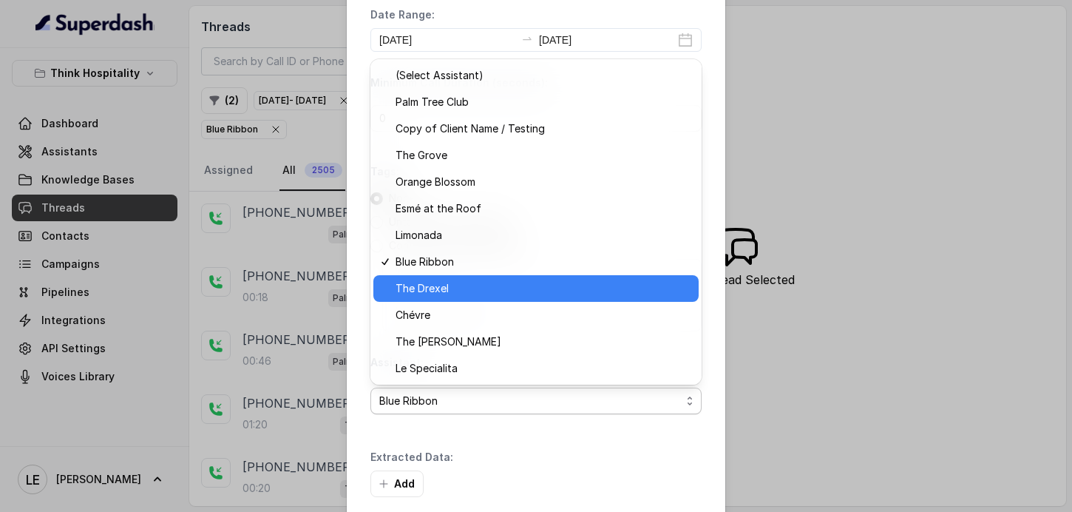
click at [525, 288] on span "The Drexel" at bounding box center [543, 288] width 294 height 18
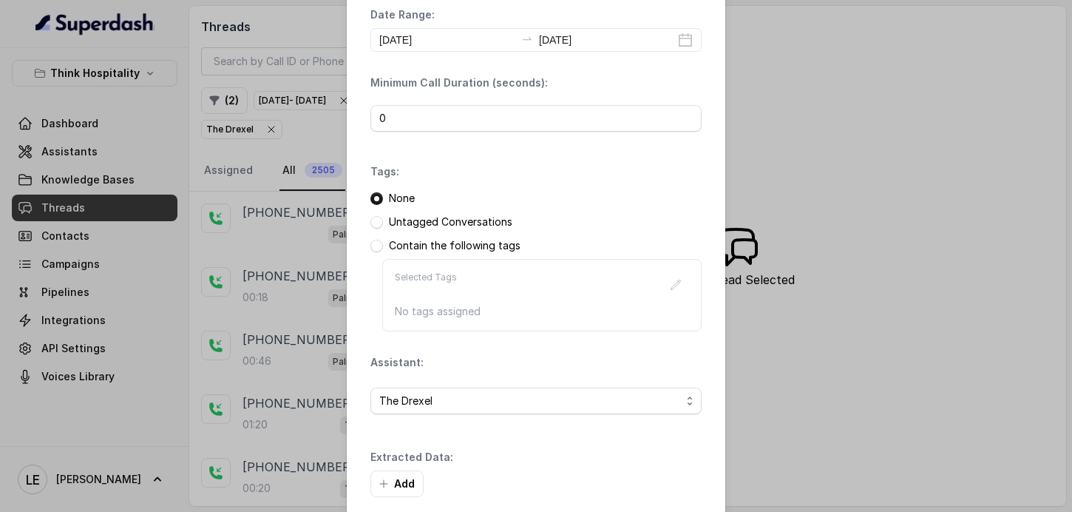
scroll to position [123, 0]
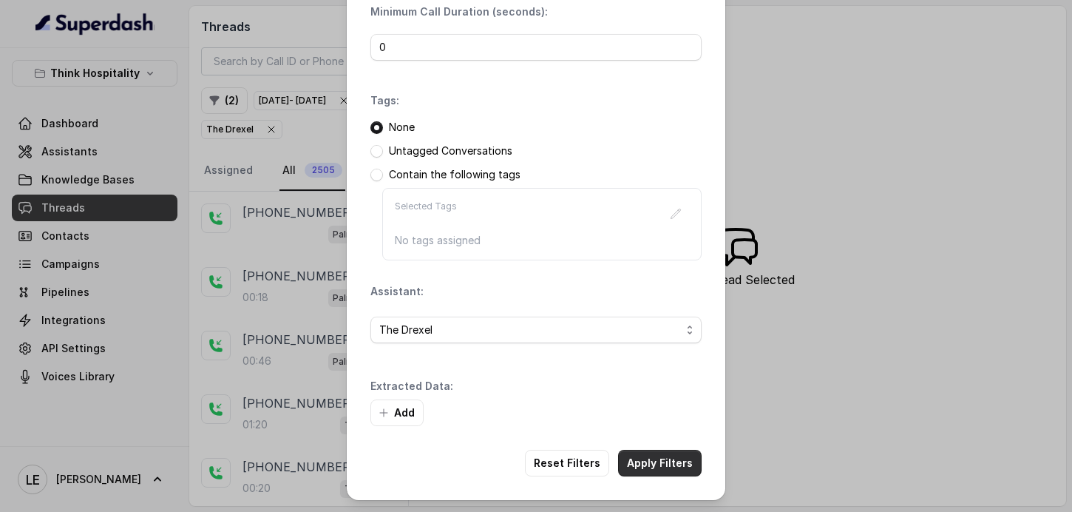
click at [661, 452] on button "Apply Filters" at bounding box center [660, 463] width 84 height 27
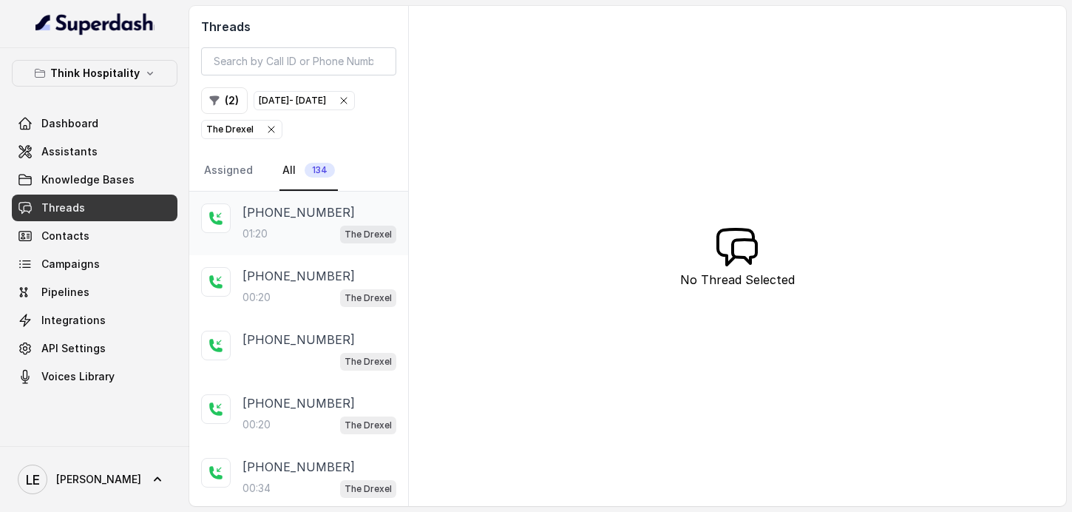
click at [304, 221] on p "+15615778870" at bounding box center [299, 212] width 112 height 18
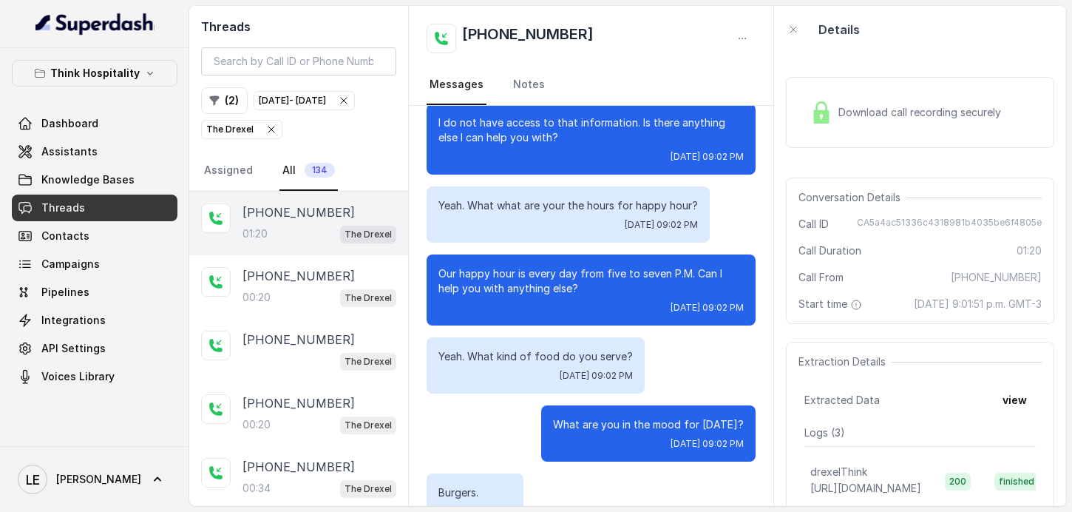
scroll to position [133, 0]
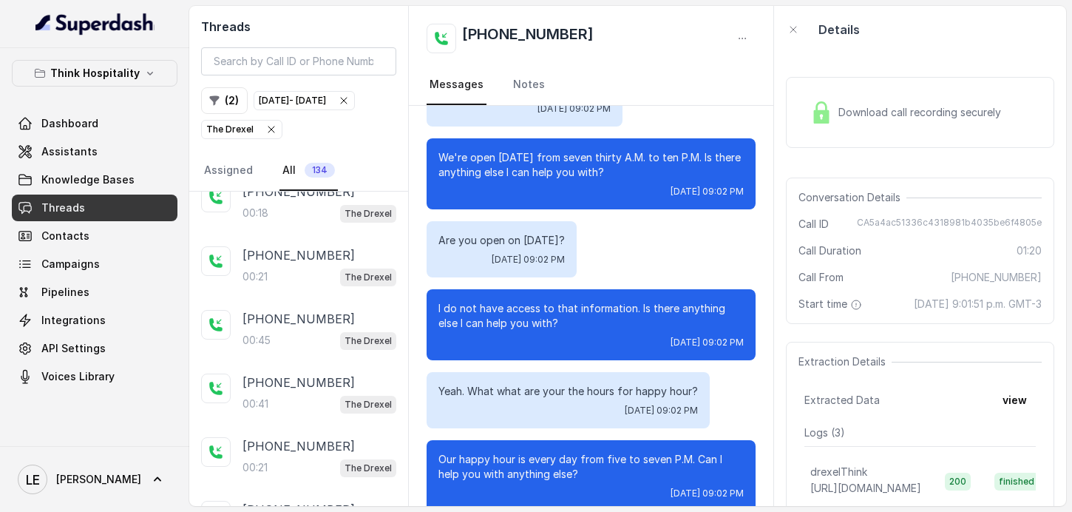
click at [208, 85] on div "Threads ( 2 ) Sep 01, 2025 - Sep 30, 2025 The Drexel Assigned All 134" at bounding box center [298, 99] width 219 height 186
click at [221, 94] on button "( 2 )" at bounding box center [224, 100] width 47 height 27
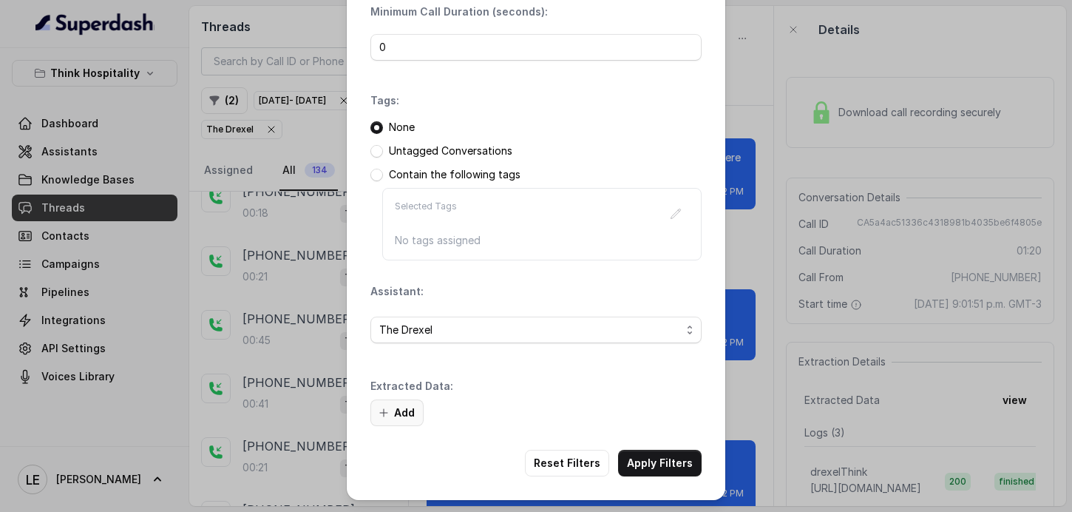
click at [420, 408] on button "Add" at bounding box center [396, 412] width 53 height 27
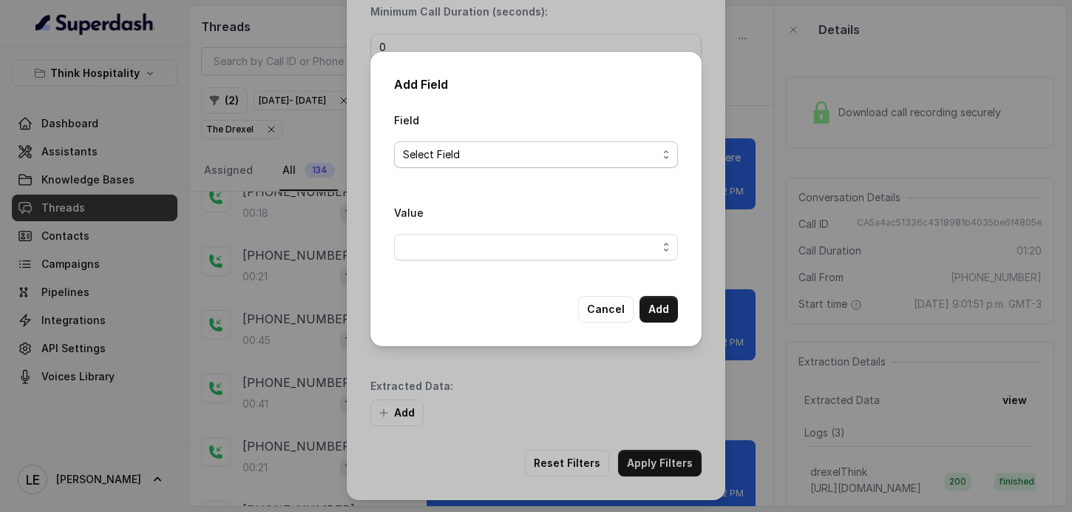
click at [560, 143] on span "Select Field" at bounding box center [536, 154] width 284 height 27
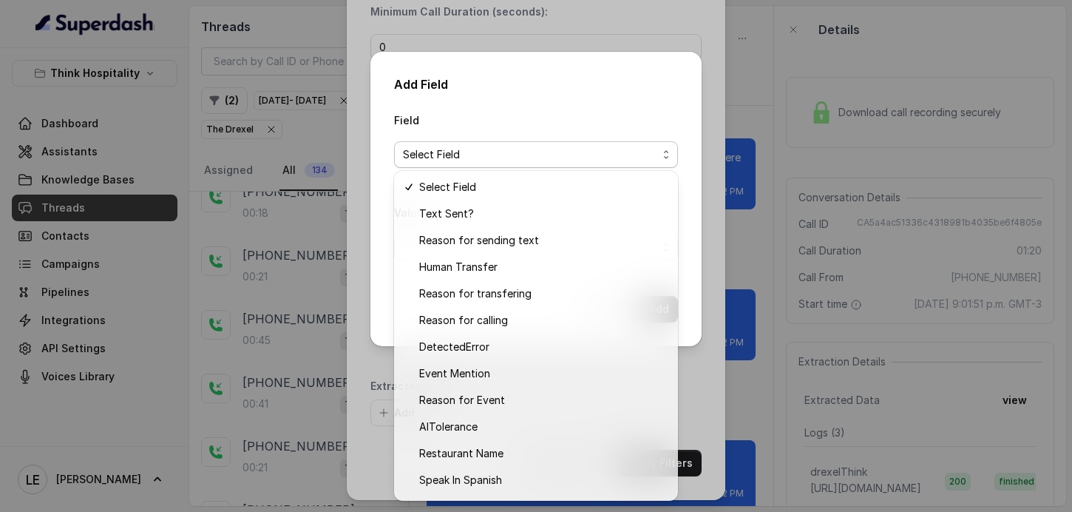
click at [563, 143] on span "Select Field" at bounding box center [536, 154] width 284 height 27
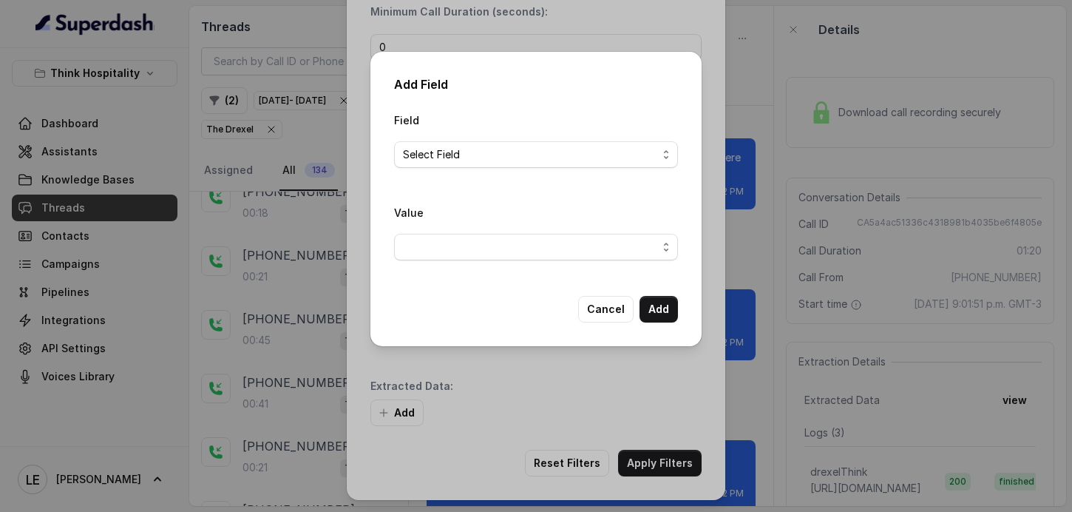
click at [558, 137] on div "Field Select Field" at bounding box center [536, 139] width 284 height 57
click at [558, 146] on span "Select Field" at bounding box center [530, 155] width 254 height 18
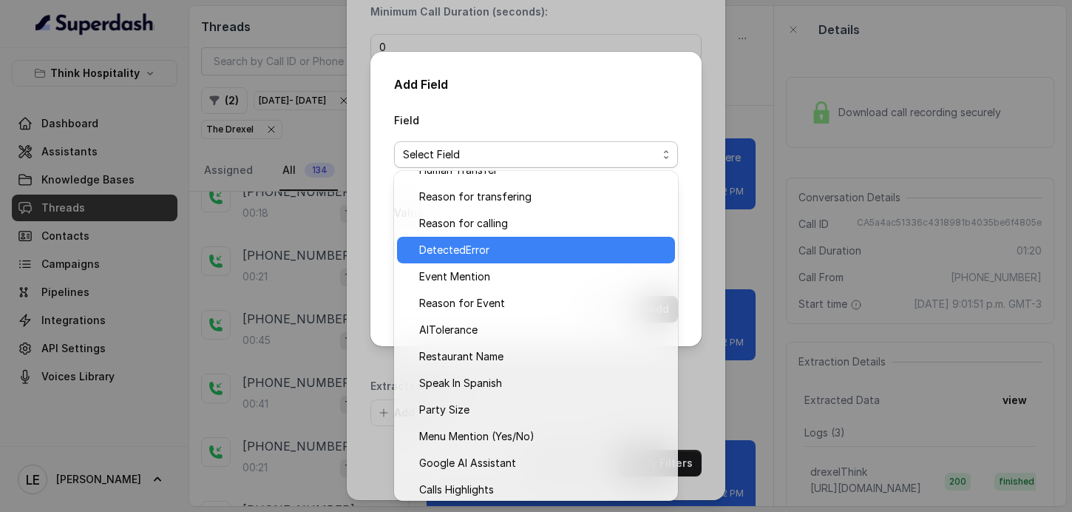
scroll to position [0, 0]
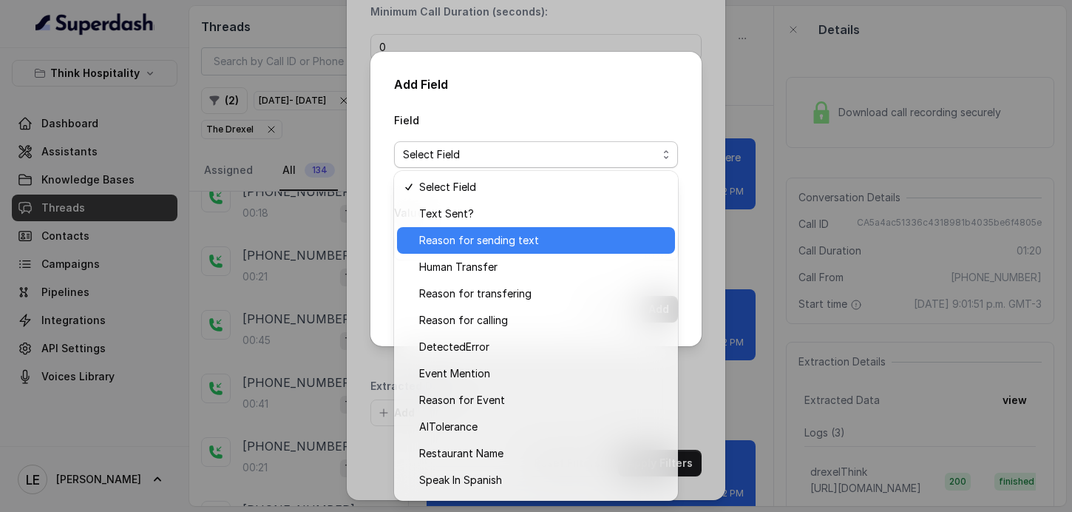
click at [561, 241] on span "Reason for sending text" at bounding box center [542, 240] width 247 height 18
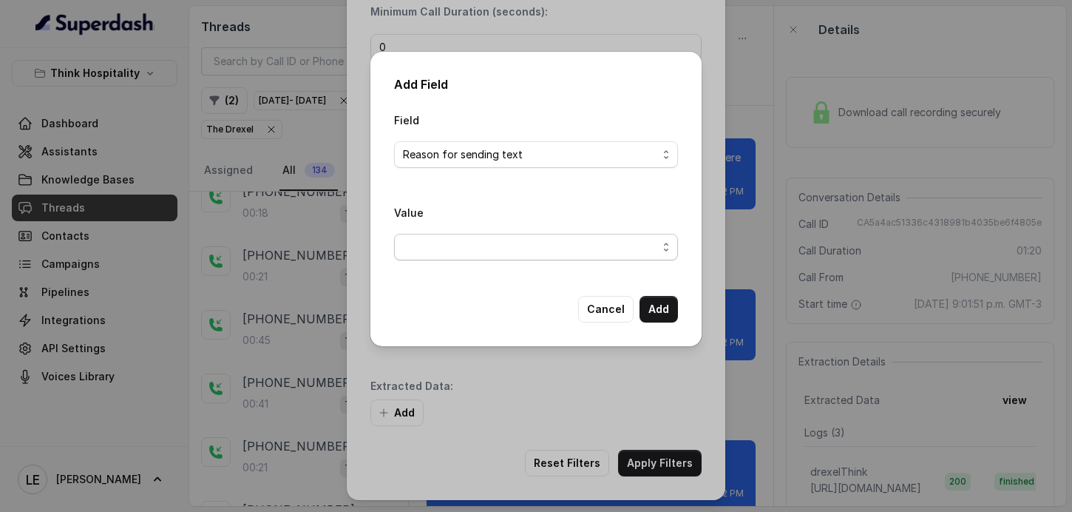
click at [532, 254] on span "button" at bounding box center [536, 247] width 284 height 27
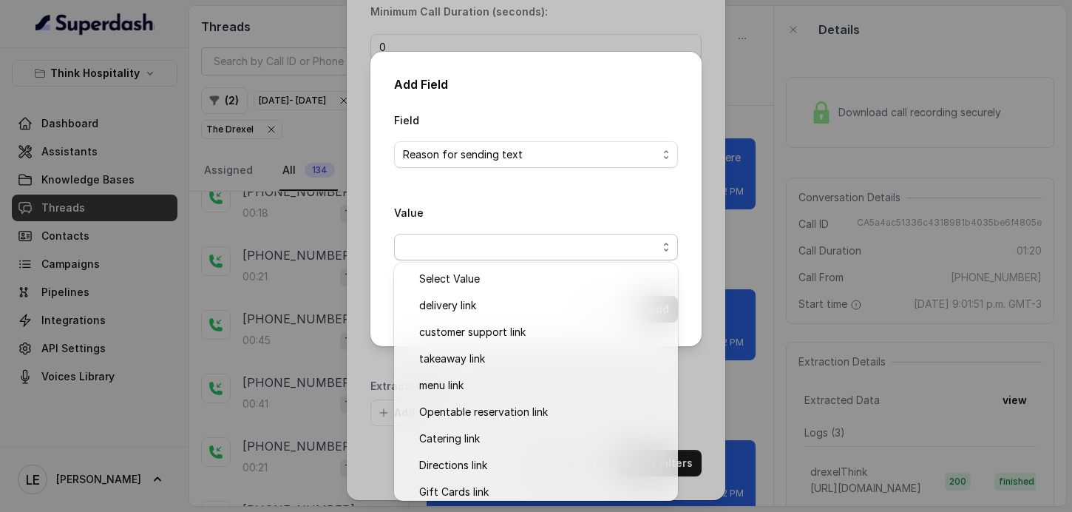
click at [546, 176] on div "Field Reason for sending text Value" at bounding box center [536, 191] width 284 height 161
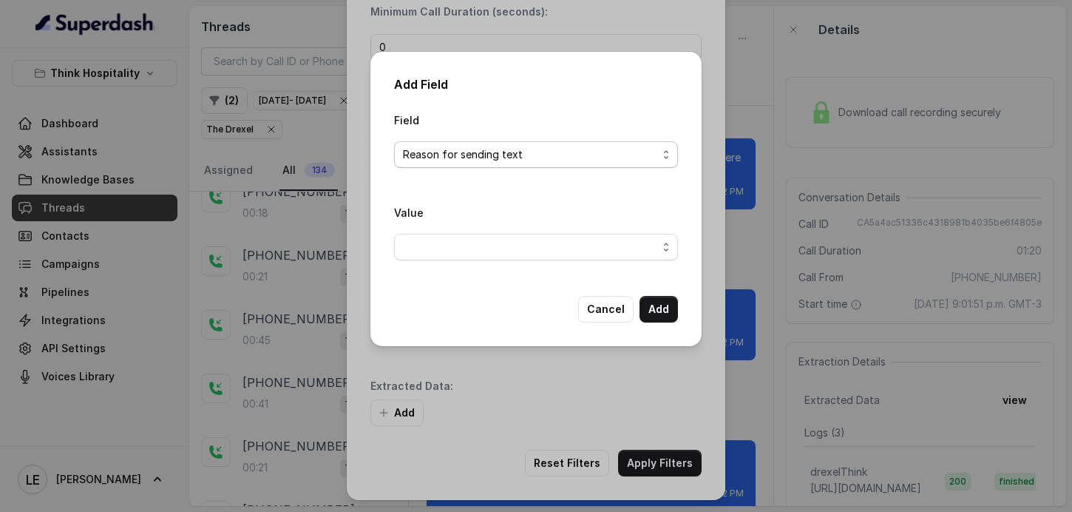
click at [564, 152] on span "Reason for sending text" at bounding box center [530, 155] width 254 height 18
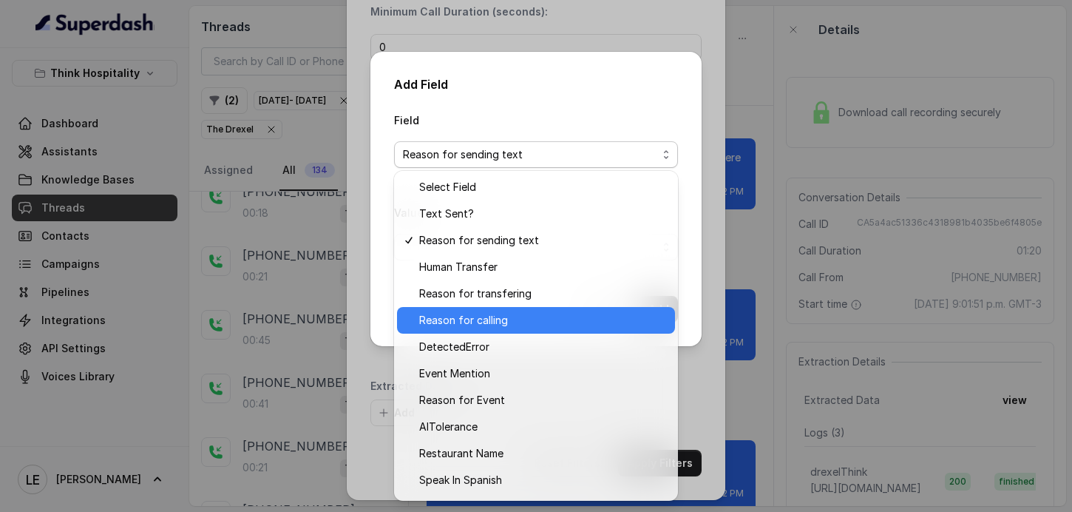
click at [543, 323] on span "Reason for calling" at bounding box center [542, 320] width 247 height 18
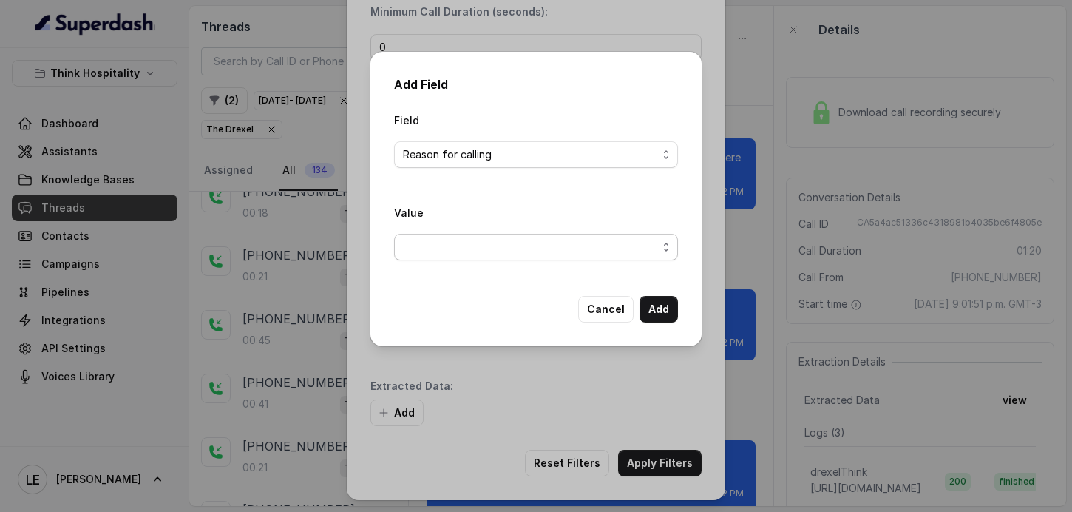
click at [557, 245] on span "button" at bounding box center [536, 247] width 284 height 27
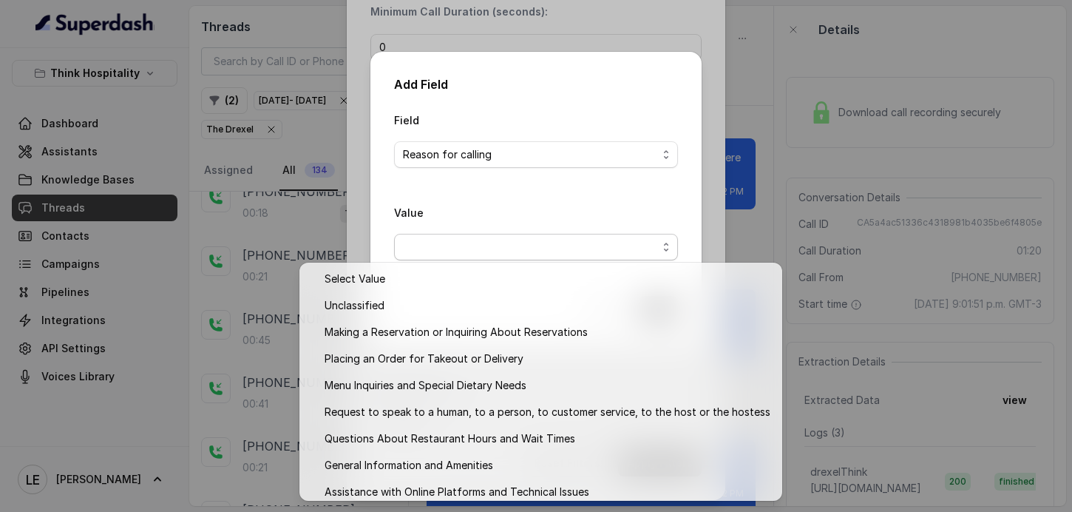
click at [545, 166] on div "Field Reason for calling Value" at bounding box center [536, 191] width 284 height 161
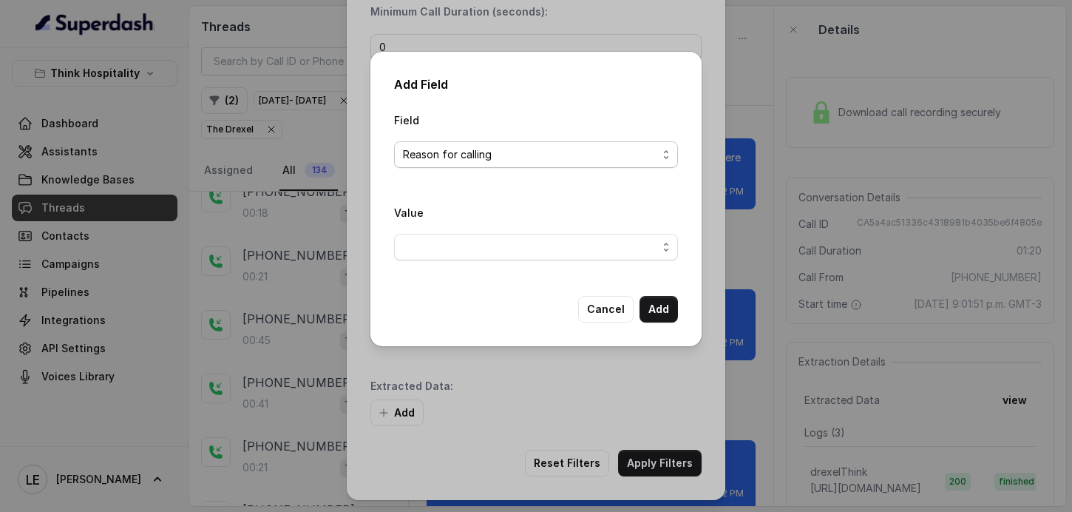
click at [550, 160] on span "Reason for calling" at bounding box center [530, 155] width 254 height 18
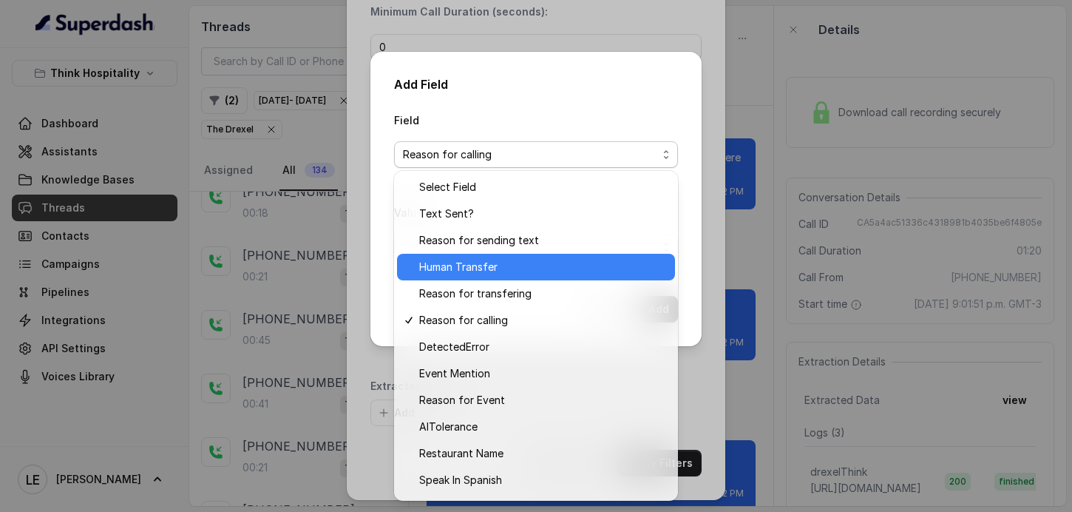
click at [546, 274] on span "Human Transfer" at bounding box center [542, 267] width 247 height 18
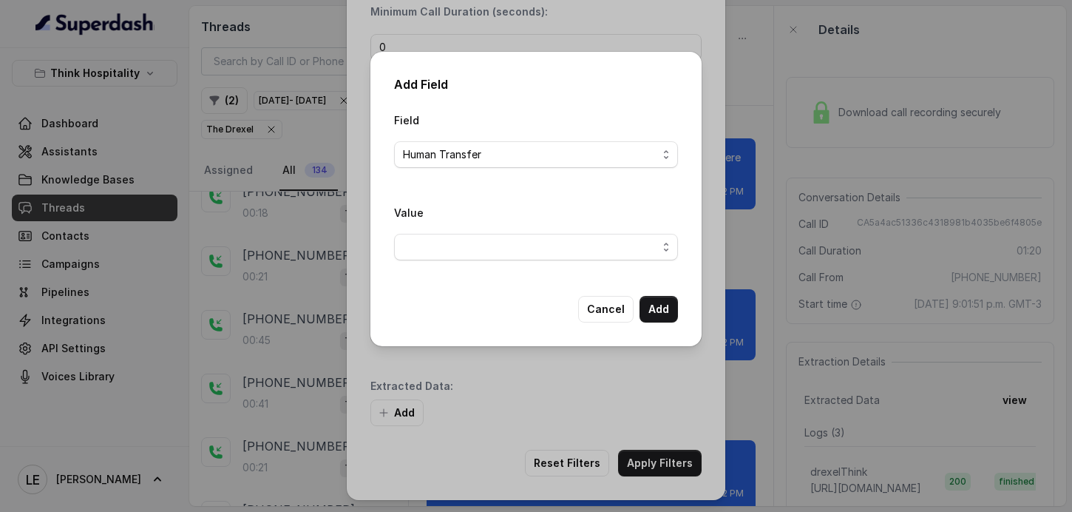
click at [555, 268] on div "Value" at bounding box center [536, 237] width 284 height 69
click at [586, 223] on div "Value" at bounding box center [536, 231] width 284 height 57
click at [577, 243] on span "button" at bounding box center [536, 247] width 284 height 27
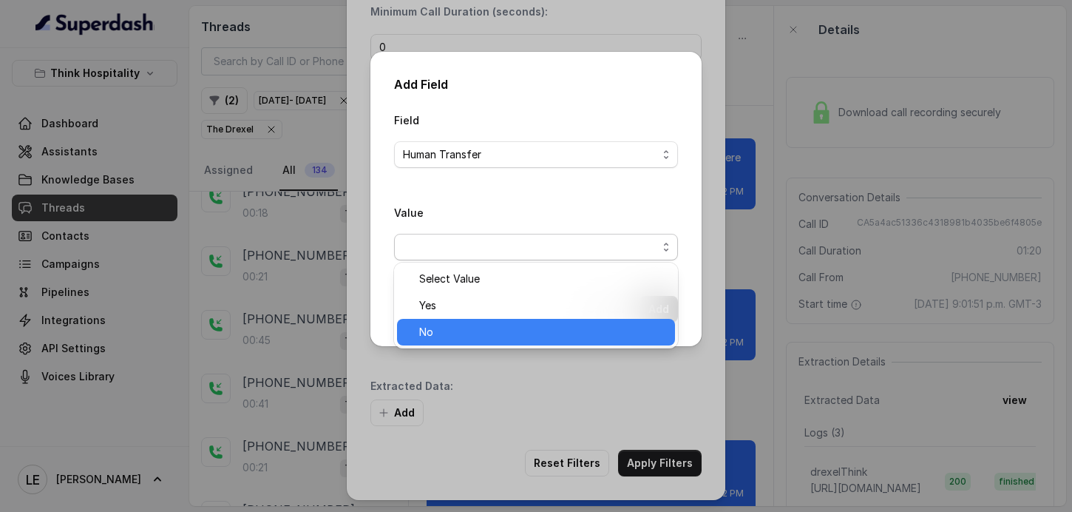
drag, startPoint x: 531, startPoint y: 328, endPoint x: 543, endPoint y: 328, distance: 12.6
click at [531, 328] on span "No" at bounding box center [542, 332] width 247 height 18
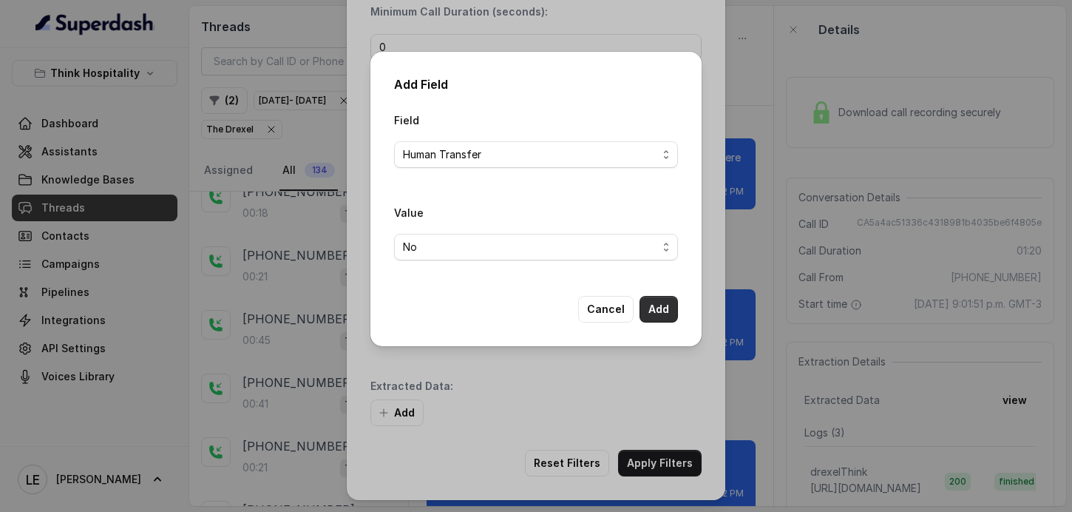
click at [660, 302] on button "Add" at bounding box center [659, 309] width 38 height 27
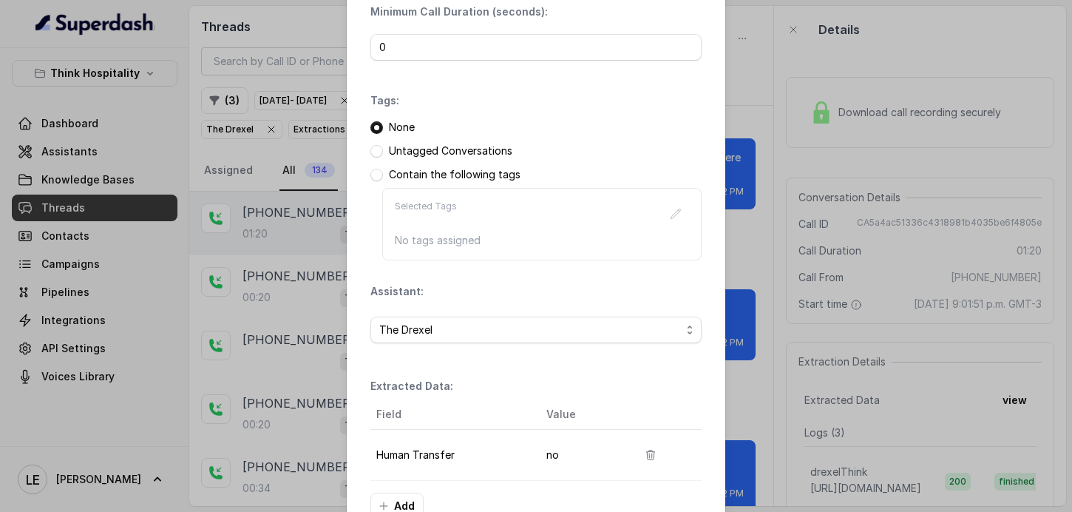
scroll to position [216, 0]
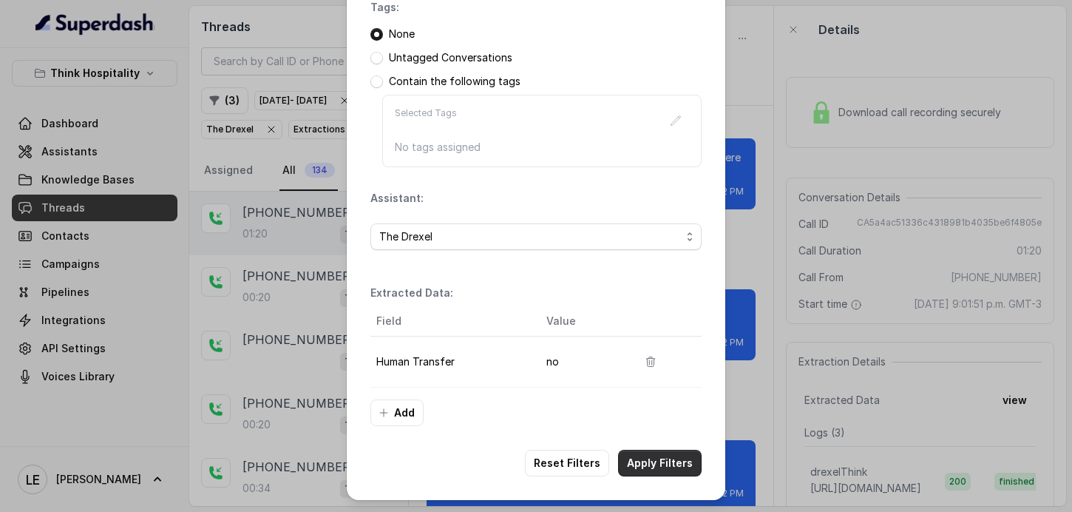
click at [649, 465] on button "Apply Filters" at bounding box center [660, 463] width 84 height 27
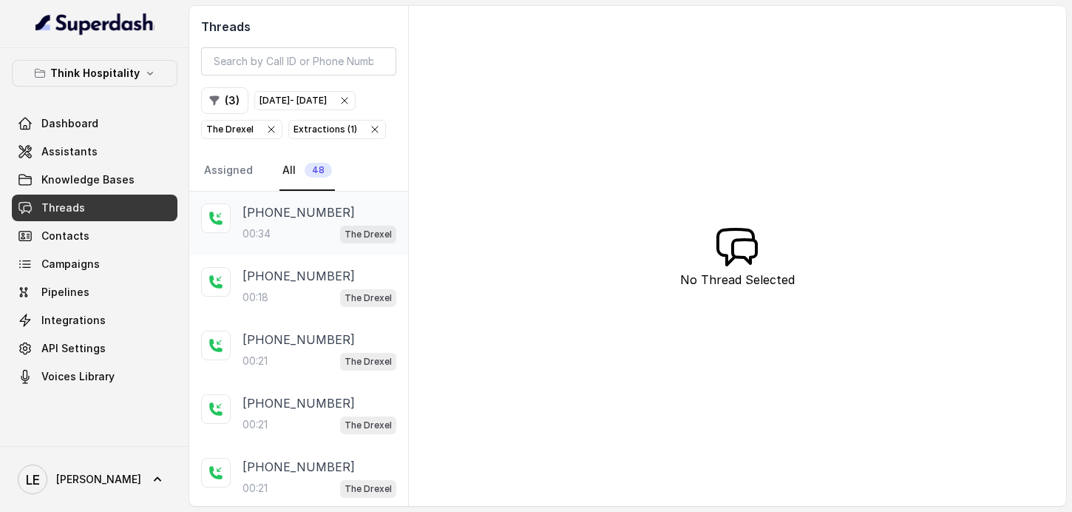
click at [304, 243] on div "00:34 The Drexel" at bounding box center [320, 233] width 154 height 19
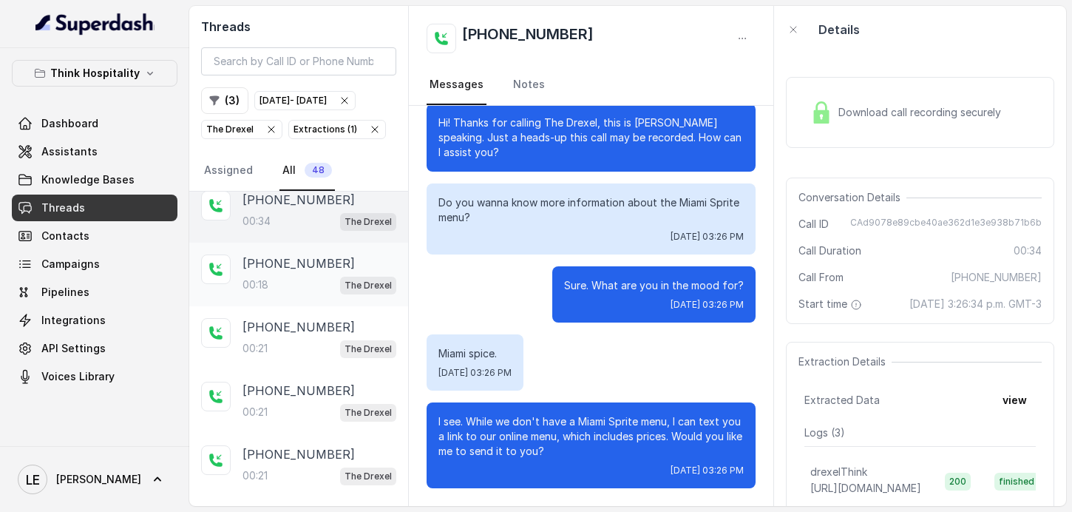
scroll to position [5, 0]
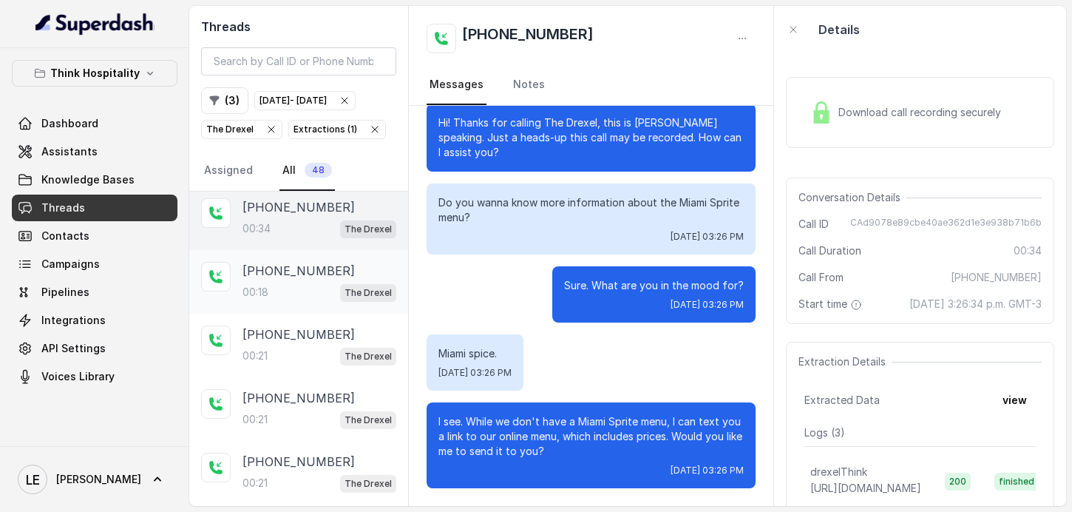
click at [334, 302] on div "00:18 The Drexel" at bounding box center [320, 291] width 154 height 19
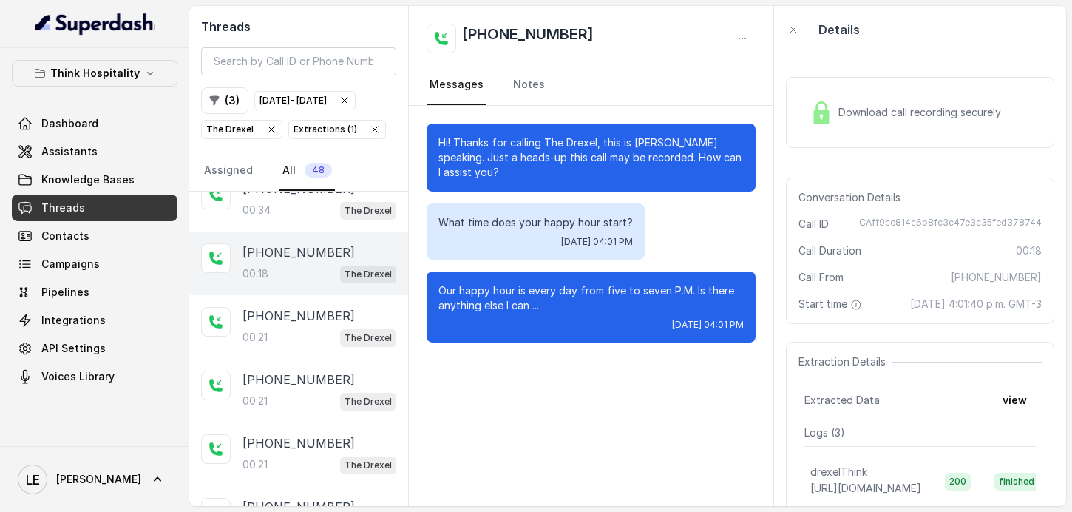
scroll to position [30, 0]
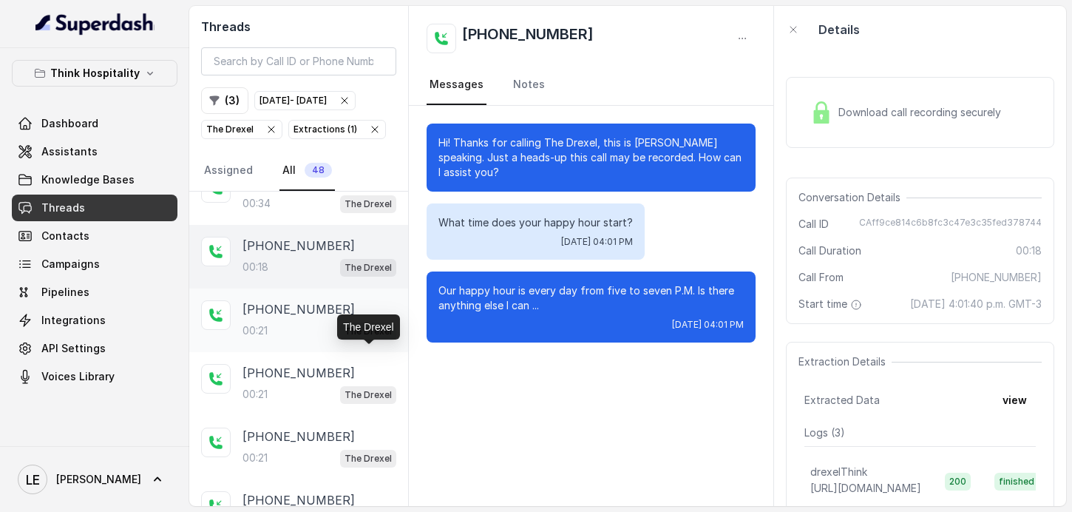
click at [345, 339] on p "The Drexel" at bounding box center [368, 331] width 47 height 15
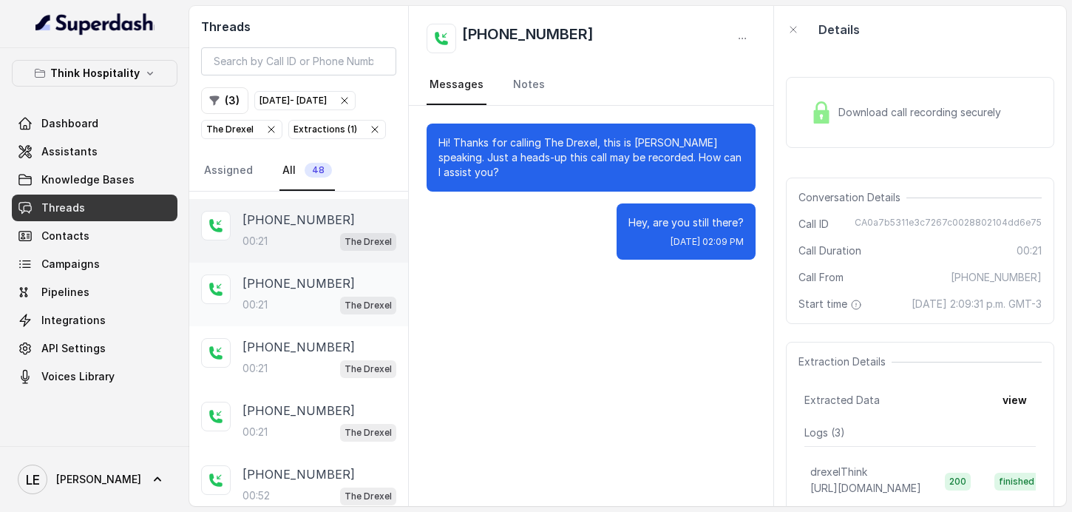
scroll to position [142, 0]
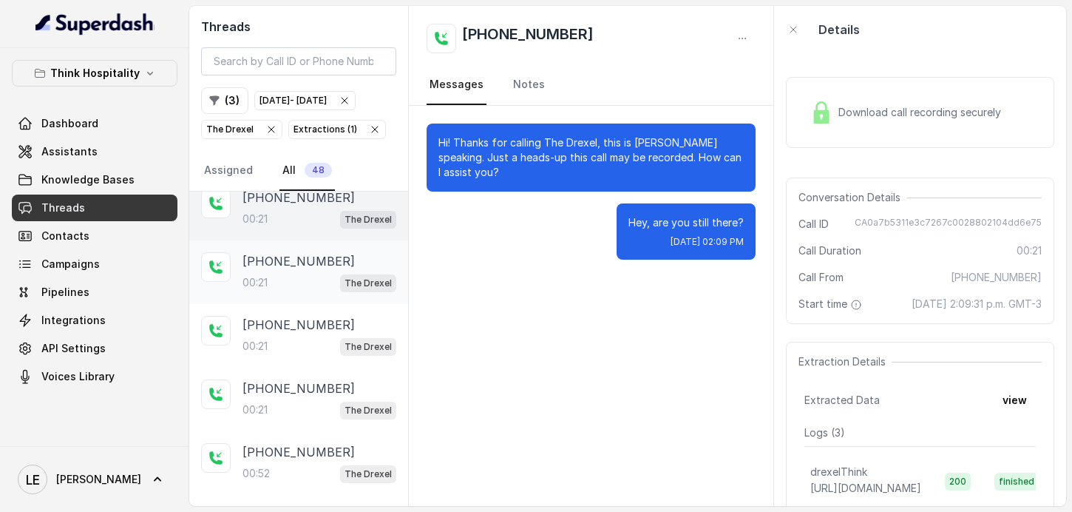
click at [343, 292] on span "The Drexel" at bounding box center [368, 283] width 56 height 18
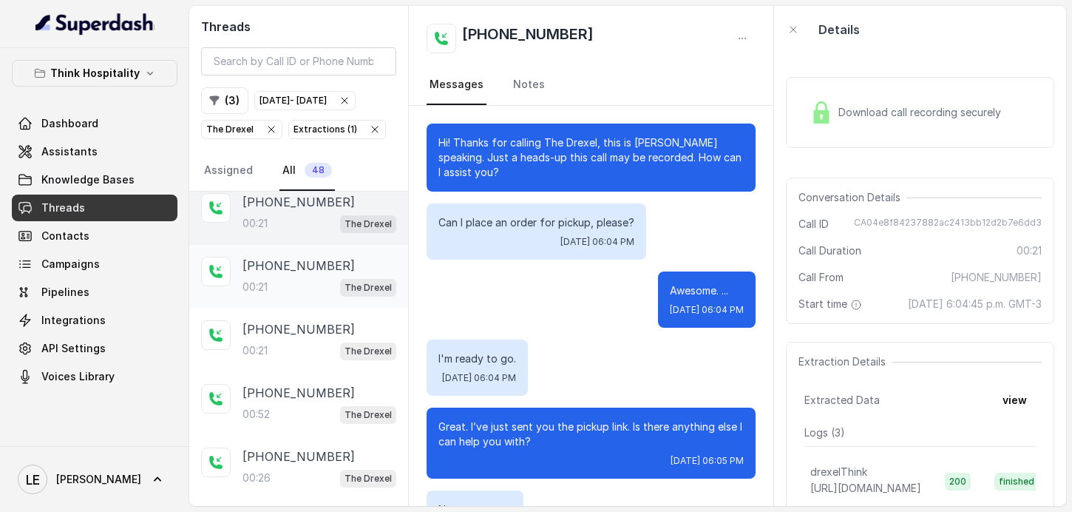
scroll to position [210, 0]
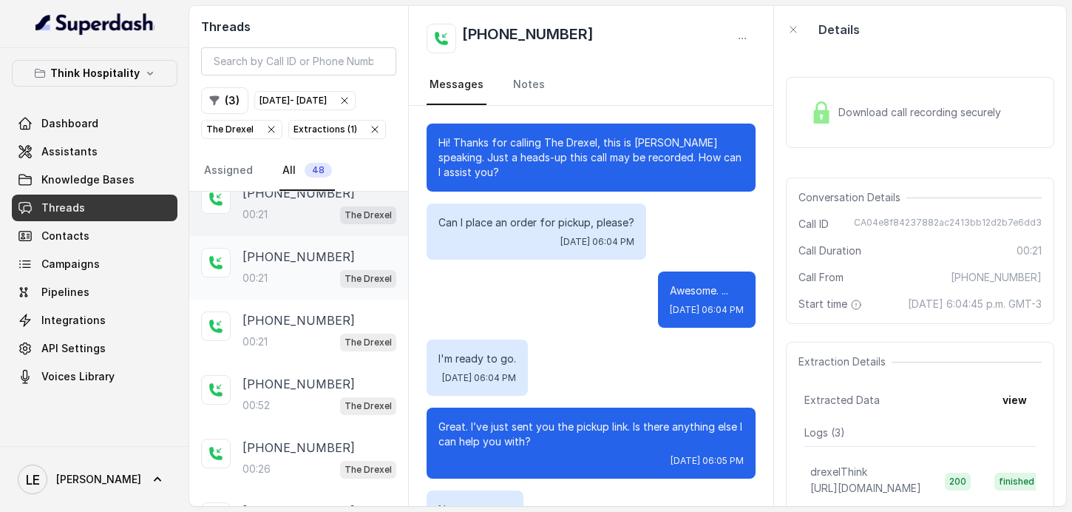
click at [285, 265] on p "+14134467890" at bounding box center [299, 257] width 112 height 18
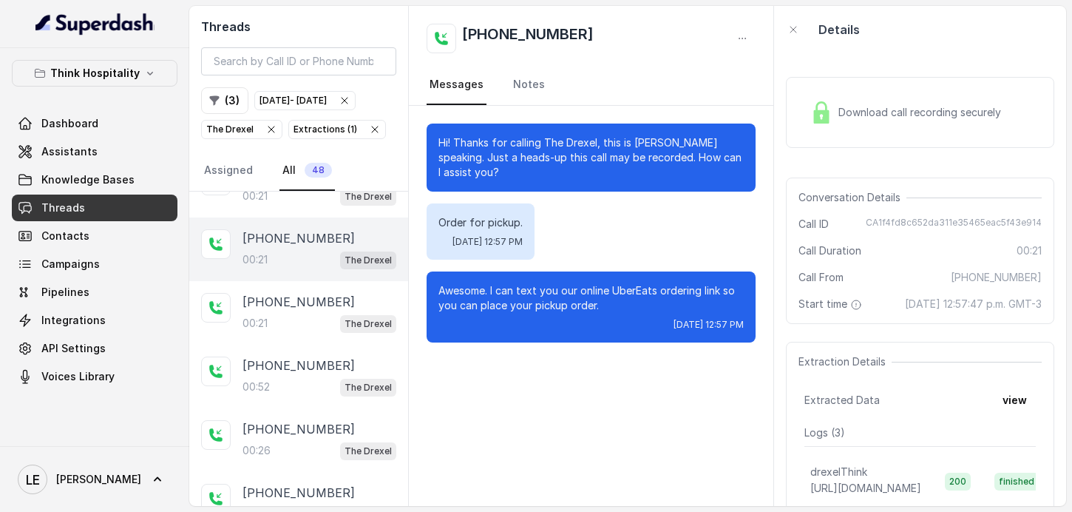
scroll to position [243, 0]
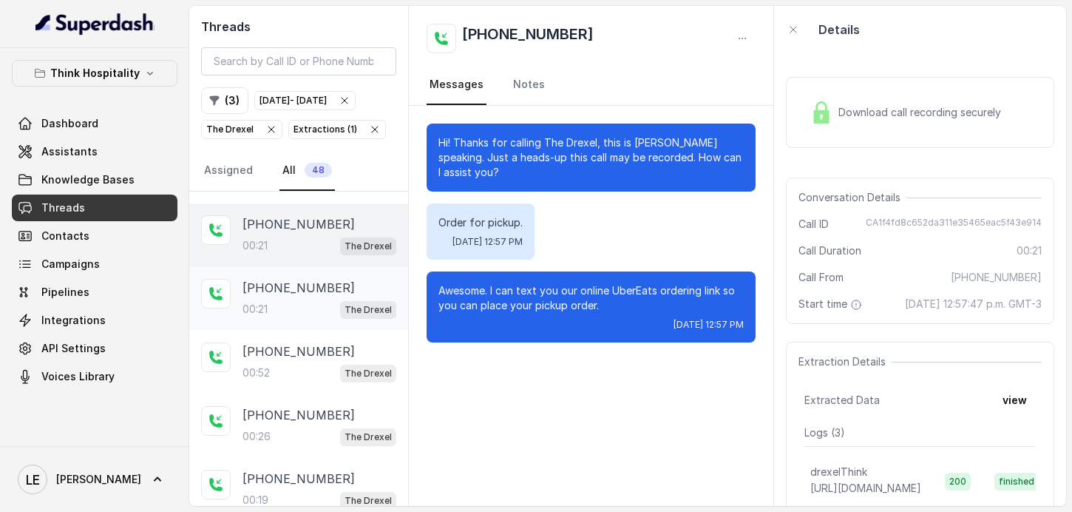
click at [325, 330] on div "+14134467890 00:21 The Drexel" at bounding box center [298, 299] width 219 height 64
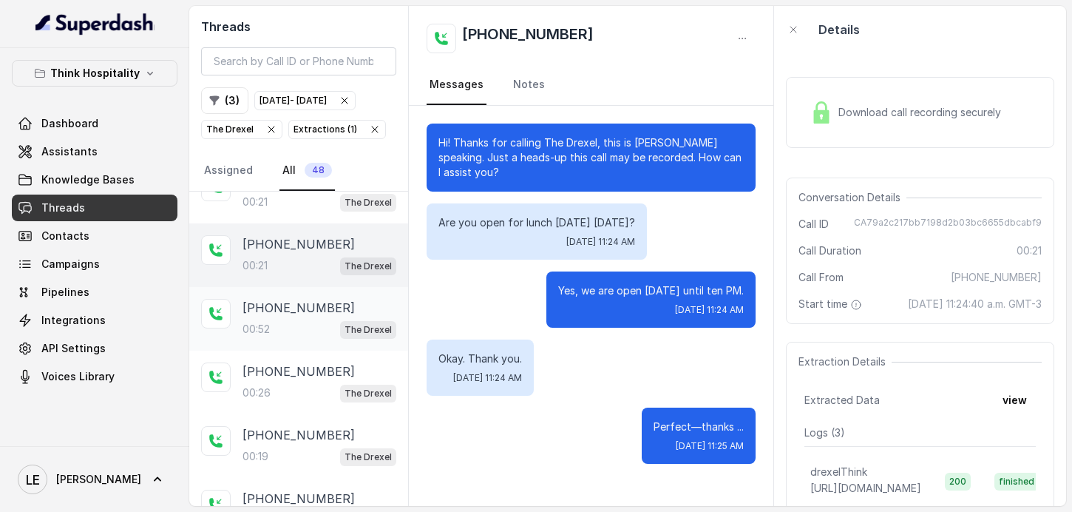
scroll to position [291, 0]
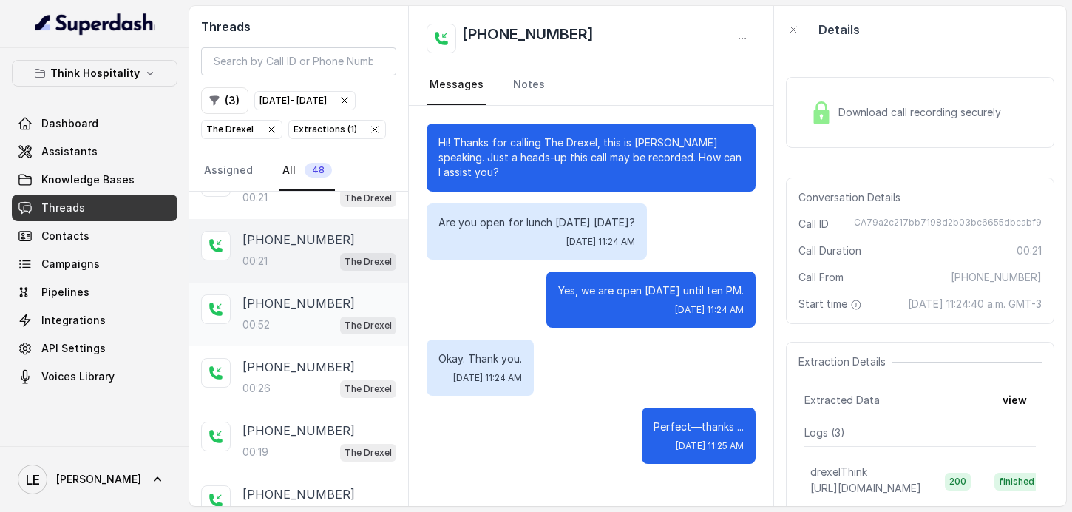
click at [331, 334] on div "00:52 The Drexel" at bounding box center [320, 324] width 154 height 19
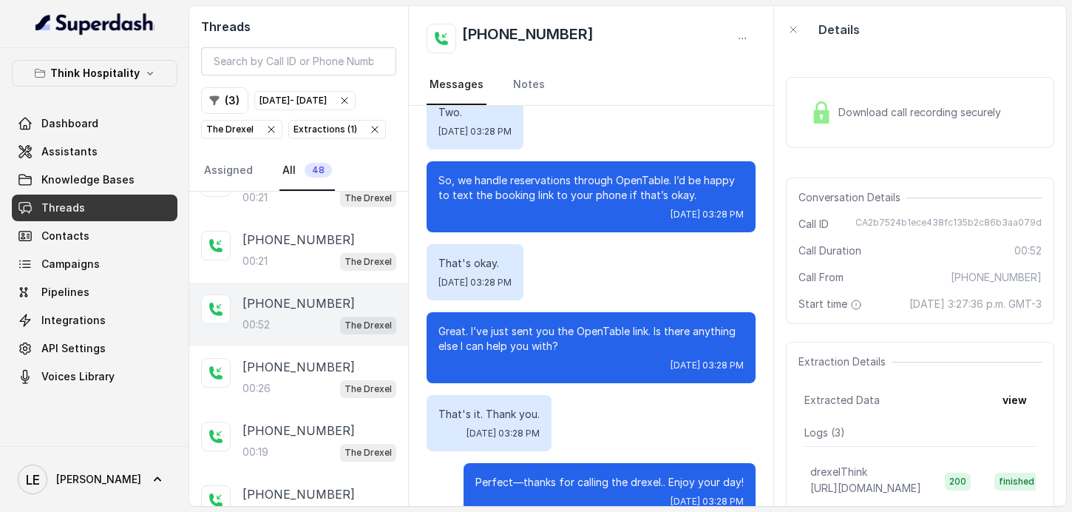
scroll to position [481, 0]
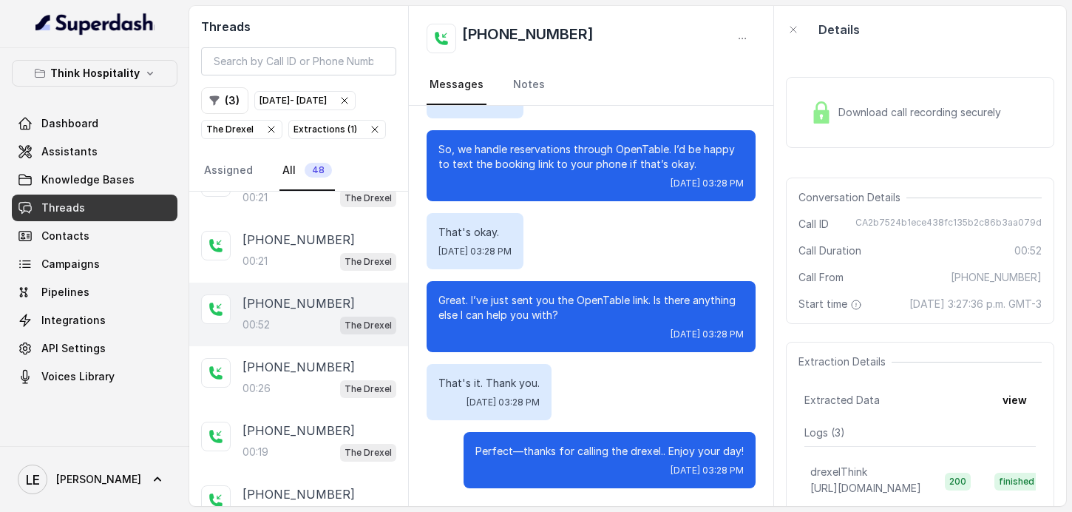
click at [872, 146] on div "Download call recording securely" at bounding box center [920, 112] width 268 height 71
